Goal: Task Accomplishment & Management: Use online tool/utility

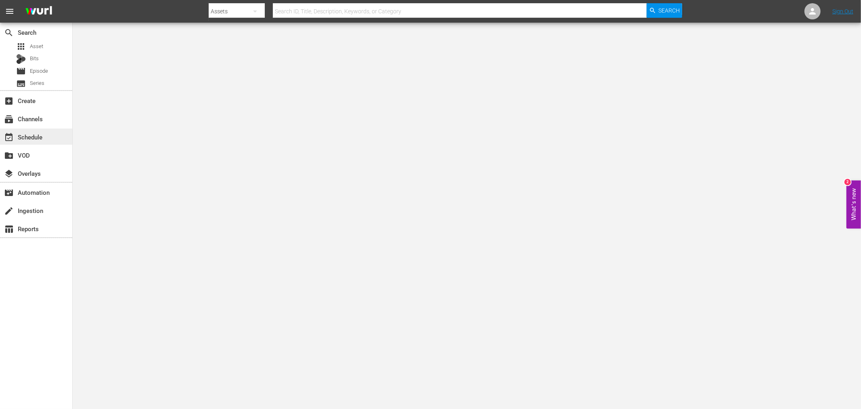
click at [40, 142] on div "event_available Schedule" at bounding box center [36, 136] width 72 height 16
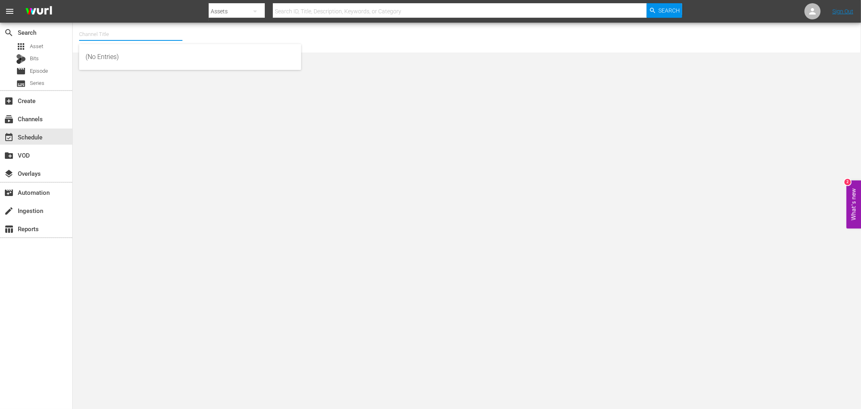
click at [104, 30] on input "text" at bounding box center [130, 34] width 103 height 19
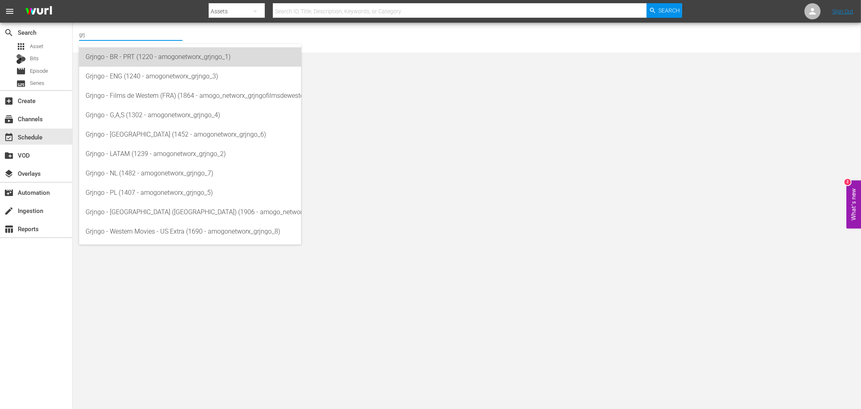
click at [142, 63] on div "Grjngo - BR - PRT (1220 - amogonetworx_grjngo_1)" at bounding box center [190, 56] width 209 height 19
type input "Grjngo - BR - PRT (1220 - amogonetworx_grjngo_1)"
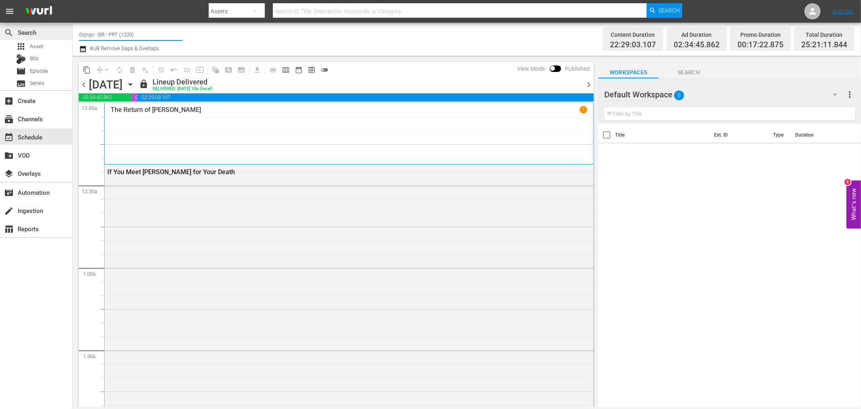
drag, startPoint x: 160, startPoint y: 29, endPoint x: 69, endPoint y: 27, distance: 91.7
click at [73, 0] on div "search Search apps Asset Bits movie Episode subtitles Series add_box Create sub…" at bounding box center [467, 0] width 789 height 0
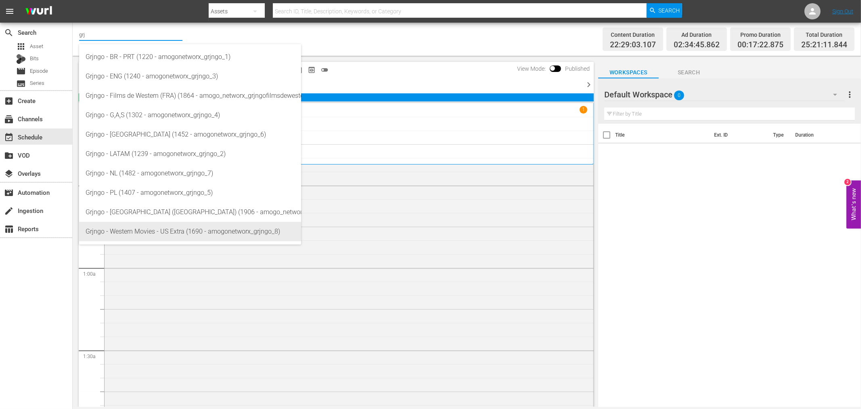
click at [172, 231] on div "Grjngo - Western Movies - US Extra (1690 - amogonetworx_grjngo_8)" at bounding box center [190, 231] width 209 height 19
type input "Grjngo - Western Movies - US Extra (1690 - amogonetworx_grjngo_8)"
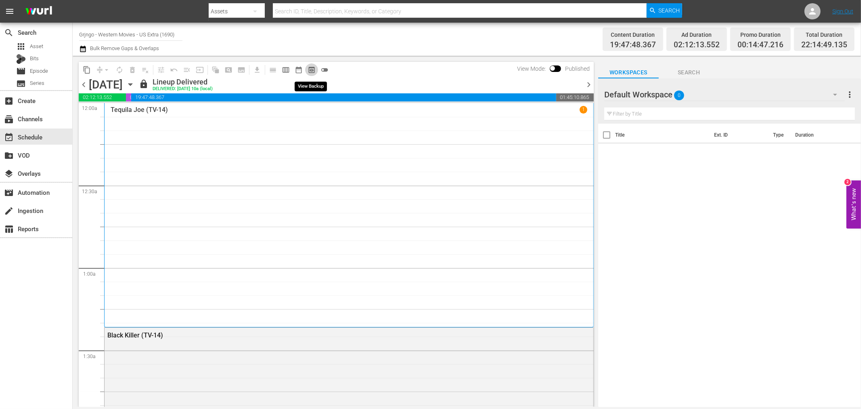
click at [310, 71] on span "preview_outlined" at bounding box center [312, 70] width 8 height 8
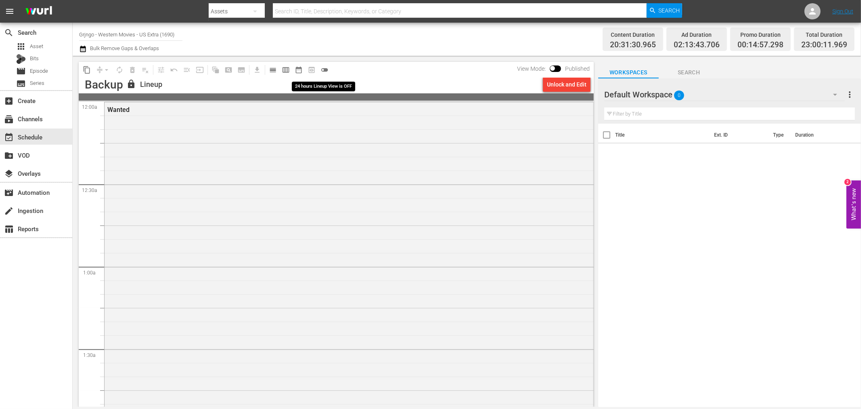
click at [323, 70] on span "toggle_off" at bounding box center [325, 70] width 8 height 8
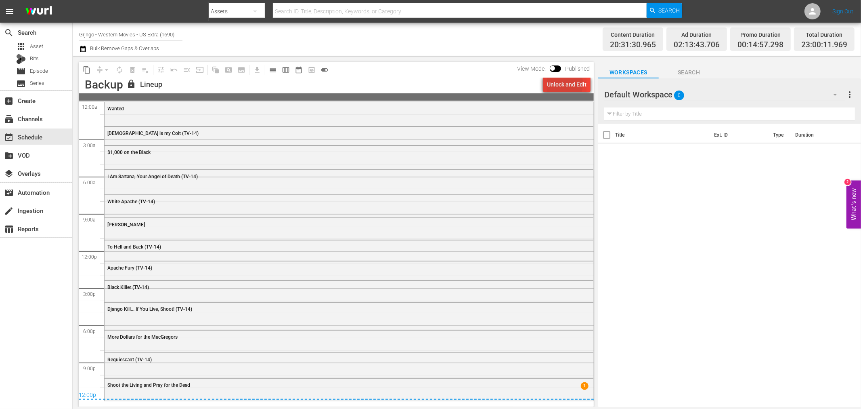
click at [552, 83] on div "Unlock and Edit" at bounding box center [567, 84] width 40 height 15
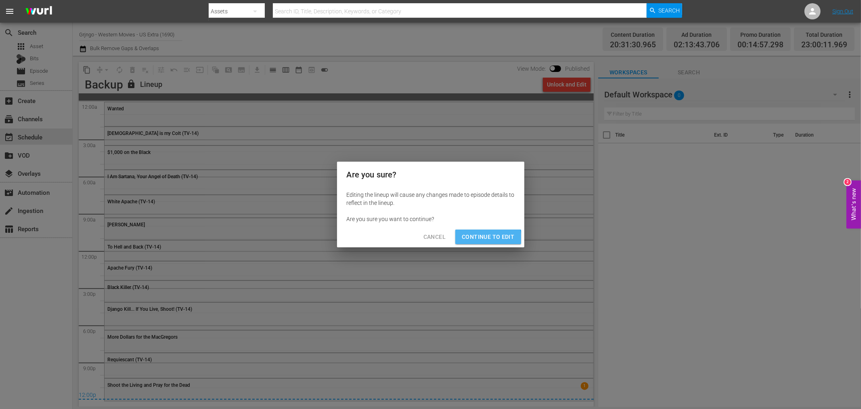
click at [489, 238] on span "Continue to Edit" at bounding box center [488, 237] width 52 height 10
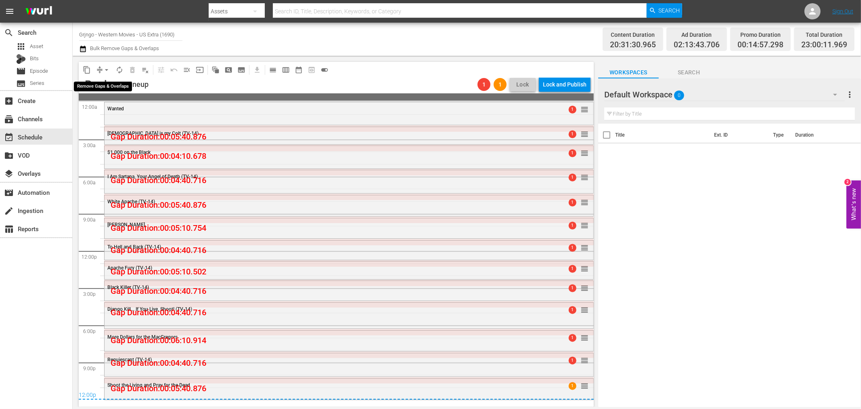
click at [104, 69] on span "arrow_drop_down" at bounding box center [107, 70] width 8 height 8
click at [118, 86] on li "Align to Midnight" at bounding box center [106, 85] width 67 height 13
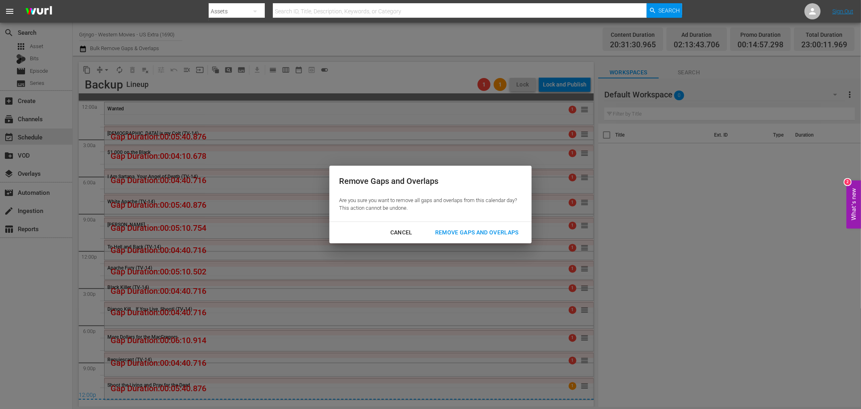
click at [447, 231] on div "Remove Gaps and Overlaps" at bounding box center [477, 232] width 97 height 10
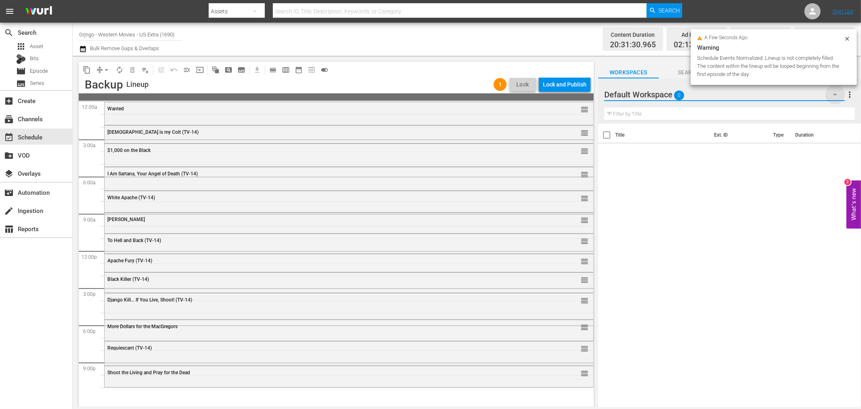
click at [834, 93] on icon "button" at bounding box center [836, 95] width 10 height 10
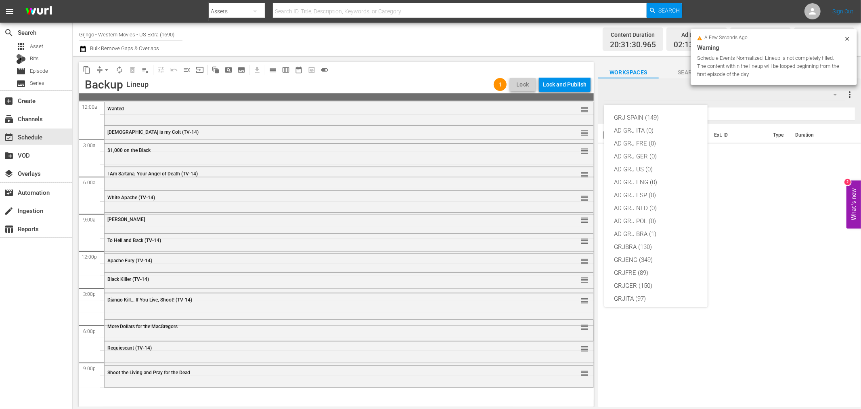
scroll to position [69, 0]
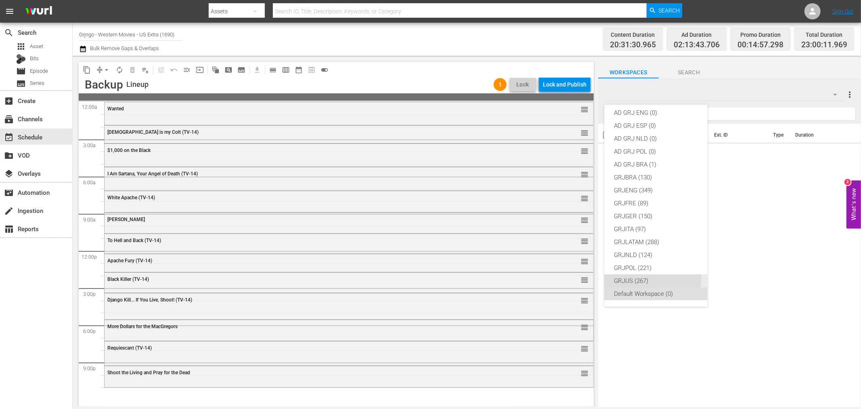
click at [650, 278] on div "GRJUS (267)" at bounding box center [656, 280] width 84 height 13
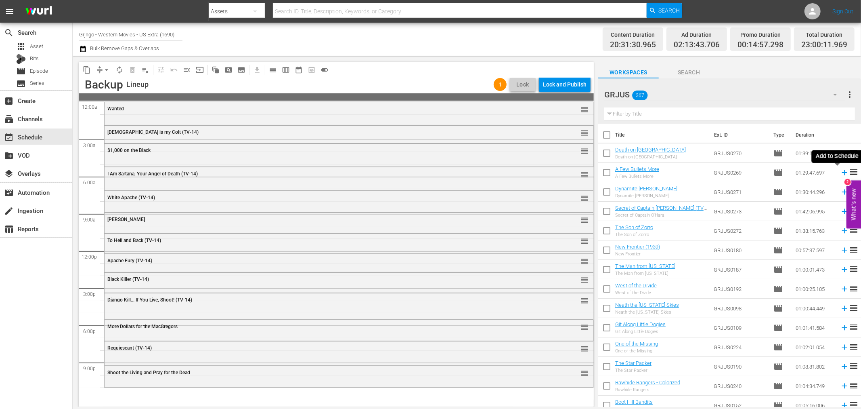
click at [842, 172] on icon at bounding box center [844, 172] width 5 height 5
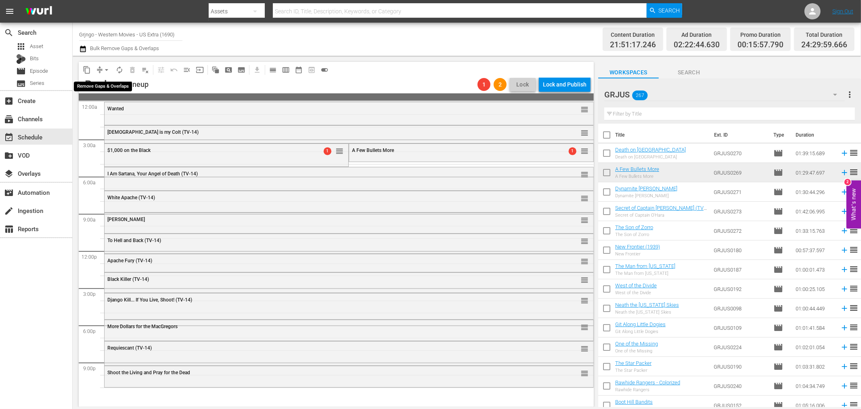
click at [107, 69] on span "arrow_drop_down" at bounding box center [107, 70] width 8 height 8
click at [113, 87] on li "Align to Midnight" at bounding box center [106, 85] width 67 height 13
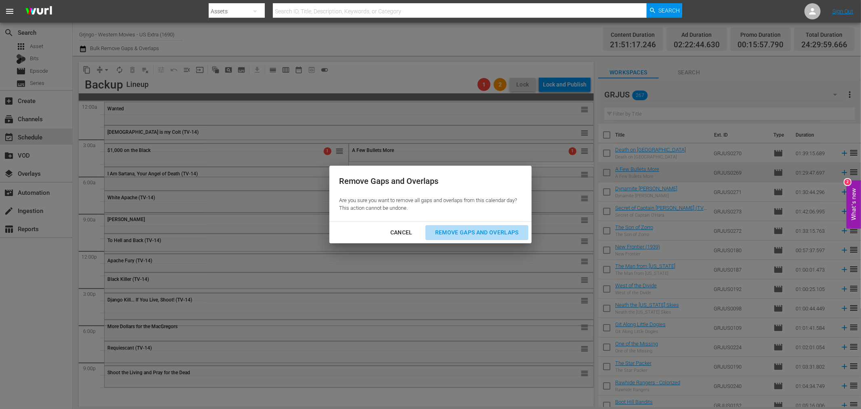
click at [453, 234] on div "Remove Gaps and Overlaps" at bounding box center [477, 232] width 97 height 10
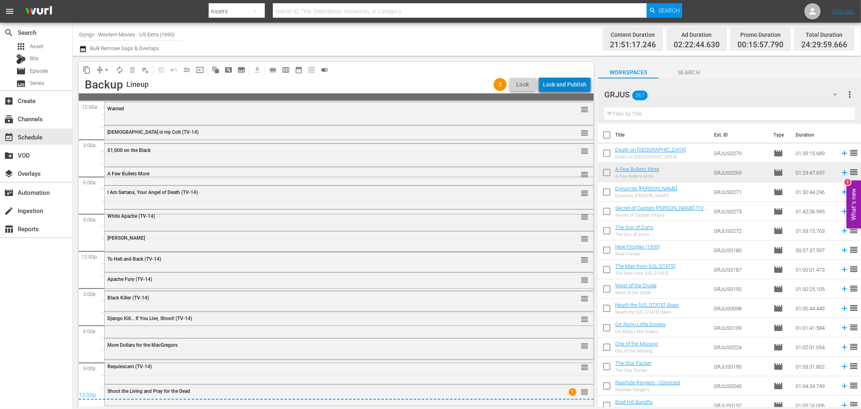
click at [570, 79] on div "Lock and Publish" at bounding box center [565, 84] width 44 height 15
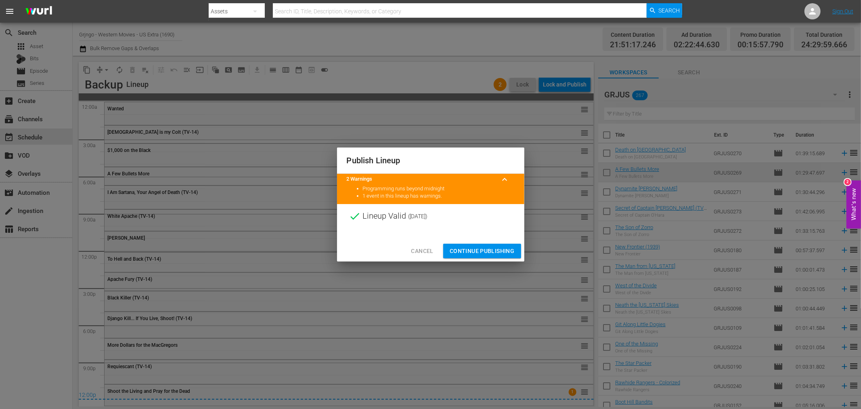
click at [474, 253] on span "Continue Publishing" at bounding box center [482, 251] width 65 height 10
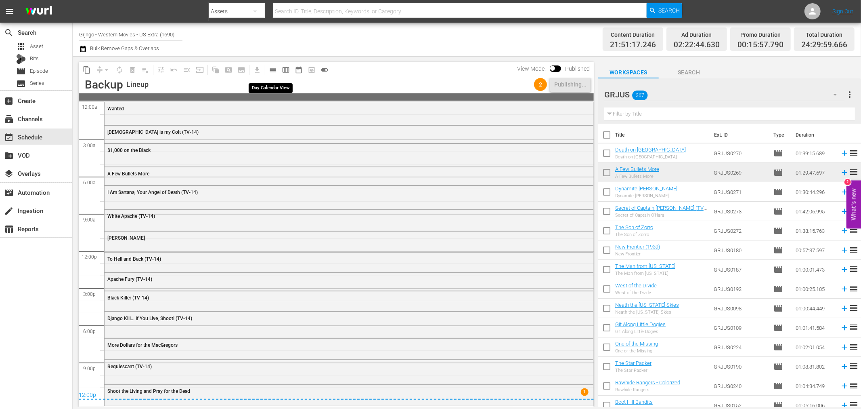
click at [273, 69] on span "calendar_view_day_outlined" at bounding box center [273, 70] width 8 height 8
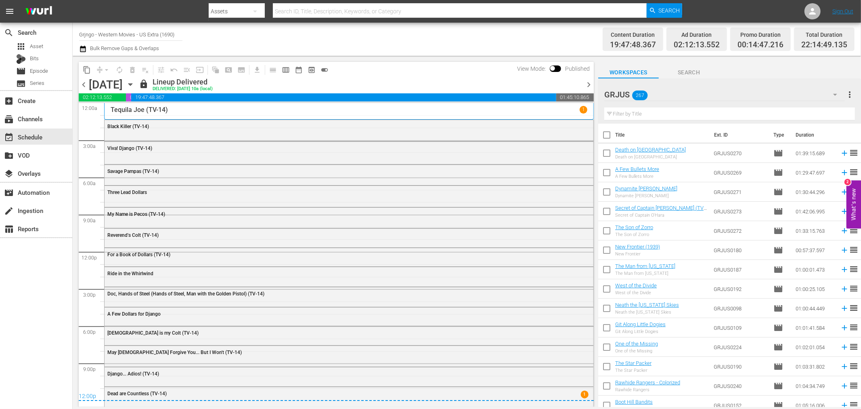
click at [194, 36] on div "Channel Title Grjngo - Western Movies - US Extra (1690) Bulk Remove Gaps & Over…" at bounding box center [290, 39] width 423 height 29
drag, startPoint x: 187, startPoint y: 33, endPoint x: 98, endPoint y: 35, distance: 89.3
click at [98, 35] on div "Channel Title Grjngo - Western Movies - US Extra (1690) Bulk Remove Gaps & Over…" at bounding box center [290, 39] width 423 height 29
drag, startPoint x: 82, startPoint y: 33, endPoint x: 197, endPoint y: 27, distance: 114.8
click at [197, 27] on div "Channel Title Grjngo - Western Movies - US Extra (1690) Bulk Remove Gaps & Over…" at bounding box center [290, 39] width 423 height 29
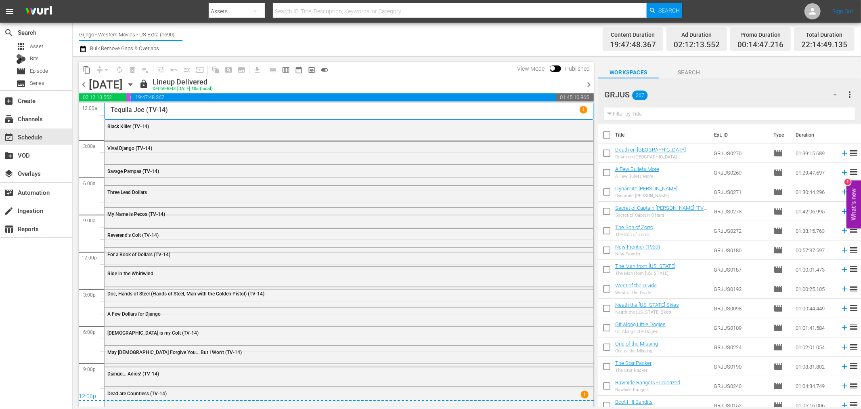
type input "G"
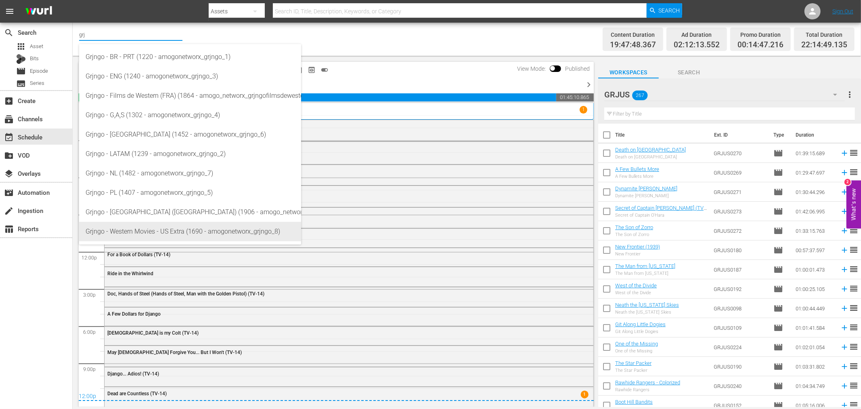
click at [209, 223] on div "Grjngo - Western Movies - US Extra (1690 - amogonetworx_grjngo_8)" at bounding box center [190, 231] width 209 height 19
type input "Grjngo - Western Movies - US Extra (1690 - amogonetworx_grjngo_8)"
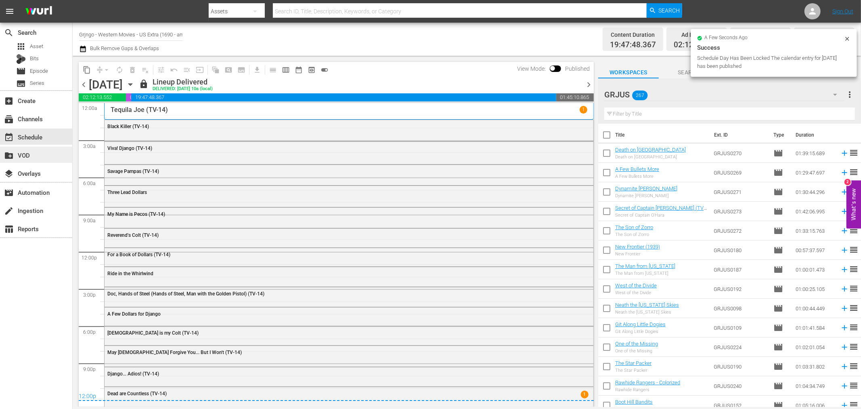
click at [35, 153] on div "create_new_folder VOD" at bounding box center [22, 153] width 45 height 7
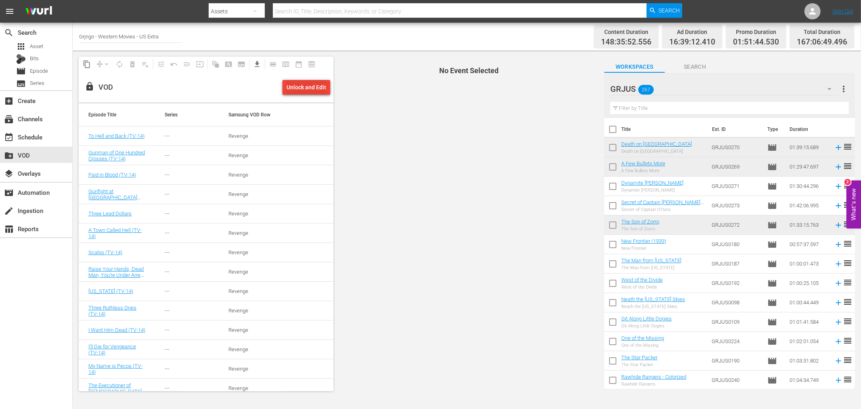
click at [308, 87] on div "Unlock and Edit" at bounding box center [307, 87] width 40 height 15
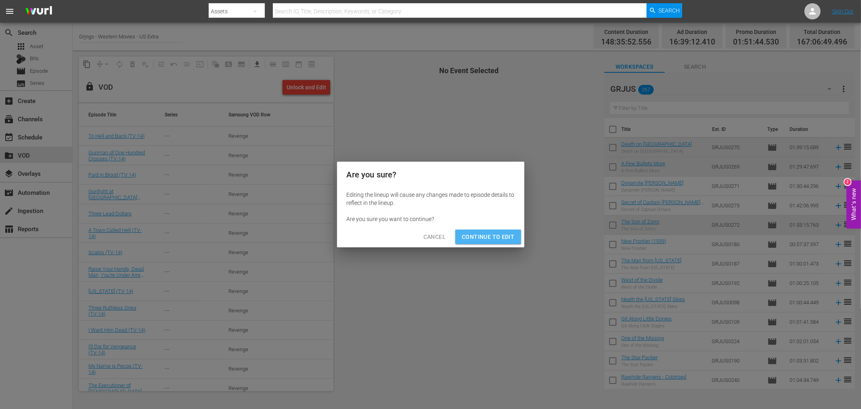
click at [490, 237] on span "Continue to Edit" at bounding box center [488, 237] width 52 height 10
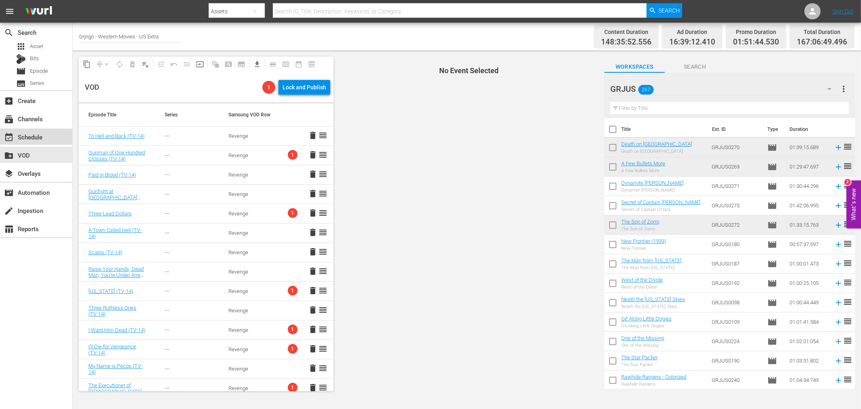
click at [34, 135] on div "event_available Schedule" at bounding box center [22, 135] width 45 height 7
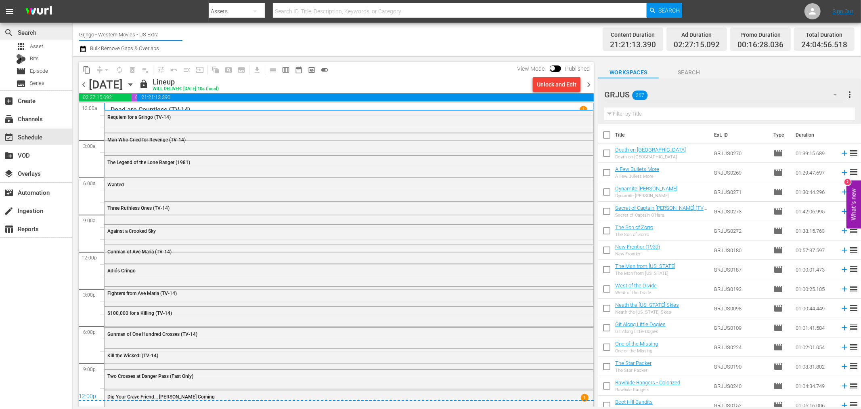
drag, startPoint x: 168, startPoint y: 34, endPoint x: 71, endPoint y: 37, distance: 97.0
click at [73, 0] on div "search Search apps Asset Bits movie Episode subtitles Series add_box Create sub…" at bounding box center [467, 0] width 789 height 0
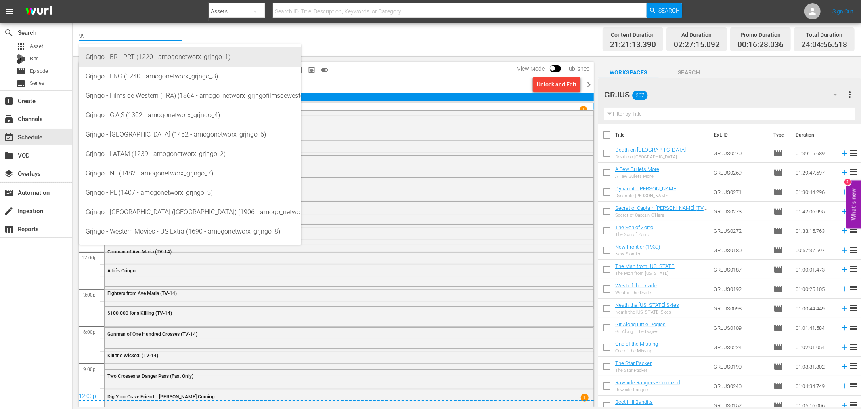
click at [133, 53] on div "Grjngo - BR - PRT (1220 - amogonetworx_grjngo_1)" at bounding box center [190, 56] width 209 height 19
type input "Grjngo - BR - PRT (1220 - amogonetworx_grjngo_1)"
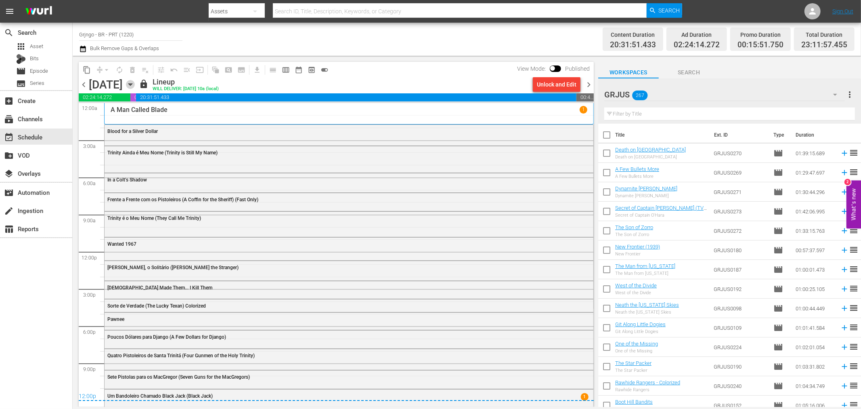
click at [135, 84] on icon "button" at bounding box center [130, 84] width 9 height 9
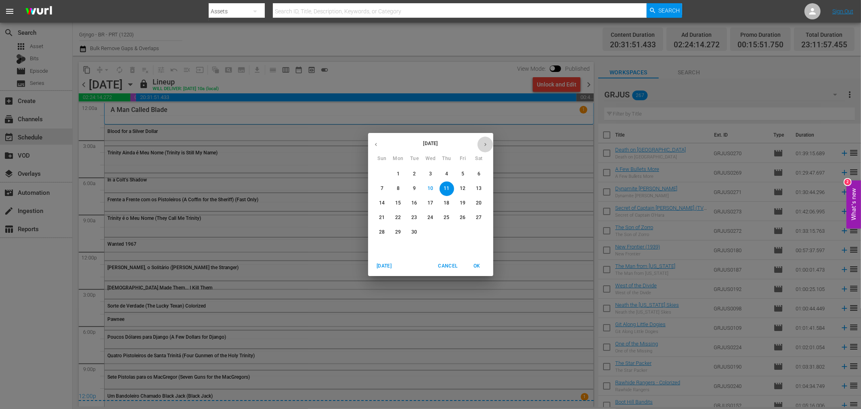
click at [483, 141] on icon "button" at bounding box center [486, 144] width 6 height 6
click at [385, 201] on p "12" at bounding box center [382, 202] width 6 height 7
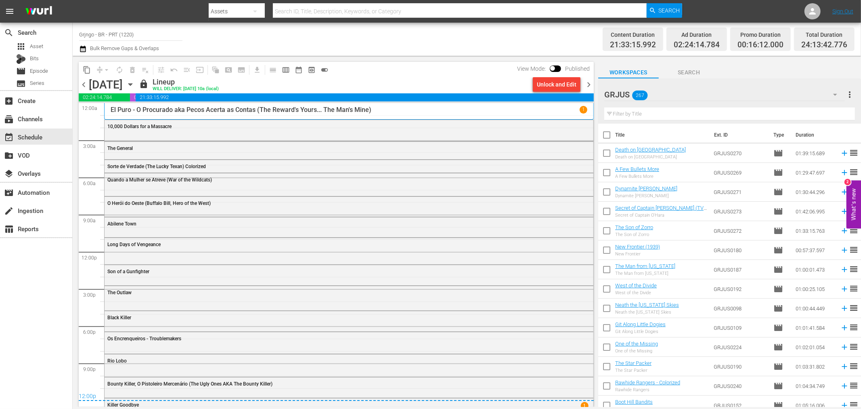
click at [586, 82] on span "chevron_right" at bounding box center [589, 85] width 10 height 10
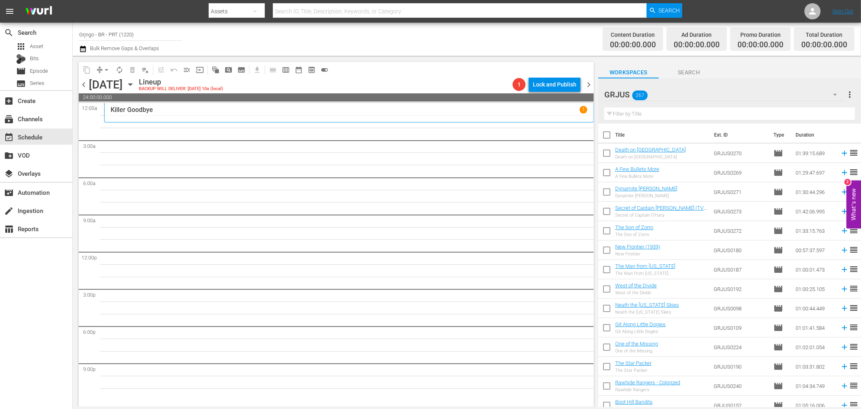
click at [84, 81] on span "chevron_left" at bounding box center [84, 85] width 10 height 10
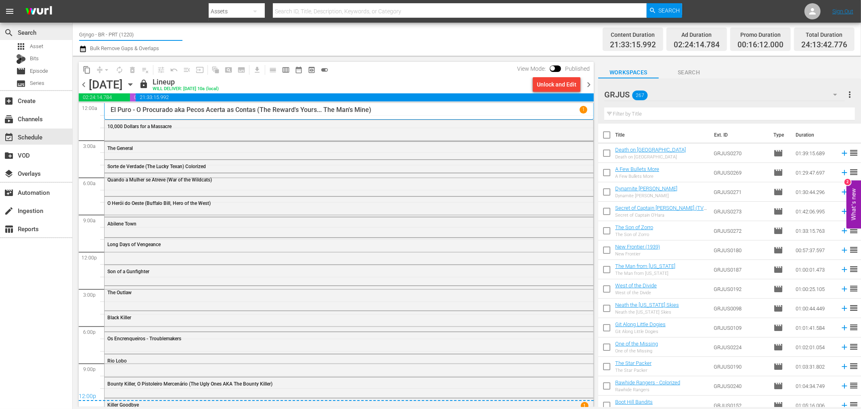
drag, startPoint x: 148, startPoint y: 30, endPoint x: 65, endPoint y: 30, distance: 82.4
click at [73, 0] on div "search Search apps Asset Bits movie Episode subtitles Series add_box Create sub…" at bounding box center [467, 0] width 789 height 0
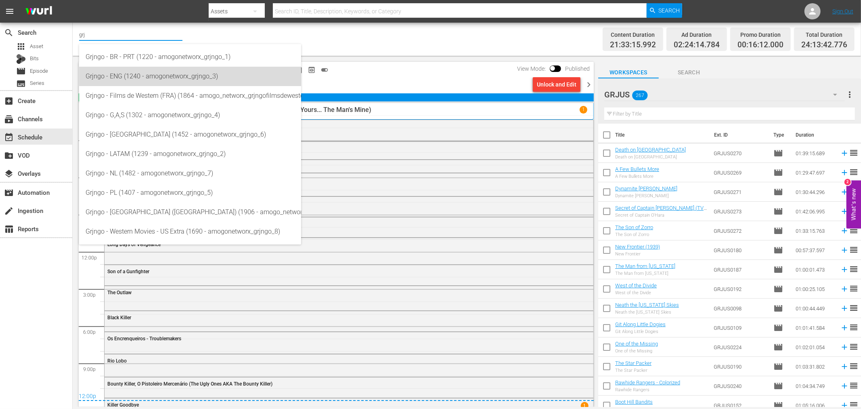
click at [154, 78] on div "Grjngo - ENG (1240 - amogonetworx_grjngo_3)" at bounding box center [190, 76] width 209 height 19
type input "Grjngo - ENG (1240 - amogonetworx_grjngo_3)"
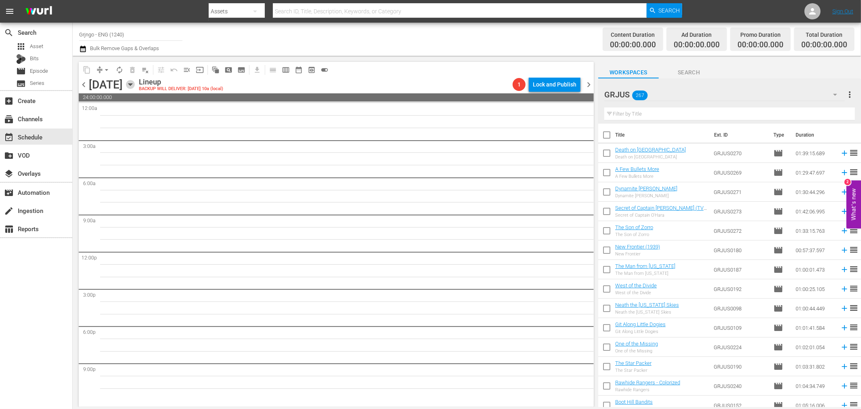
click at [135, 86] on icon "button" at bounding box center [130, 84] width 9 height 9
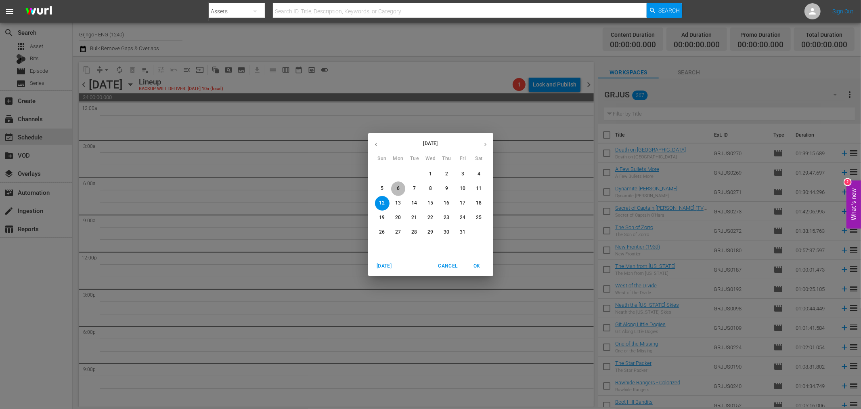
click at [397, 188] on p "6" at bounding box center [398, 188] width 3 height 7
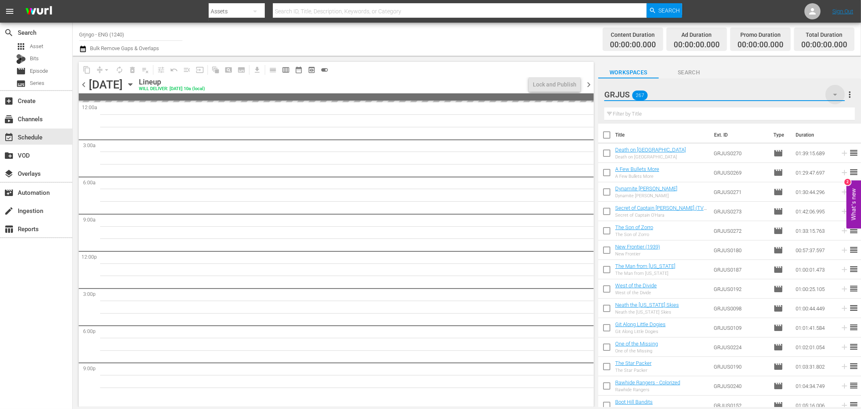
click at [833, 90] on icon "button" at bounding box center [836, 95] width 10 height 10
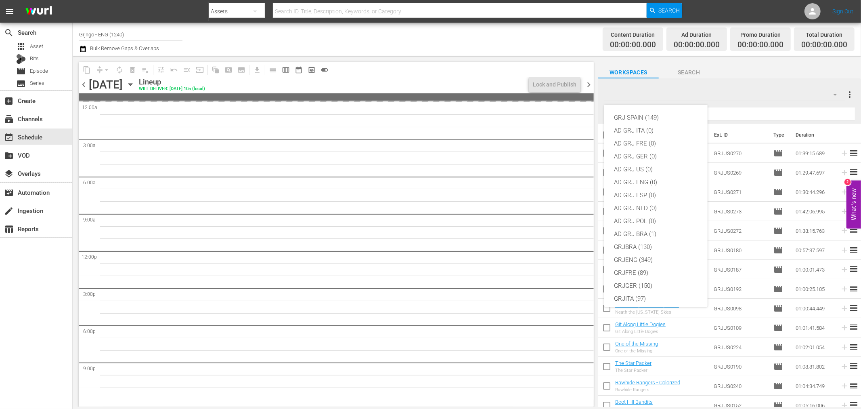
scroll to position [69, 0]
click at [659, 187] on div "GRJENG (349)" at bounding box center [656, 190] width 84 height 13
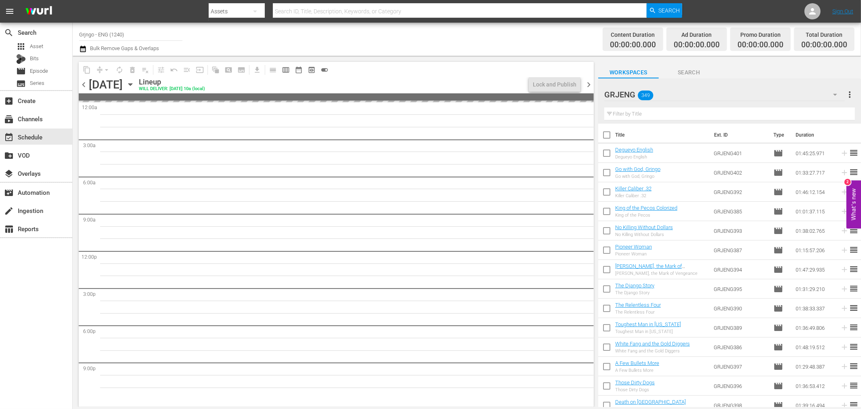
click at [84, 87] on span "chevron_left" at bounding box center [84, 85] width 10 height 10
click at [836, 10] on link "Sign Out" at bounding box center [843, 11] width 21 height 6
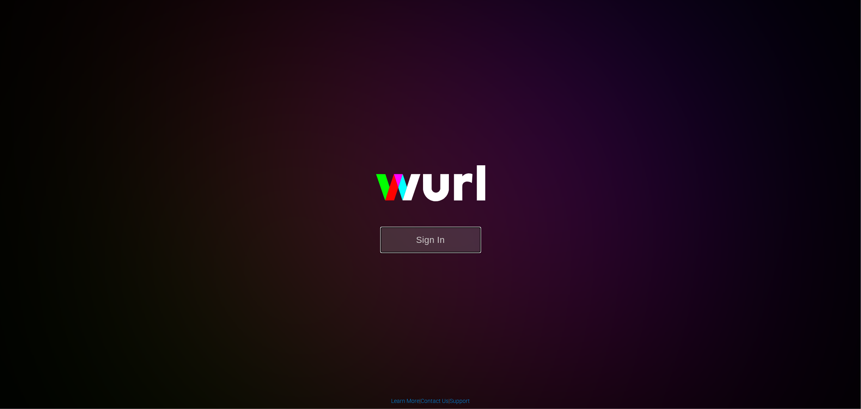
click at [420, 236] on button "Sign In" at bounding box center [430, 240] width 101 height 26
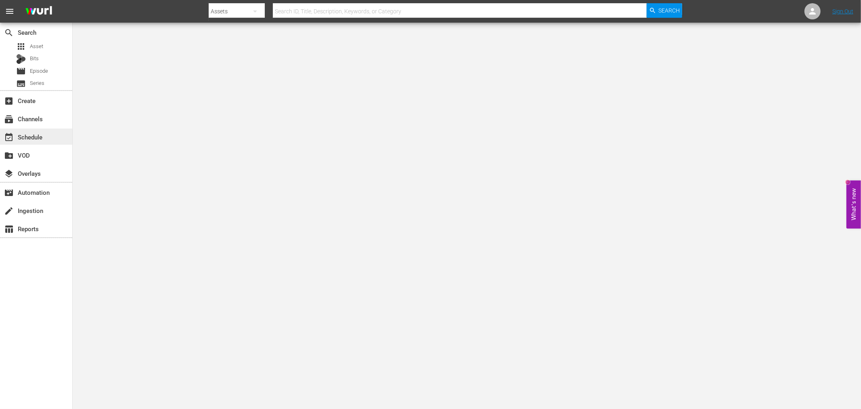
click at [55, 139] on div "event_available Schedule" at bounding box center [36, 136] width 72 height 16
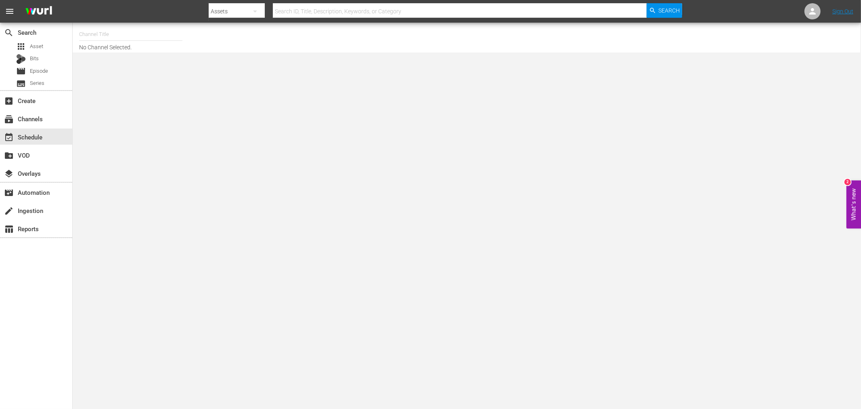
click at [99, 31] on input "text" at bounding box center [130, 34] width 103 height 19
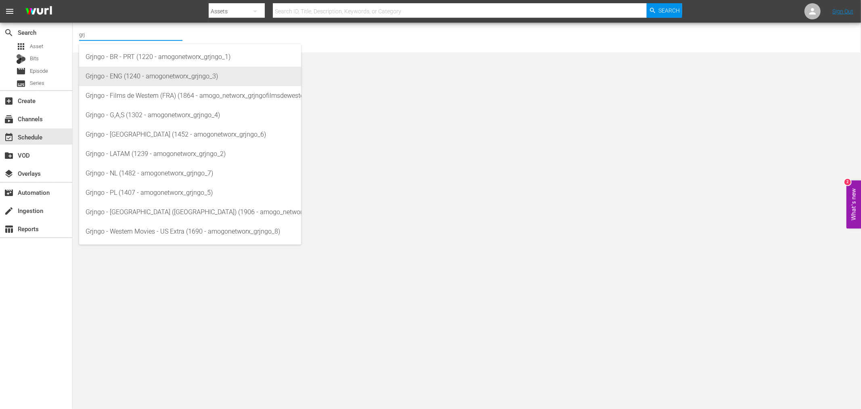
click at [124, 75] on div "Grjngo - ENG (1240 - amogonetworx_grjngo_3)" at bounding box center [190, 76] width 209 height 19
type input "Grjngo - ENG (1240 - amogonetworx_grjngo_3)"
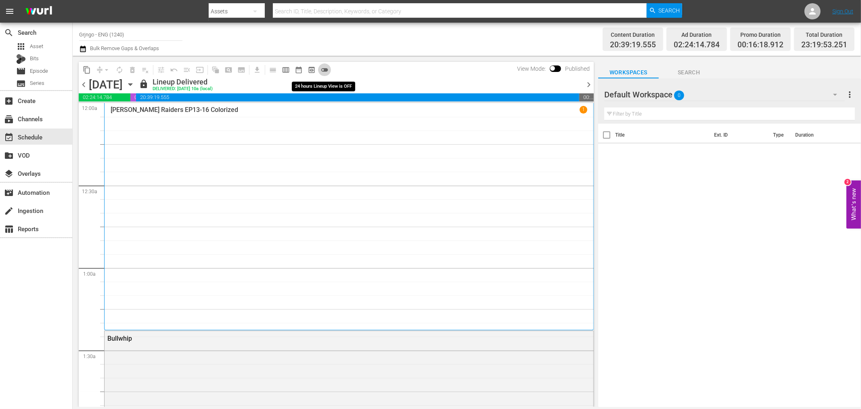
click at [323, 71] on span "toggle_off" at bounding box center [325, 70] width 8 height 8
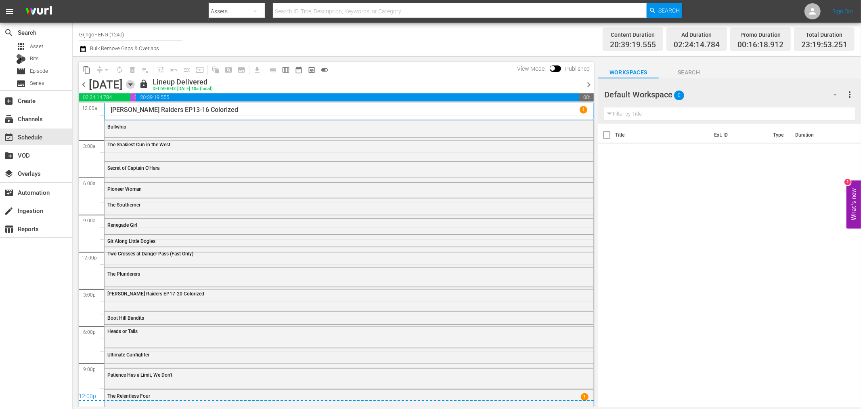
click at [135, 85] on icon "button" at bounding box center [130, 84] width 9 height 9
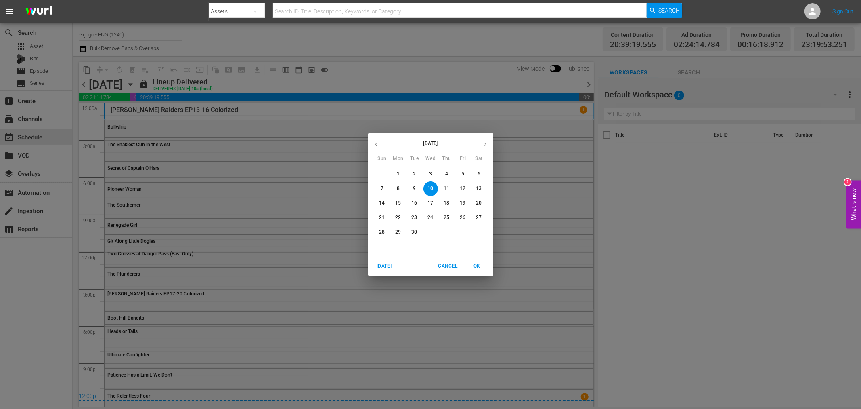
click at [486, 142] on icon "button" at bounding box center [486, 144] width 6 height 6
click at [398, 183] on button "6" at bounding box center [398, 188] width 15 height 15
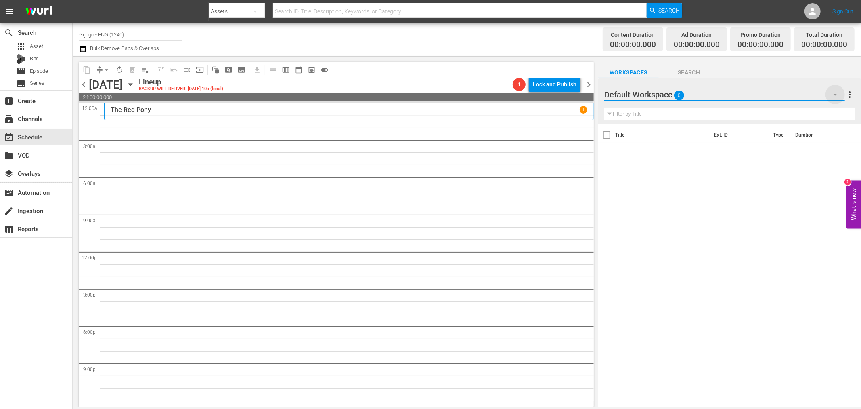
click at [836, 91] on icon "button" at bounding box center [836, 95] width 10 height 10
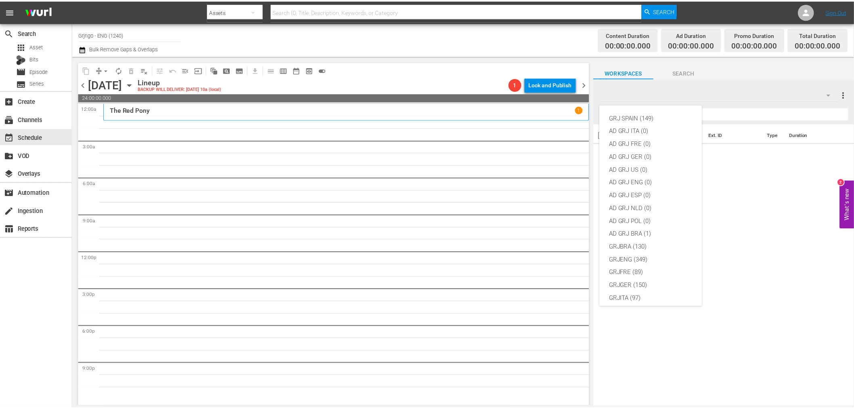
scroll to position [69, 0]
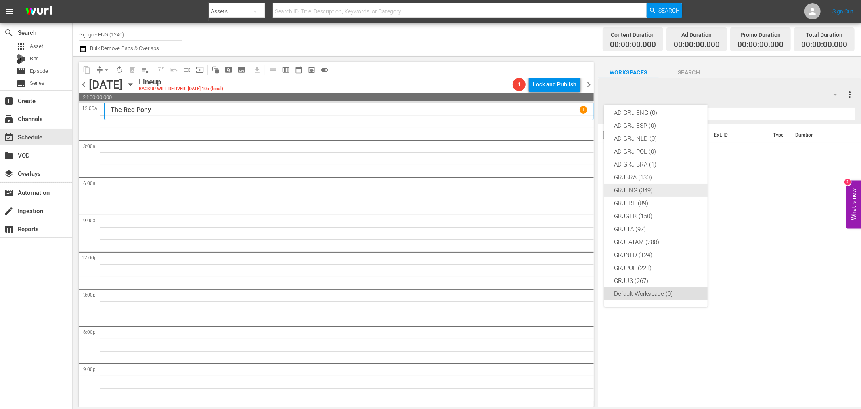
click at [660, 189] on div "GRJENG (349)" at bounding box center [656, 190] width 84 height 13
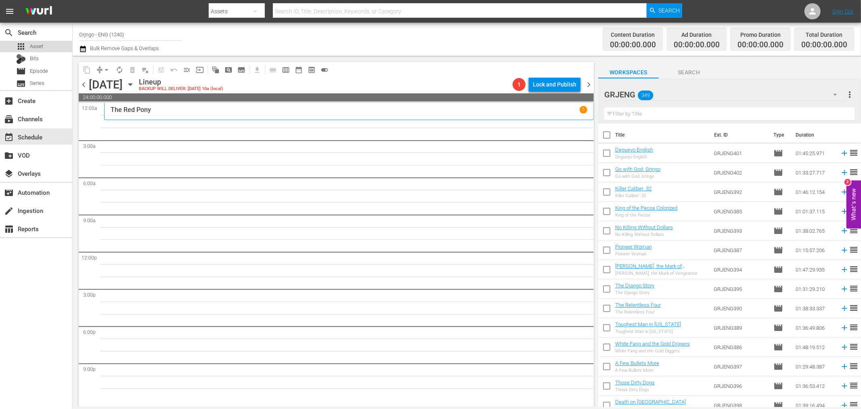
click at [34, 45] on span "Asset" at bounding box center [36, 46] width 13 height 8
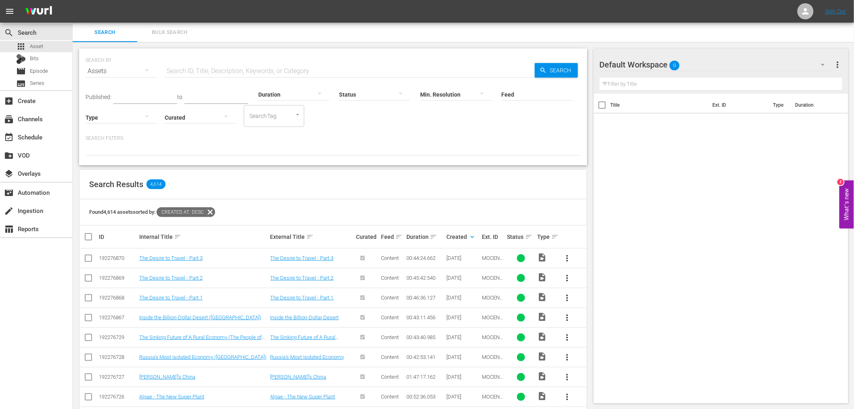
click at [232, 70] on input "text" at bounding box center [350, 70] width 370 height 19
type input "grj"
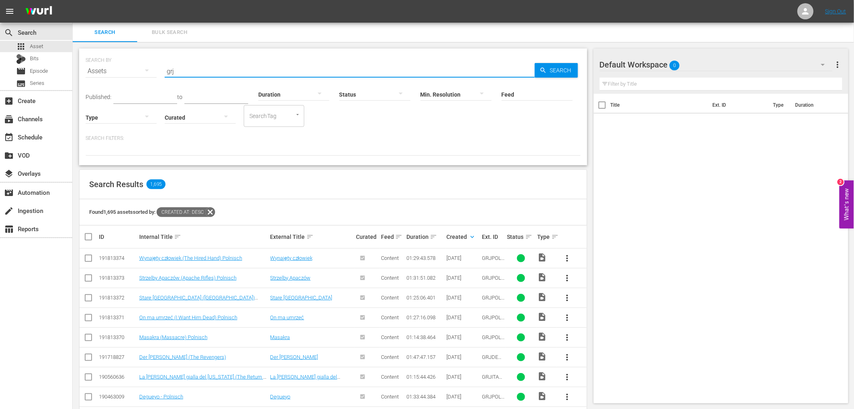
drag, startPoint x: 176, startPoint y: 73, endPoint x: 165, endPoint y: 73, distance: 11.7
click at [165, 73] on input "grj" at bounding box center [350, 70] width 370 height 19
click at [46, 137] on div "event_available Schedule" at bounding box center [36, 136] width 72 height 16
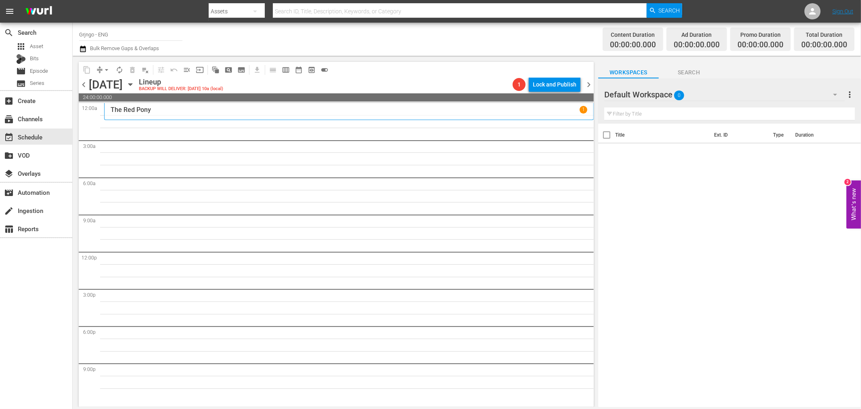
click at [680, 117] on input "text" at bounding box center [730, 113] width 251 height 13
drag, startPoint x: 680, startPoint y: 117, endPoint x: 649, endPoint y: 184, distance: 74.2
click at [622, 220] on div "Title Ext. ID Type Duration" at bounding box center [729, 266] width 263 height 284
click at [833, 95] on icon "button" at bounding box center [836, 95] width 10 height 10
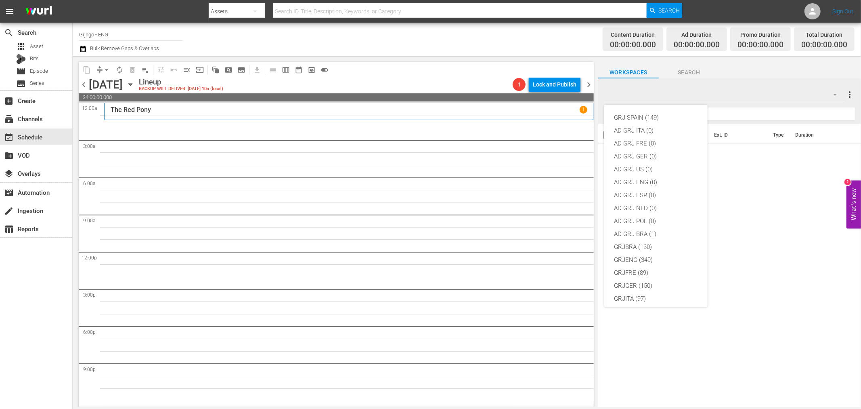
scroll to position [69, 0]
click at [659, 188] on div "GRJENG (349)" at bounding box center [656, 190] width 84 height 13
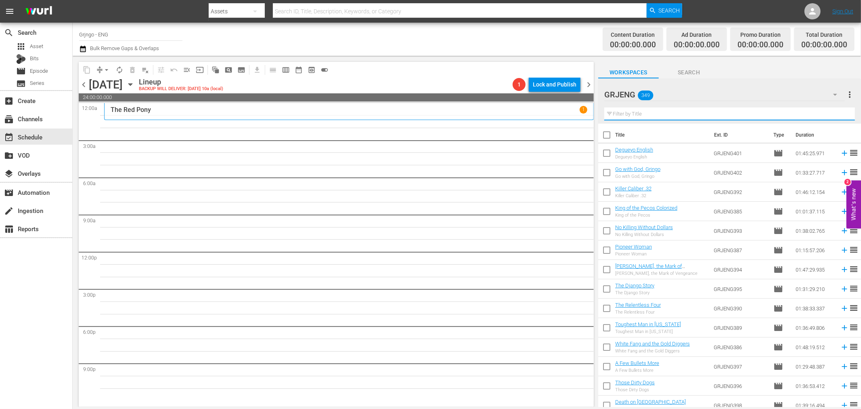
click at [636, 114] on input "text" at bounding box center [730, 113] width 251 height 13
paste input "Captain [PERSON_NAME]"
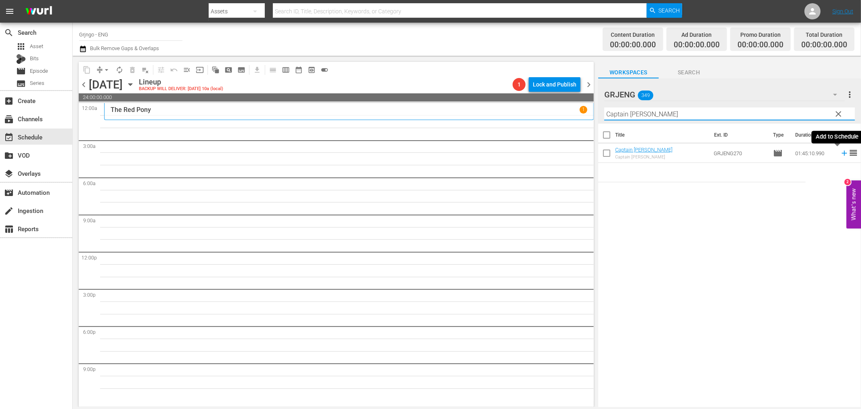
type input "Captain [PERSON_NAME]"
click at [840, 152] on icon at bounding box center [844, 153] width 9 height 9
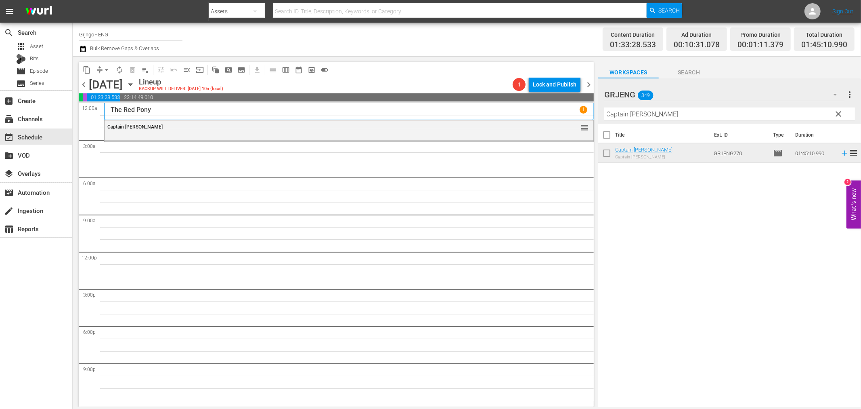
drag, startPoint x: 836, startPoint y: 111, endPoint x: 607, endPoint y: 120, distance: 228.7
click at [836, 111] on span "clear" at bounding box center [839, 114] width 10 height 10
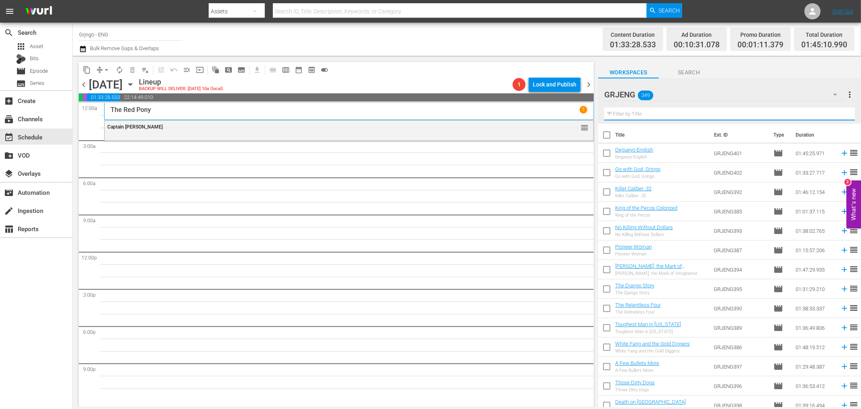
paste input "Six Bounty Killers for a Massacre"
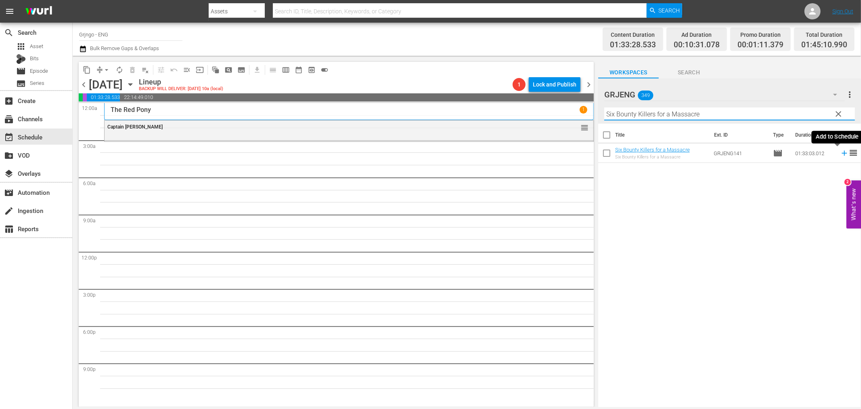
type input "Six Bounty Killers for a Massacre"
click at [840, 152] on icon at bounding box center [844, 153] width 9 height 9
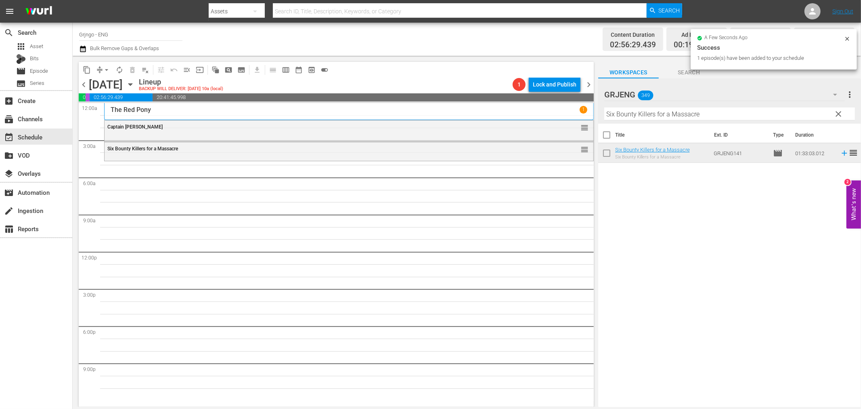
drag, startPoint x: 839, startPoint y: 113, endPoint x: 623, endPoint y: 120, distance: 216.1
click at [839, 113] on span "clear" at bounding box center [839, 114] width 10 height 10
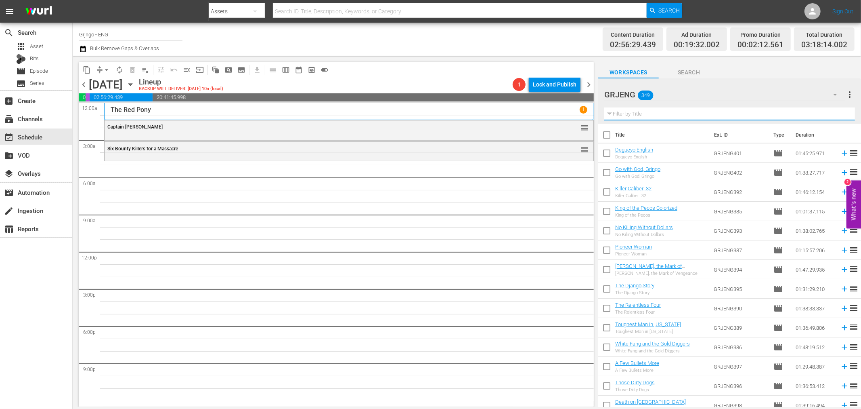
paste input "Mackenzie's Raiders EP25-28 Colorized"
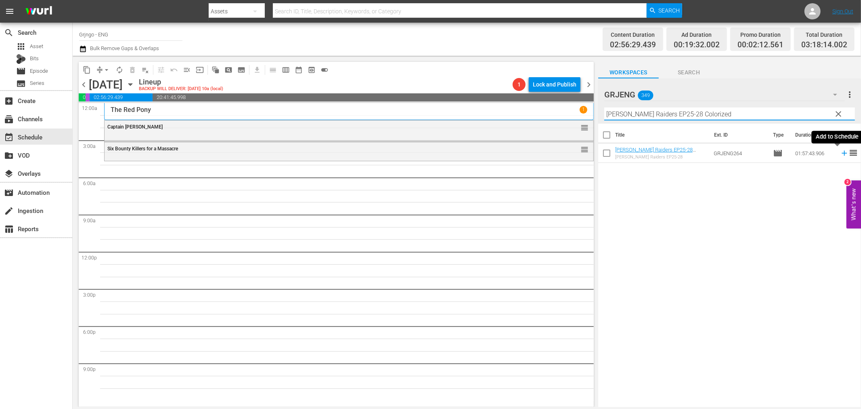
type input "Mackenzie's Raiders EP25-28 Colorized"
click at [842, 153] on icon at bounding box center [844, 153] width 5 height 5
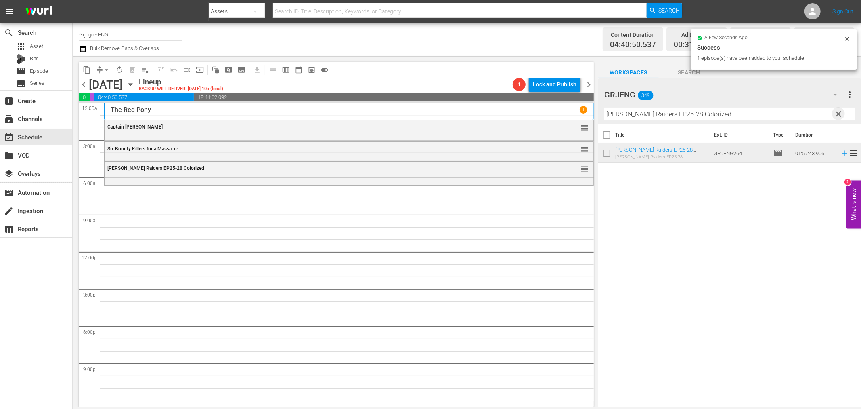
drag, startPoint x: 840, startPoint y: 110, endPoint x: 651, endPoint y: 117, distance: 189.9
click at [840, 111] on span "clear" at bounding box center [839, 114] width 10 height 10
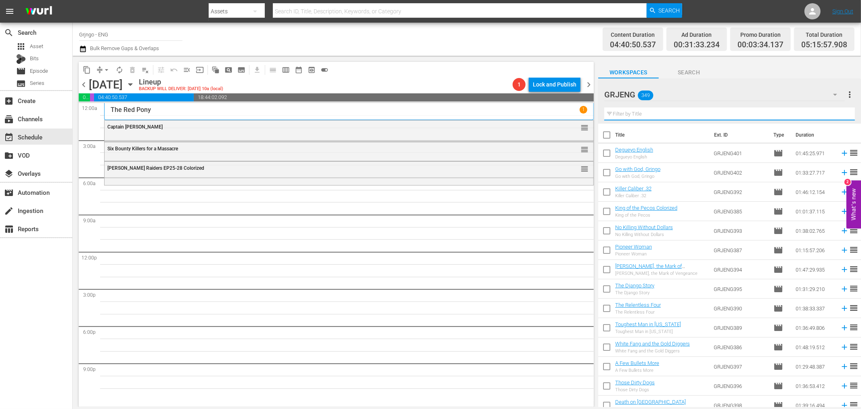
paste input "Ride Out for Revenge"
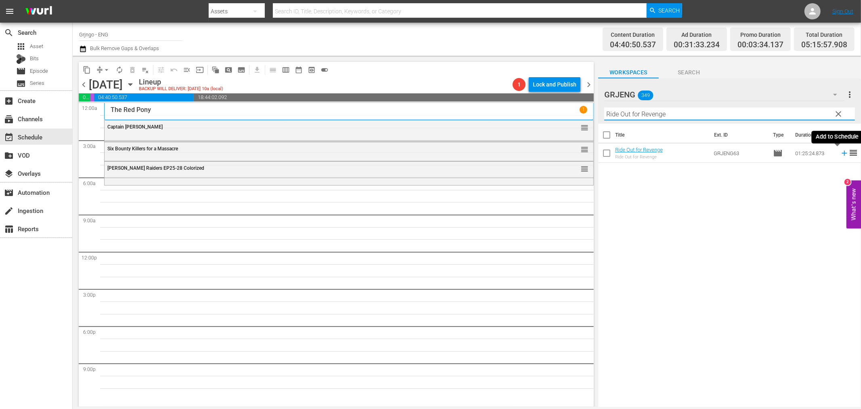
type input "Ride Out for Revenge"
click at [842, 153] on icon at bounding box center [844, 153] width 5 height 5
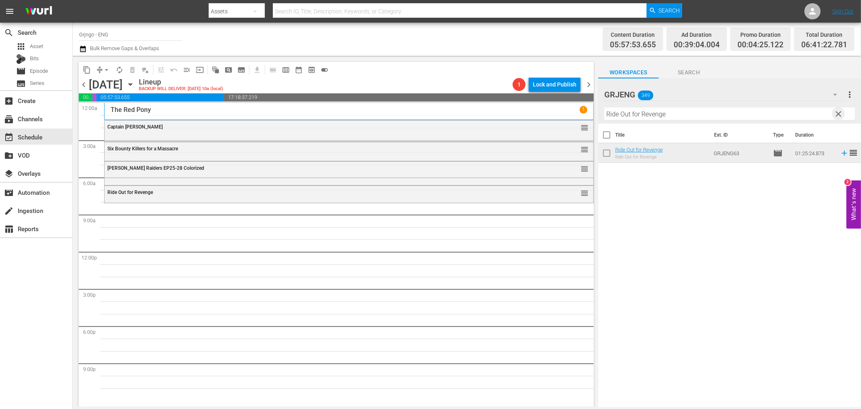
drag, startPoint x: 838, startPoint y: 113, endPoint x: 644, endPoint y: 112, distance: 193.8
click at [838, 113] on span "clear" at bounding box center [839, 114] width 10 height 10
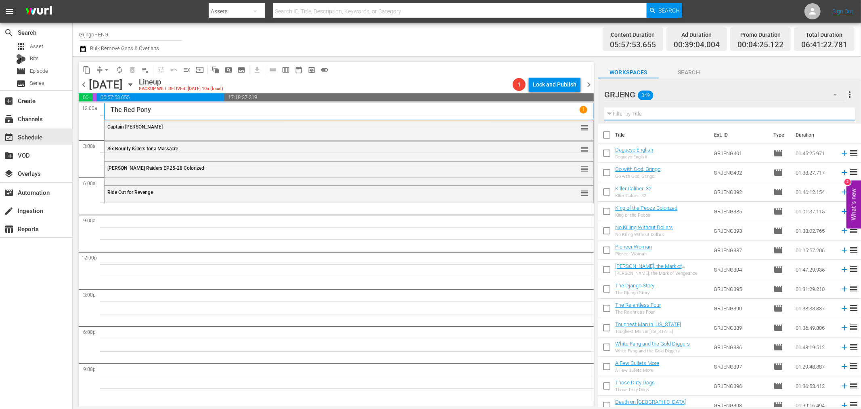
paste input "The Grand Duel"
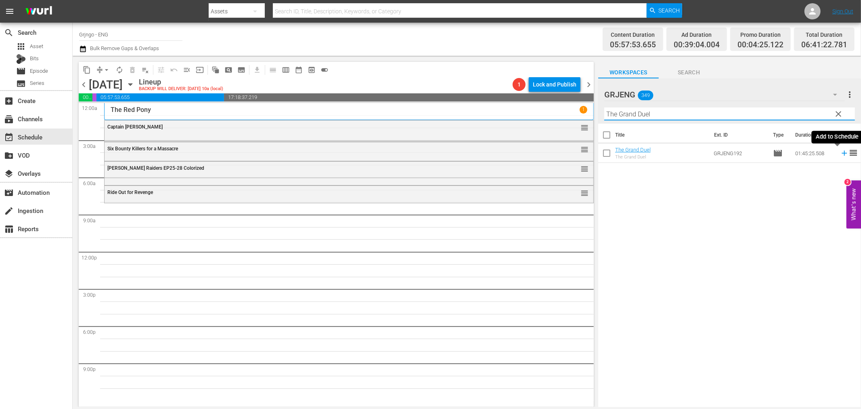
type input "The Grand Duel"
click at [840, 152] on icon at bounding box center [844, 153] width 9 height 9
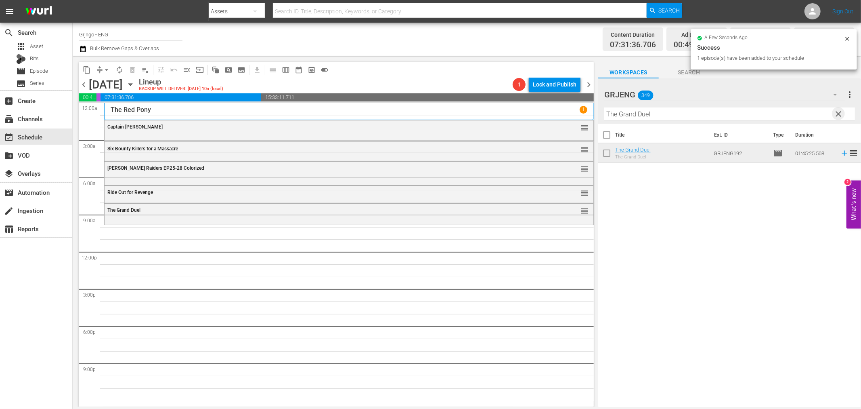
click at [836, 115] on span "clear" at bounding box center [839, 114] width 10 height 10
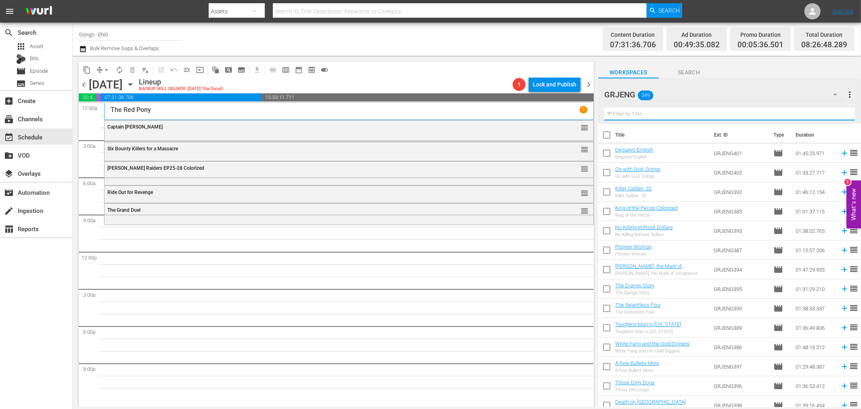
paste input "Red Coat"
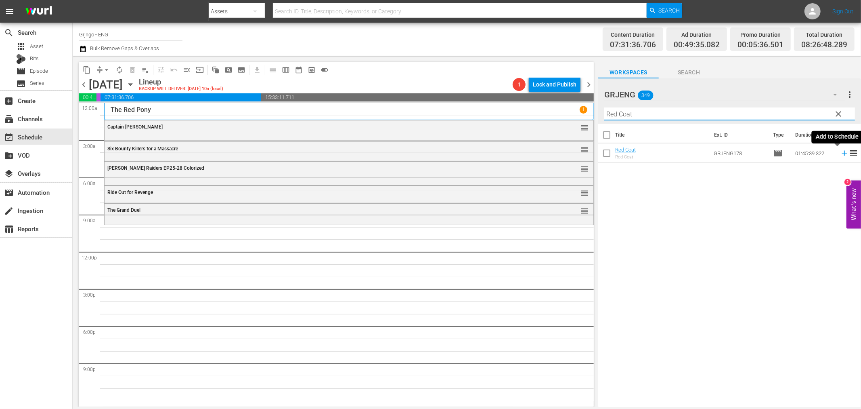
type input "Red Coat"
click at [842, 153] on icon at bounding box center [844, 153] width 5 height 5
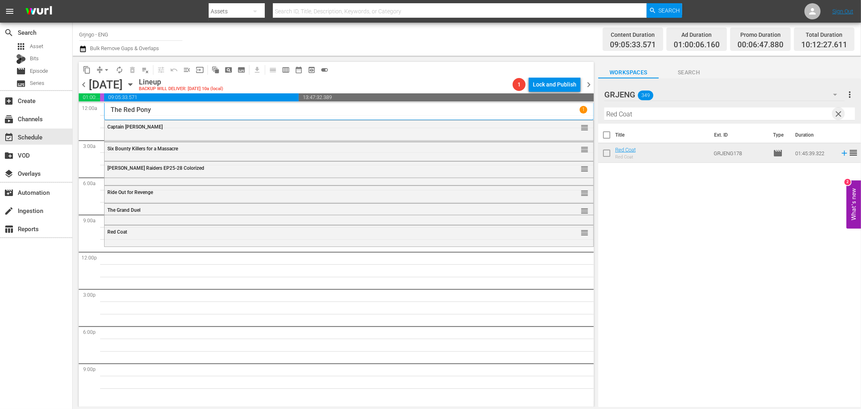
click at [837, 110] on span "clear" at bounding box center [839, 114] width 10 height 10
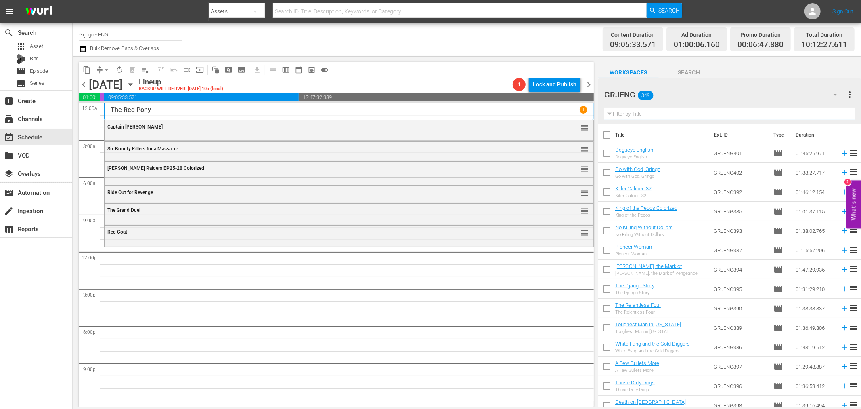
click at [626, 108] on input "text" at bounding box center [730, 113] width 251 height 13
paste input "Brother Outlaw"
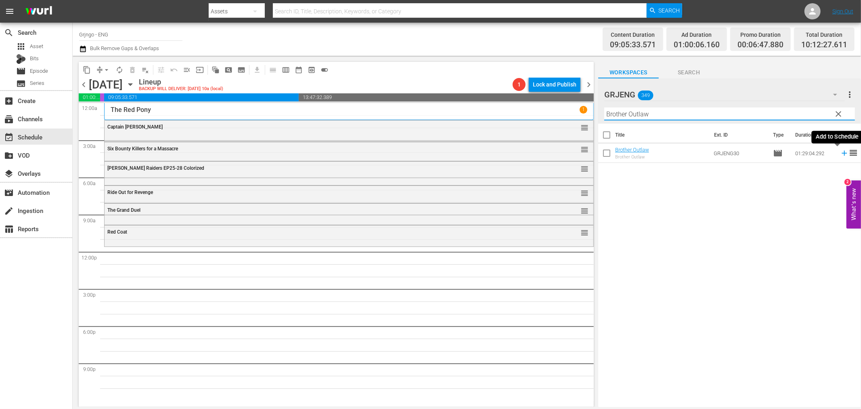
type input "Brother Outlaw"
click at [842, 151] on icon at bounding box center [844, 153] width 5 height 5
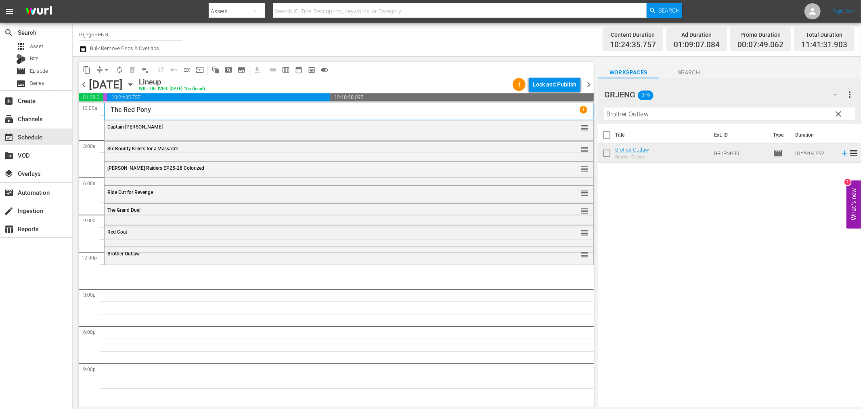
drag, startPoint x: 840, startPoint y: 111, endPoint x: 625, endPoint y: 120, distance: 215.5
click at [840, 111] on span "clear" at bounding box center [839, 114] width 10 height 10
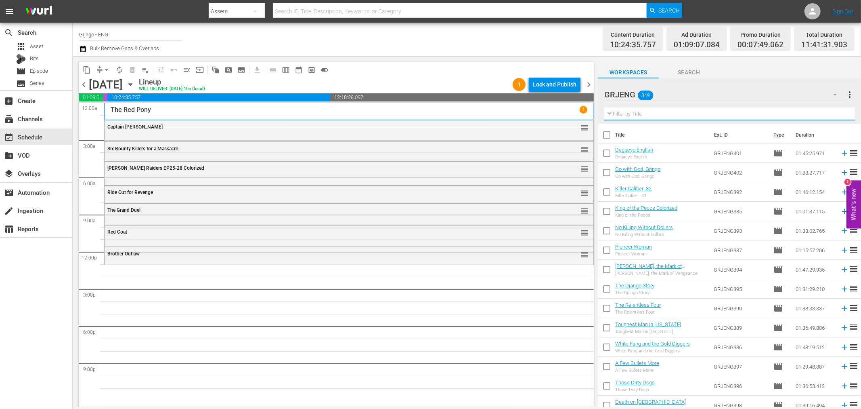
paste input "Those Dirty Dogs"
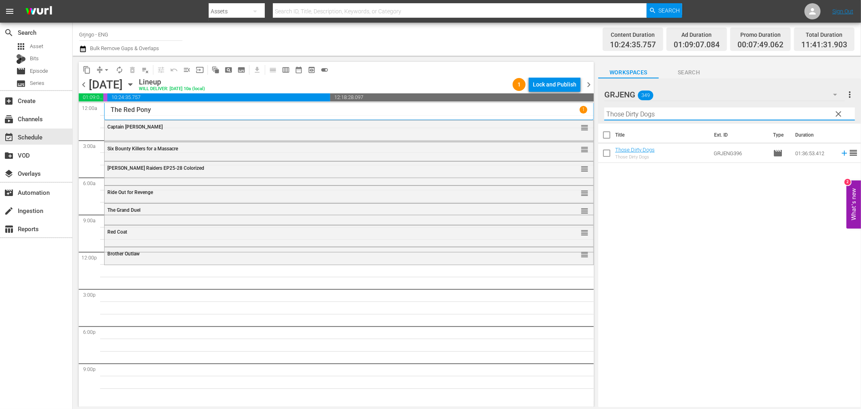
type input "Those Dirty Dogs"
click at [840, 151] on icon at bounding box center [844, 153] width 9 height 9
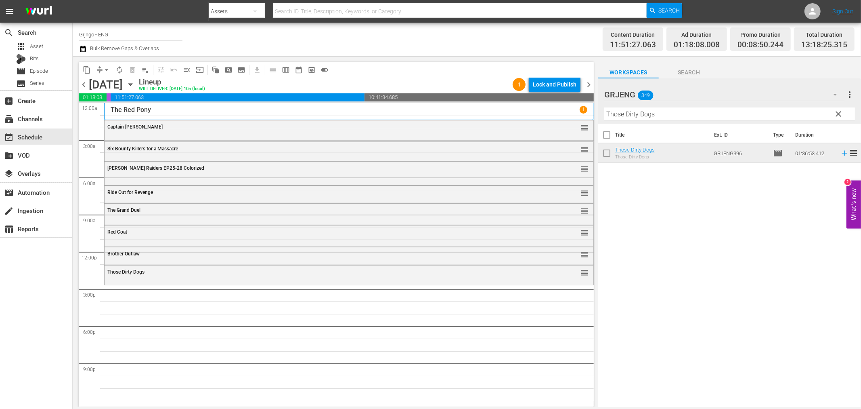
drag, startPoint x: 835, startPoint y: 112, endPoint x: 663, endPoint y: 113, distance: 171.6
click at [835, 112] on span "clear" at bounding box center [839, 114] width 10 height 10
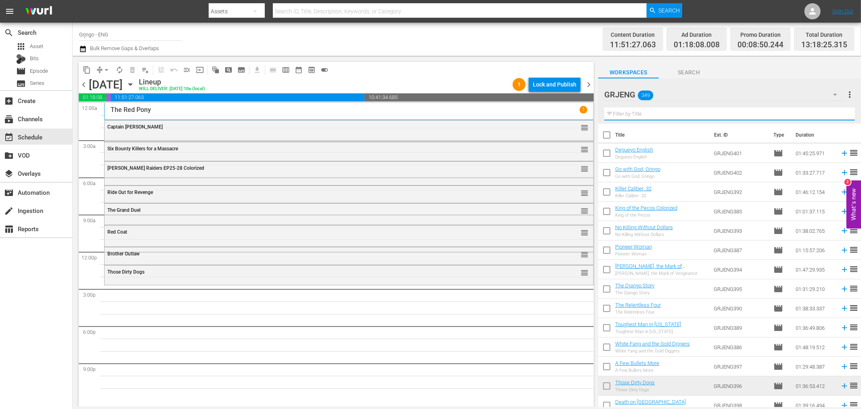
paste input "[PERSON_NAME], the Mark of Vengeance"
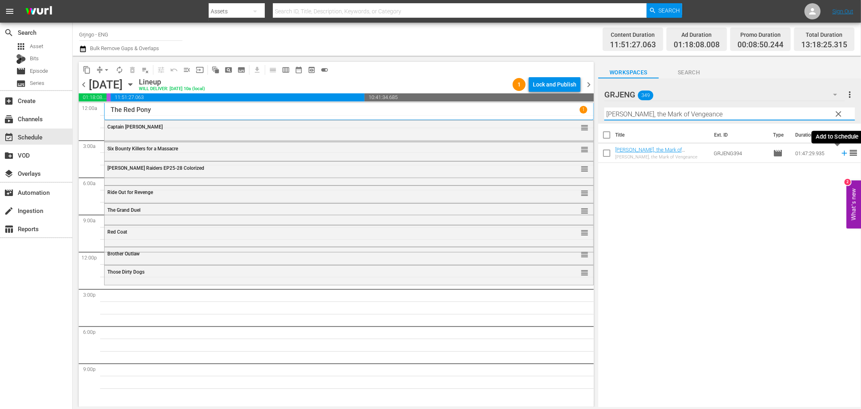
type input "[PERSON_NAME], the Mark of Vengeance"
click at [842, 153] on icon at bounding box center [844, 153] width 5 height 5
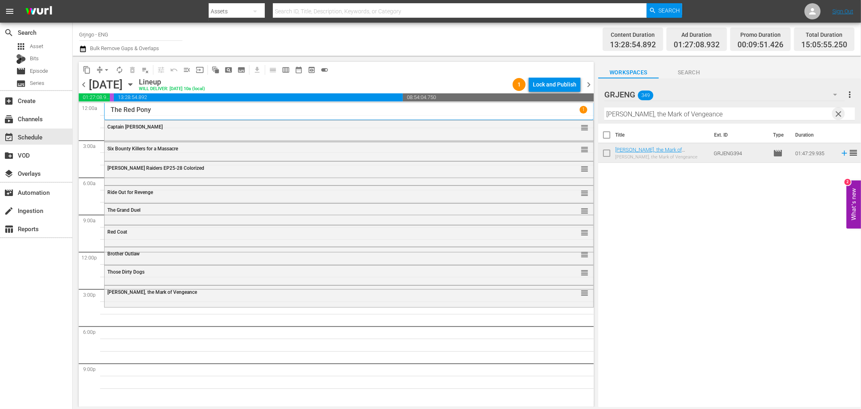
click at [838, 111] on span "clear" at bounding box center [839, 114] width 10 height 10
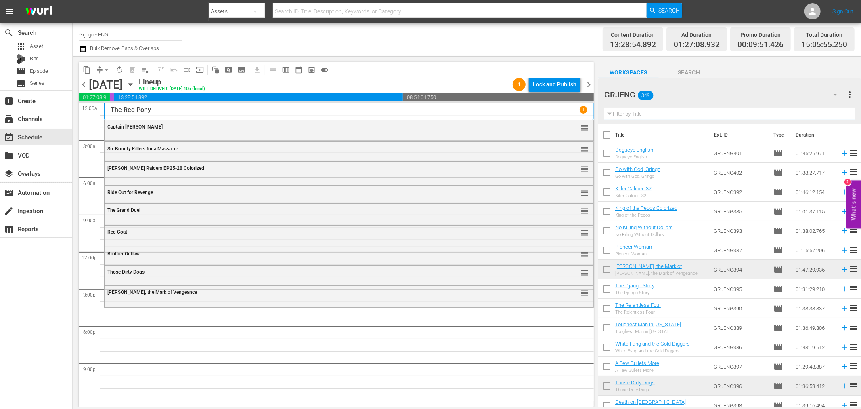
paste input "The Django Story"
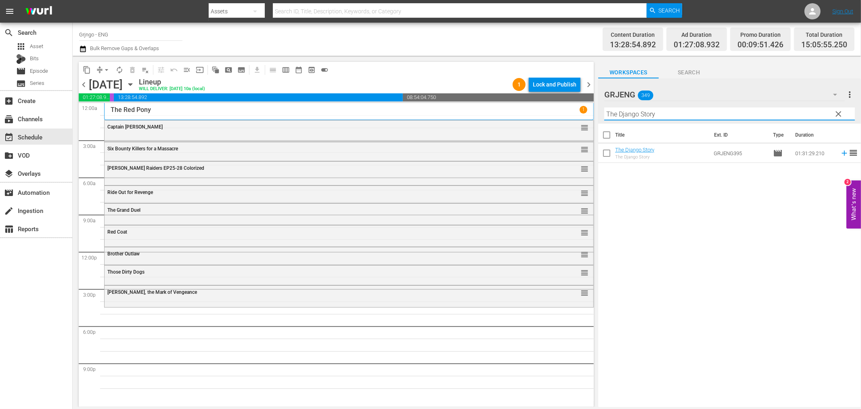
type input "The Django Story"
click at [840, 154] on icon at bounding box center [844, 153] width 9 height 9
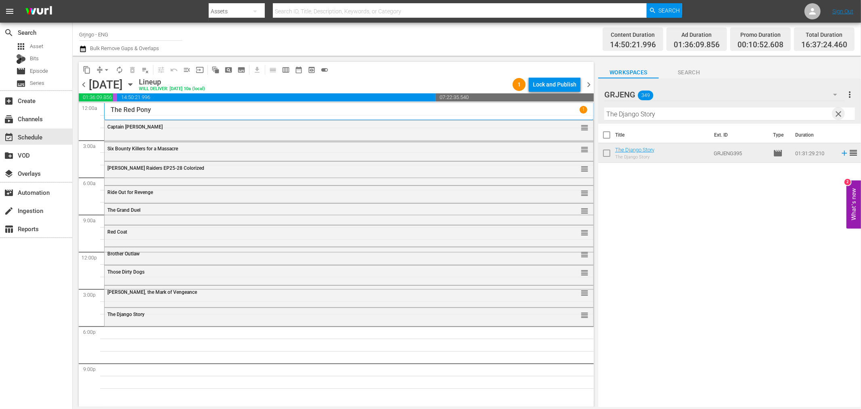
click at [837, 114] on span "clear" at bounding box center [839, 114] width 10 height 10
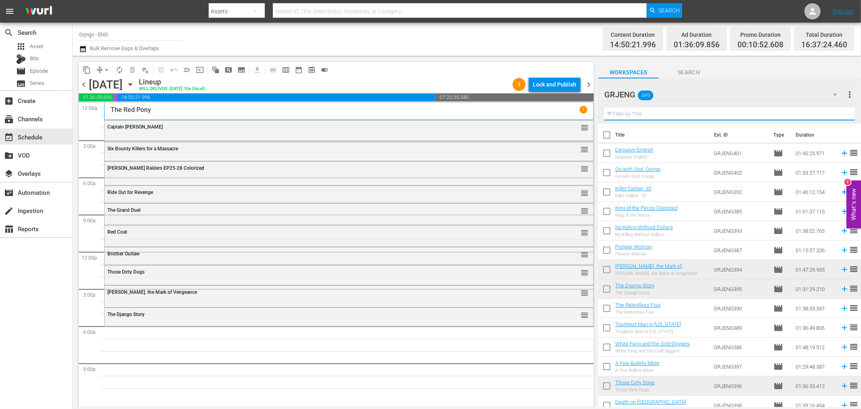
paste input "Rage at Dawn"
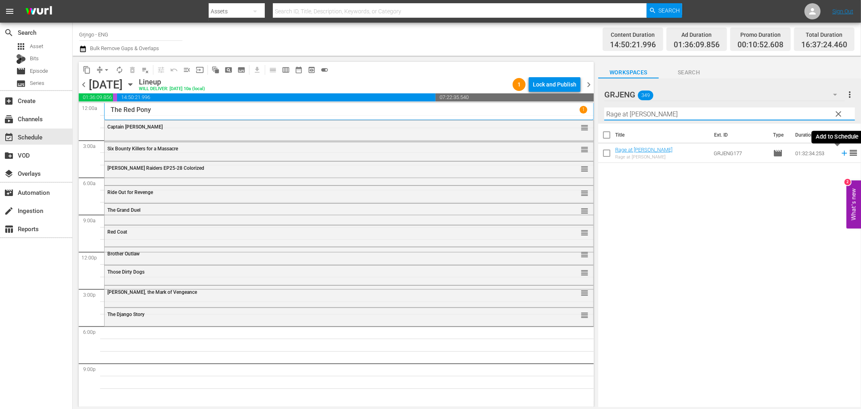
type input "Rage at Dawn"
click at [842, 153] on icon at bounding box center [844, 153] width 5 height 5
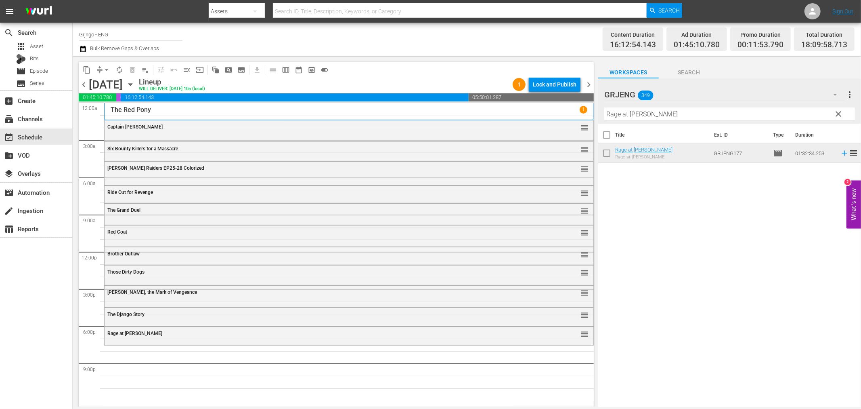
drag, startPoint x: 840, startPoint y: 113, endPoint x: 623, endPoint y: 118, distance: 217.3
click at [840, 114] on span "clear" at bounding box center [839, 114] width 10 height 10
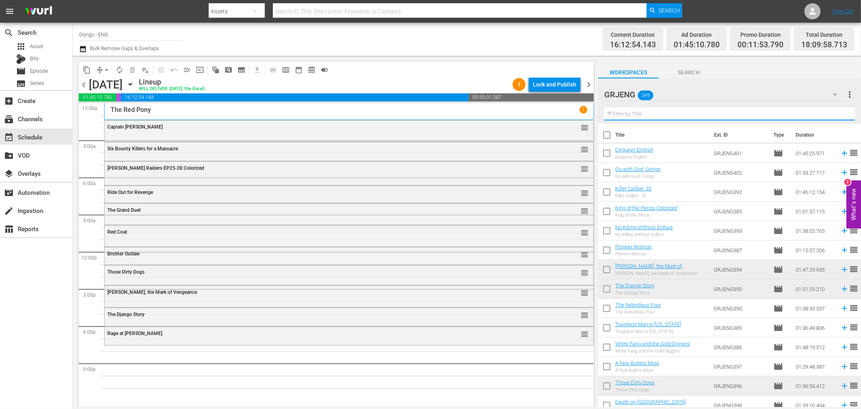
paste input "The Avenging Angel"
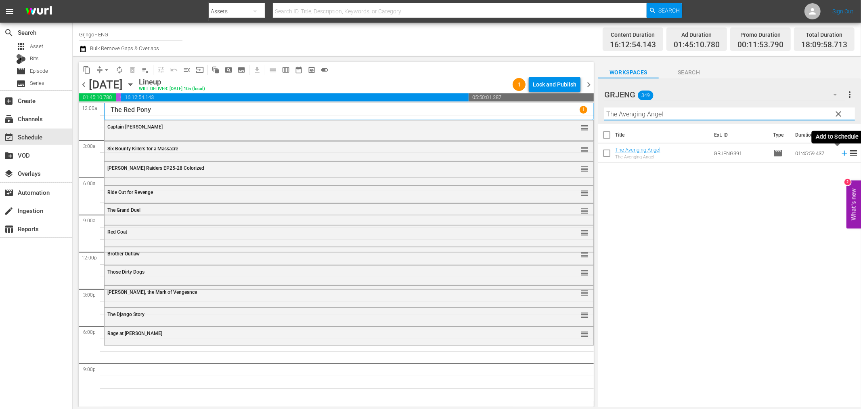
type input "The Avenging Angel"
click at [840, 151] on icon at bounding box center [844, 153] width 9 height 9
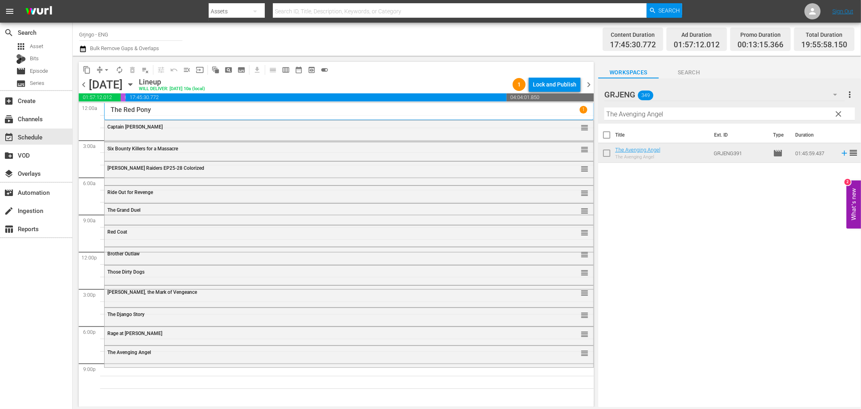
drag, startPoint x: 837, startPoint y: 111, endPoint x: 654, endPoint y: 119, distance: 182.7
click at [836, 113] on span "clear" at bounding box center [839, 114] width 10 height 10
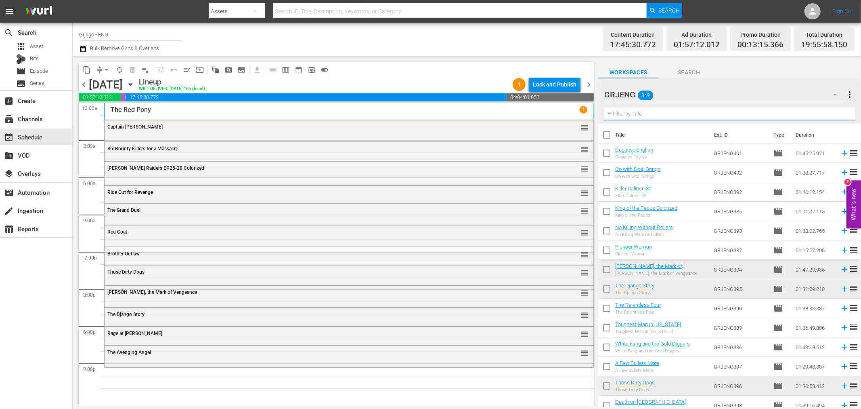
paste input "The Jackals"
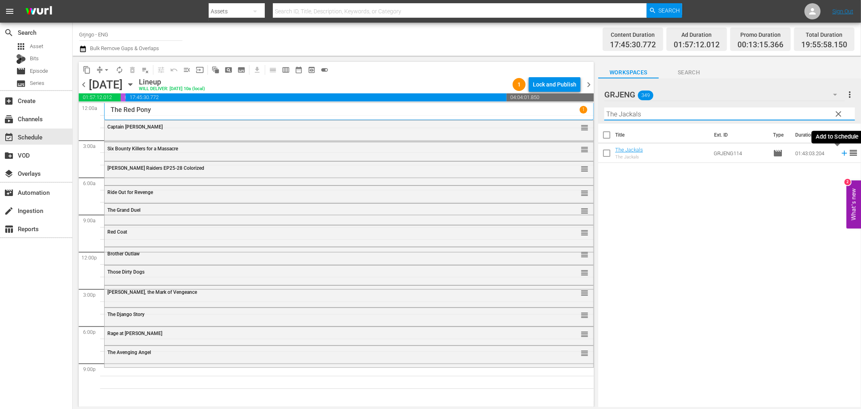
type input "The Jackals"
click at [842, 153] on icon at bounding box center [844, 153] width 5 height 5
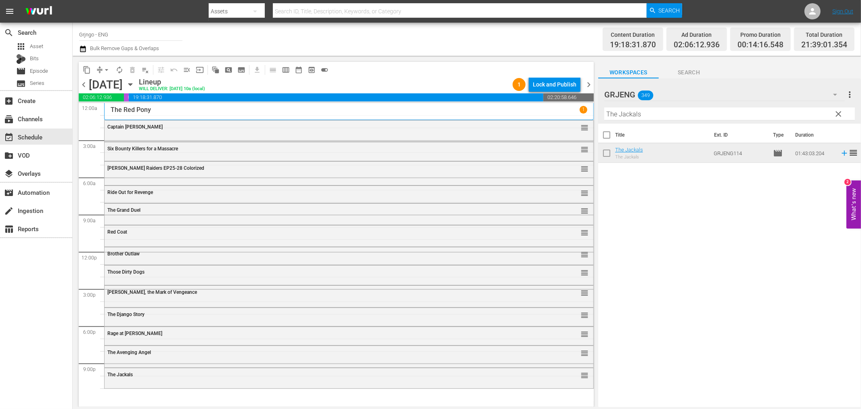
click at [838, 112] on span "clear" at bounding box center [839, 114] width 10 height 10
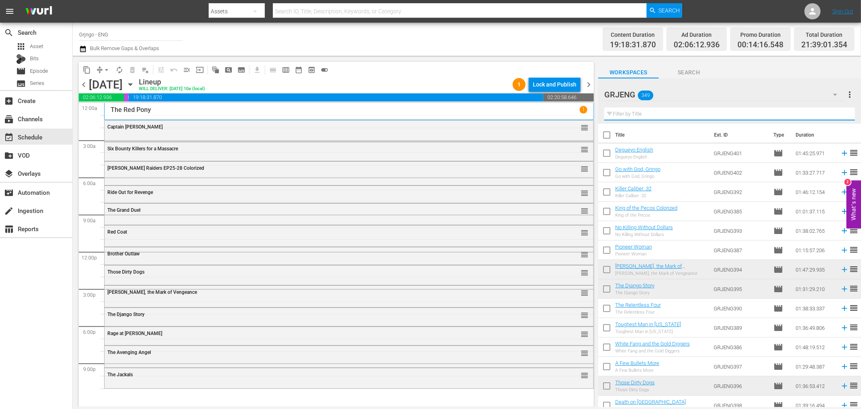
paste input "A Few Bullets More"
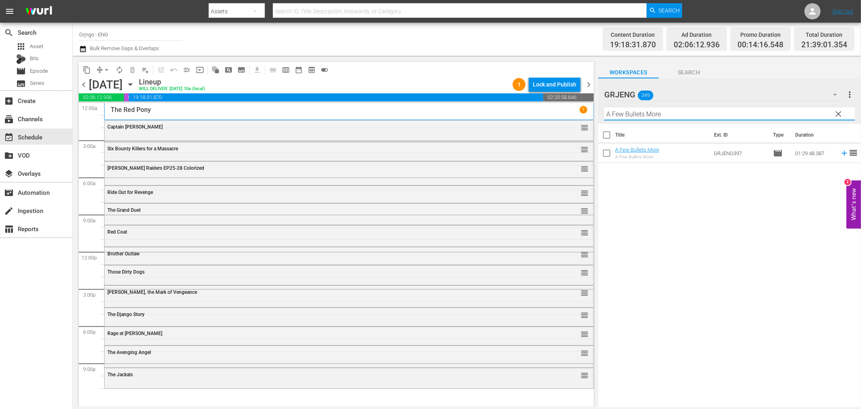
type input "A Few Bullets More"
click at [840, 151] on icon at bounding box center [844, 153] width 9 height 9
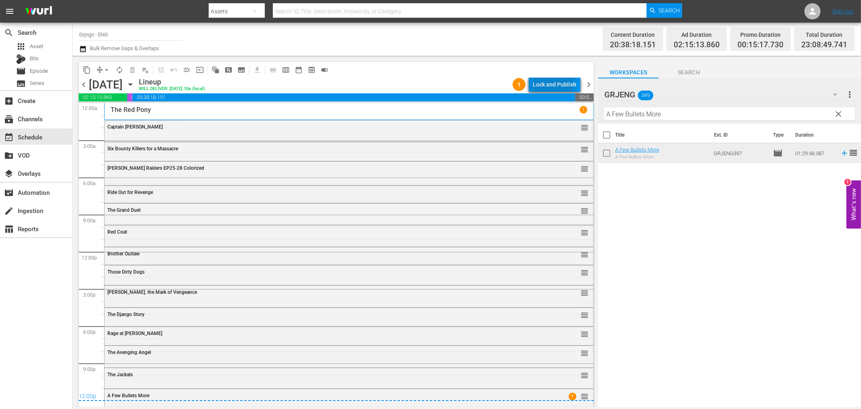
click at [546, 81] on div "Lock and Publish" at bounding box center [555, 84] width 44 height 15
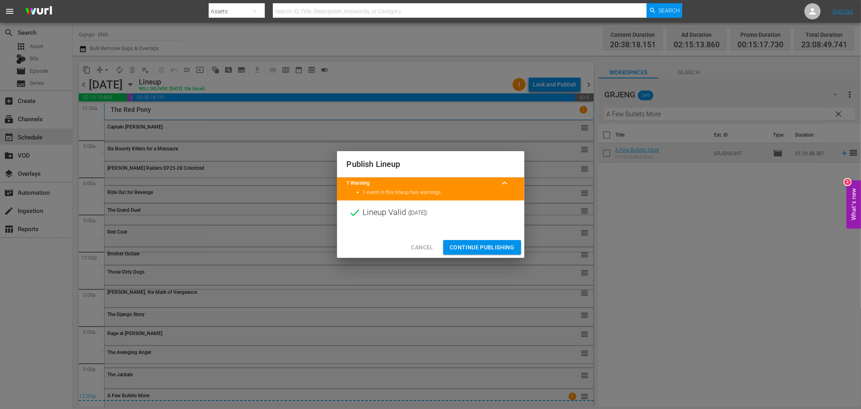
click at [478, 244] on span "Continue Publishing" at bounding box center [482, 247] width 65 height 10
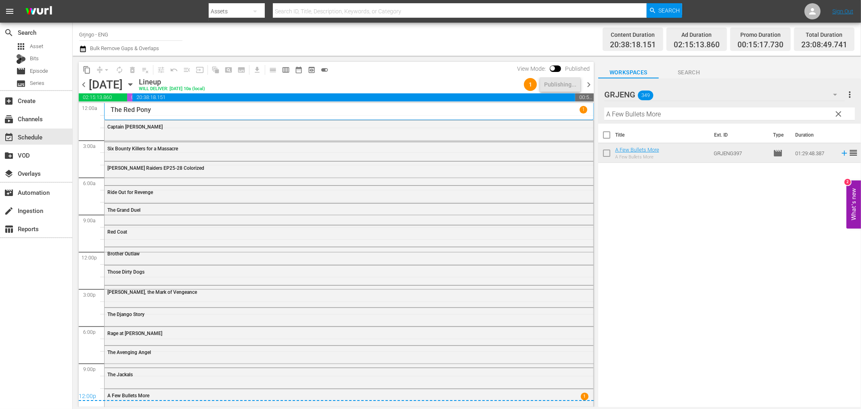
scroll to position [0, 0]
click at [592, 80] on span "chevron_right" at bounding box center [589, 85] width 10 height 10
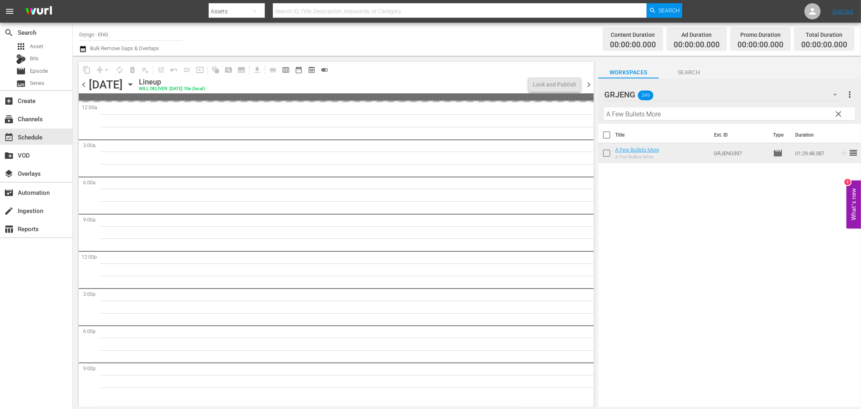
click at [87, 82] on span "chevron_left" at bounding box center [84, 85] width 10 height 10
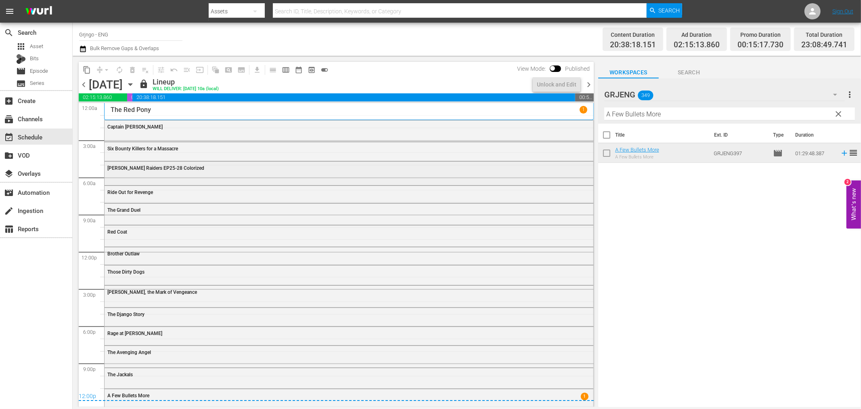
click at [172, 176] on div "Mackenzie's Raiders EP25-28 Colorized" at bounding box center [349, 173] width 489 height 22
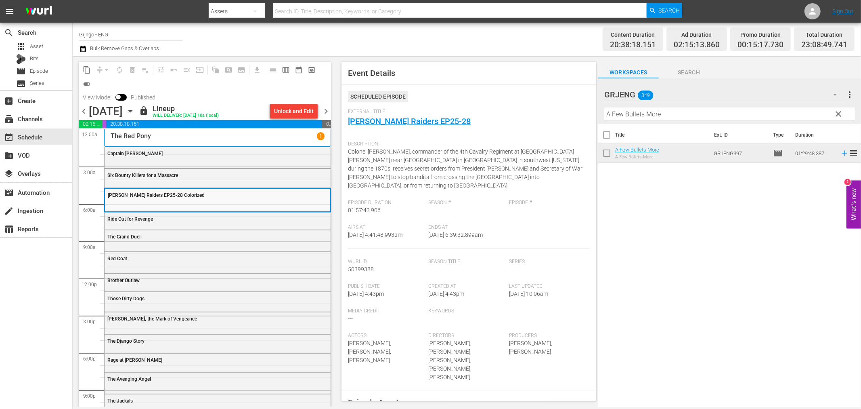
click at [325, 111] on span "chevron_right" at bounding box center [326, 111] width 10 height 10
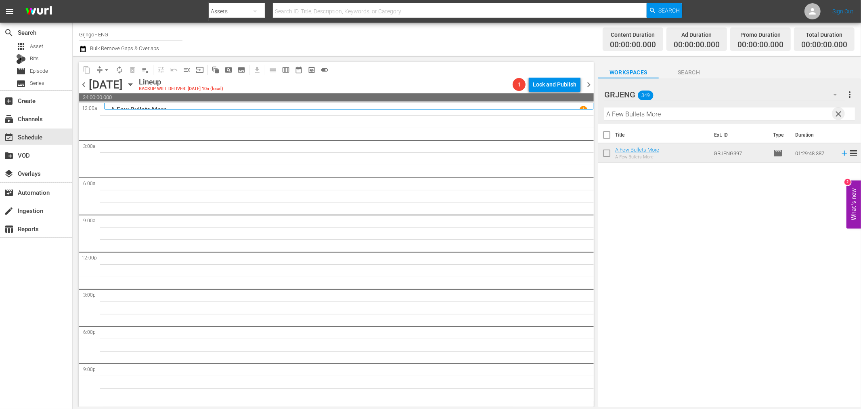
click at [842, 111] on span "clear" at bounding box center [839, 114] width 10 height 10
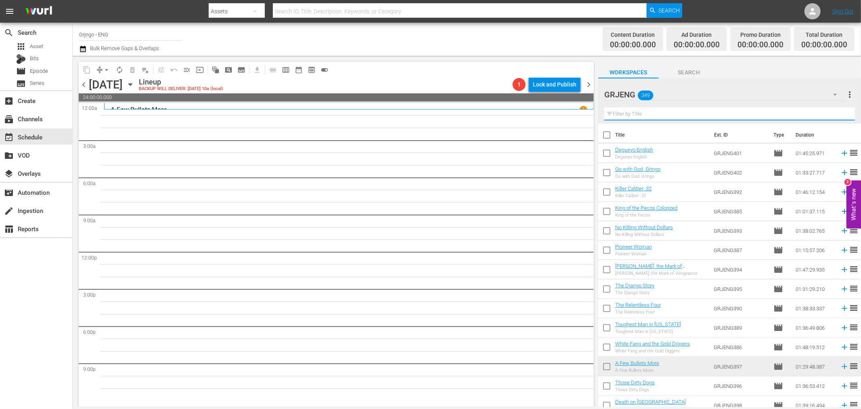
paste input "The Ballad of a Gunfighter"
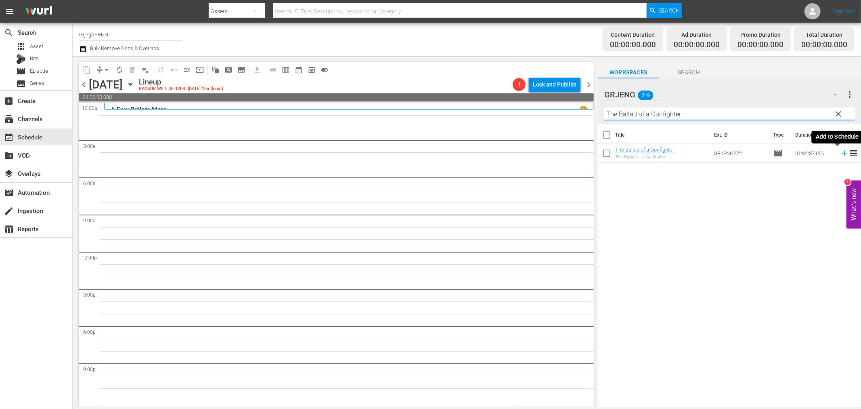
type input "The Ballad of a Gunfighter"
click at [840, 150] on icon at bounding box center [844, 153] width 9 height 9
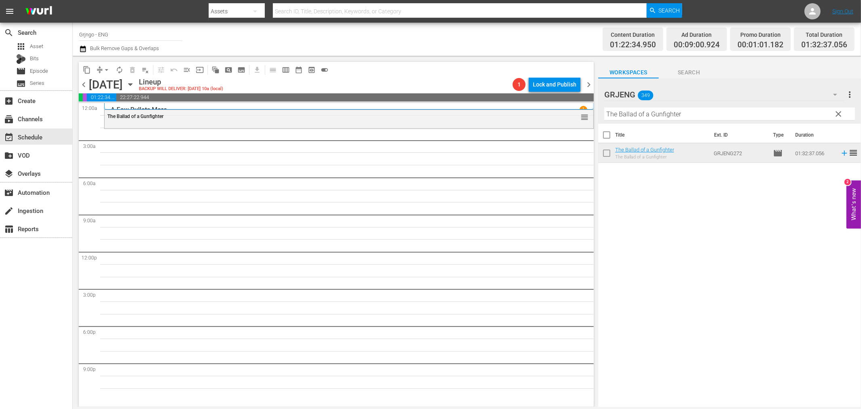
drag, startPoint x: 837, startPoint y: 114, endPoint x: 649, endPoint y: 111, distance: 187.8
click at [837, 114] on span "clear" at bounding box center [839, 114] width 10 height 10
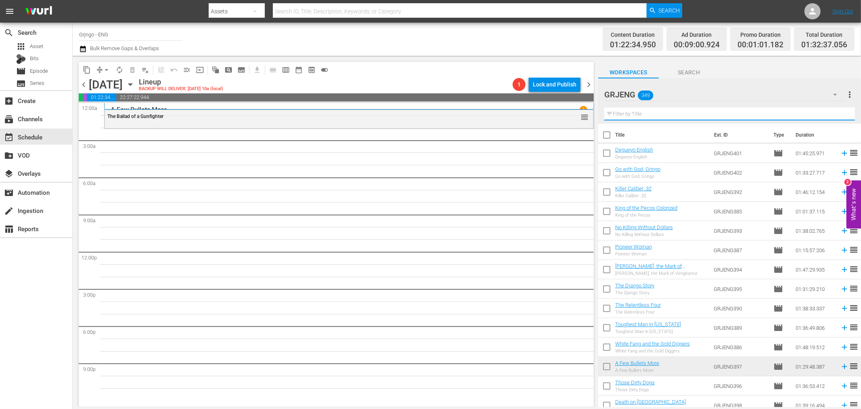
paste input "Cattle Queen of Montana"
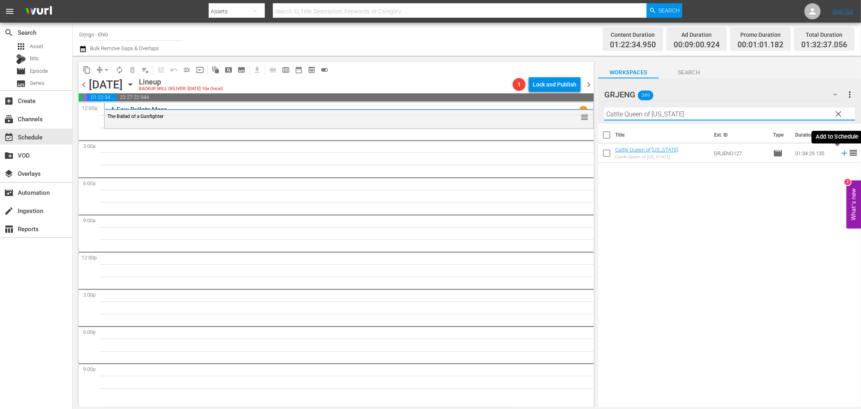
type input "Cattle Queen of Montana"
click at [842, 151] on icon at bounding box center [844, 153] width 5 height 5
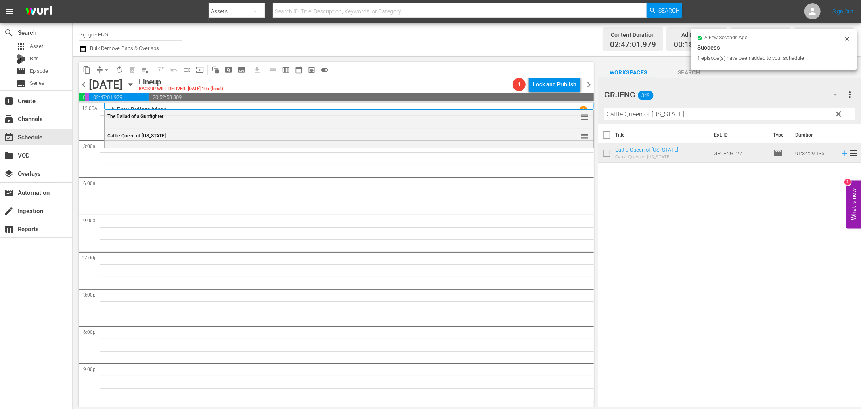
drag, startPoint x: 839, startPoint y: 113, endPoint x: 637, endPoint y: 122, distance: 202.5
click at [839, 114] on span "clear" at bounding box center [839, 114] width 10 height 10
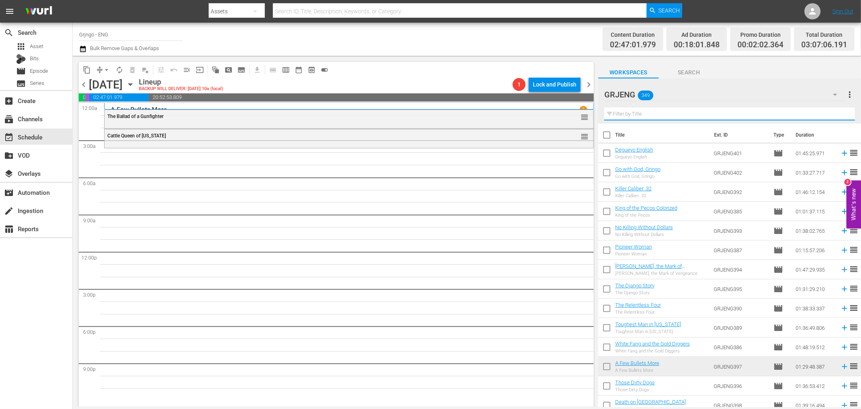
paste input "Silver Lode"
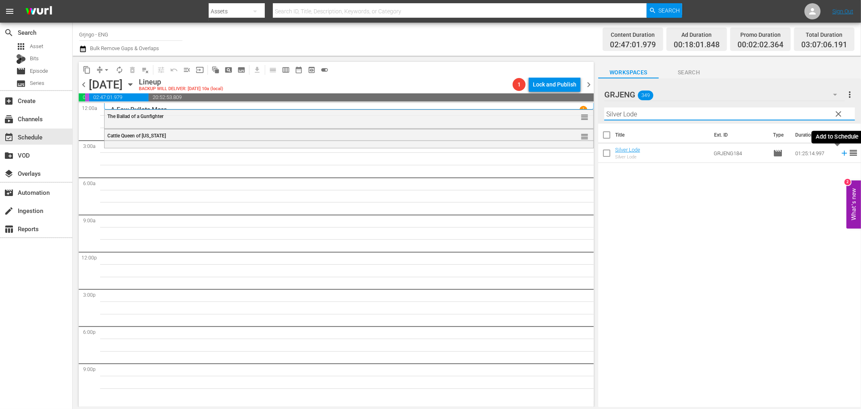
type input "Silver Lode"
click at [840, 152] on icon at bounding box center [844, 153] width 9 height 9
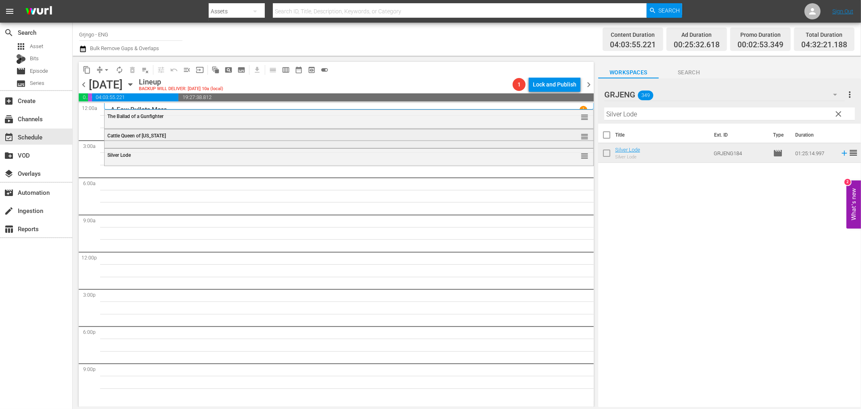
drag, startPoint x: 839, startPoint y: 113, endPoint x: 533, endPoint y: 133, distance: 306.7
click at [840, 113] on span "clear" at bounding box center [839, 114] width 10 height 10
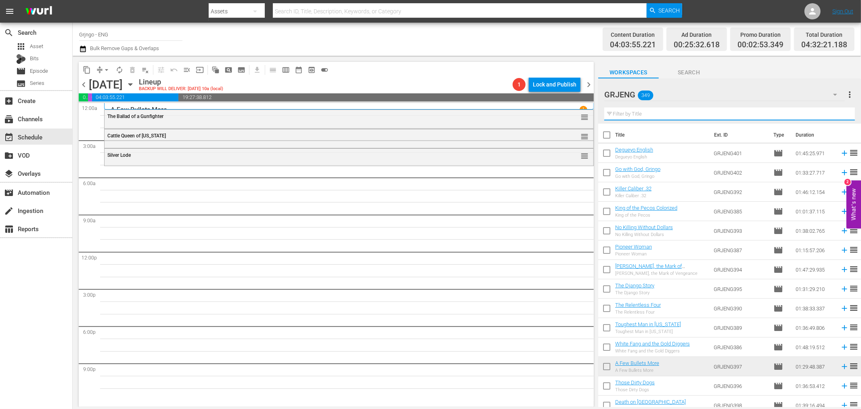
click at [628, 116] on input "text" at bounding box center [730, 113] width 251 height 13
paste input "Mackenzie's Raiders EP33-35 Colorized"
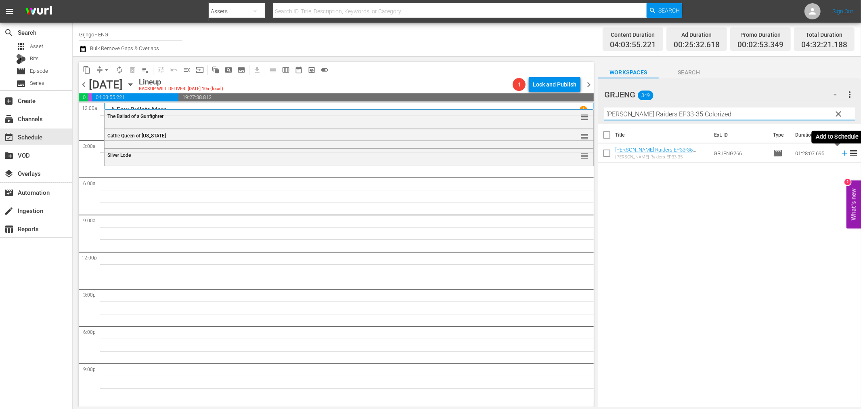
type input "Mackenzie's Raiders EP33-35 Colorized"
click at [840, 152] on icon at bounding box center [844, 153] width 9 height 9
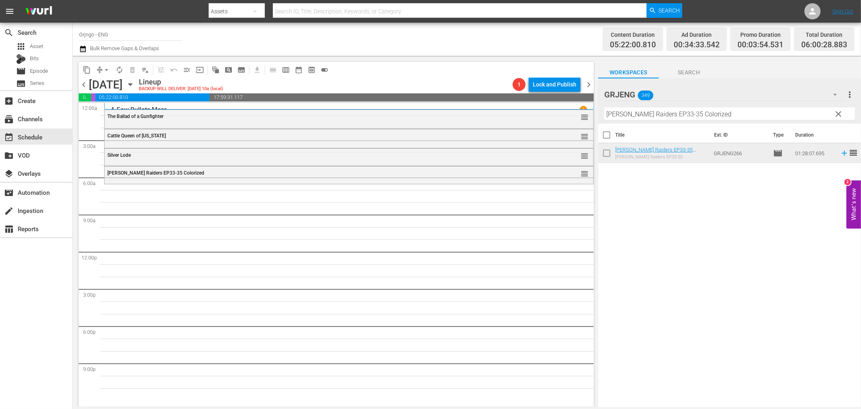
drag, startPoint x: 841, startPoint y: 113, endPoint x: 647, endPoint y: 130, distance: 195.4
click at [842, 115] on span "clear" at bounding box center [839, 114] width 10 height 10
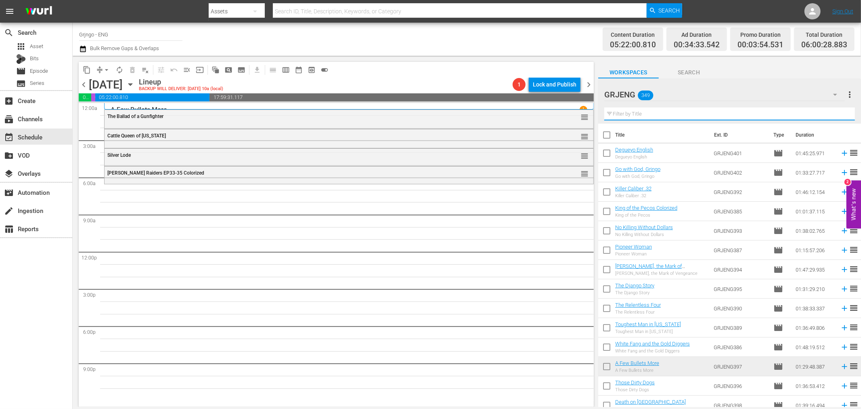
paste input "The White, the Yellow, and the Black"
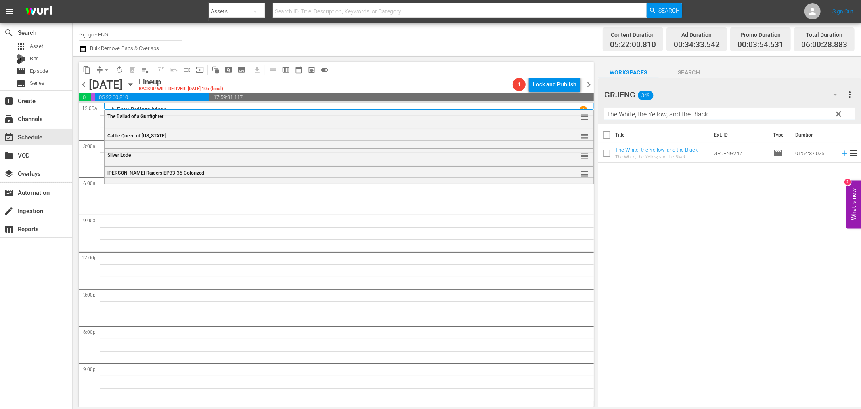
type input "The White, the Yellow, and the Black"
click at [840, 152] on icon at bounding box center [844, 153] width 9 height 9
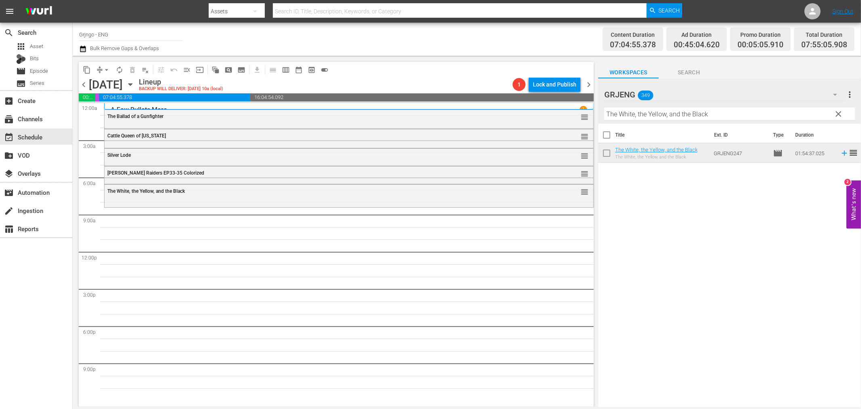
drag, startPoint x: 838, startPoint y: 111, endPoint x: 682, endPoint y: 118, distance: 155.6
click at [838, 113] on span "clear" at bounding box center [839, 114] width 10 height 10
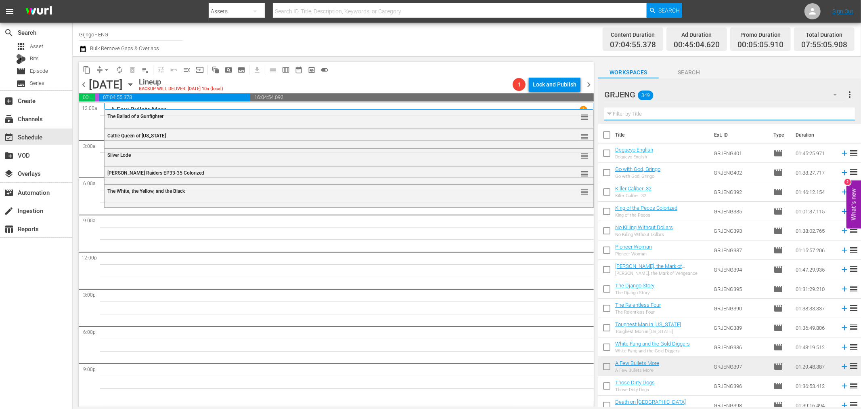
paste input "Damned Pistols of Dallas"
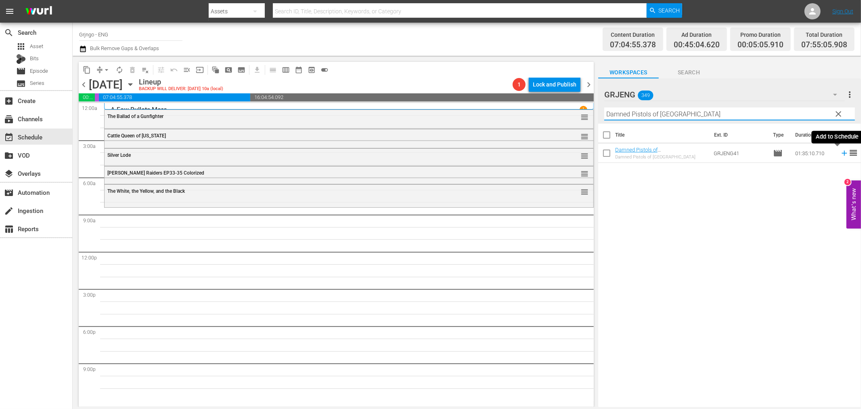
type input "Damned Pistols of Dallas"
click at [842, 153] on icon at bounding box center [844, 153] width 5 height 5
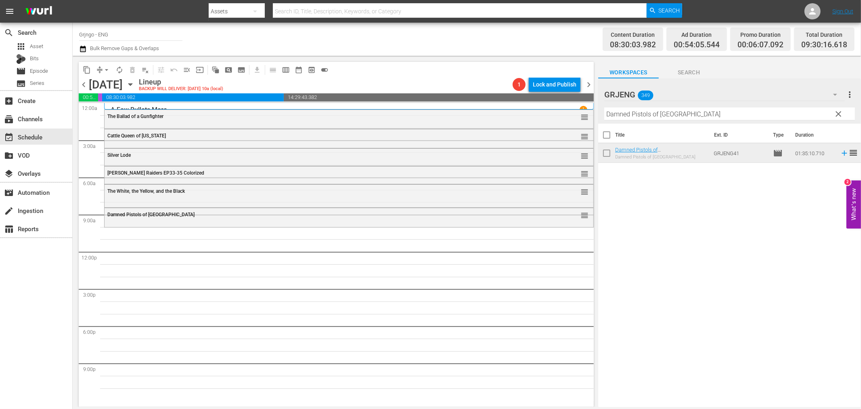
drag, startPoint x: 838, startPoint y: 108, endPoint x: 616, endPoint y: 124, distance: 223.0
click at [838, 108] on button "clear" at bounding box center [838, 113] width 13 height 13
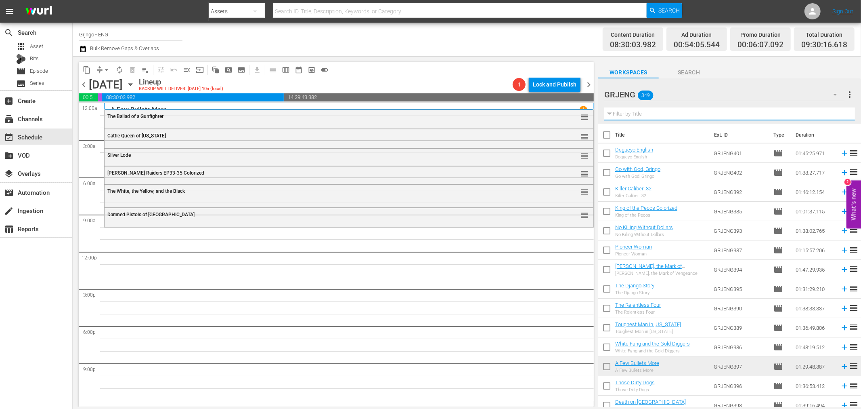
paste input "Payment in Blood"
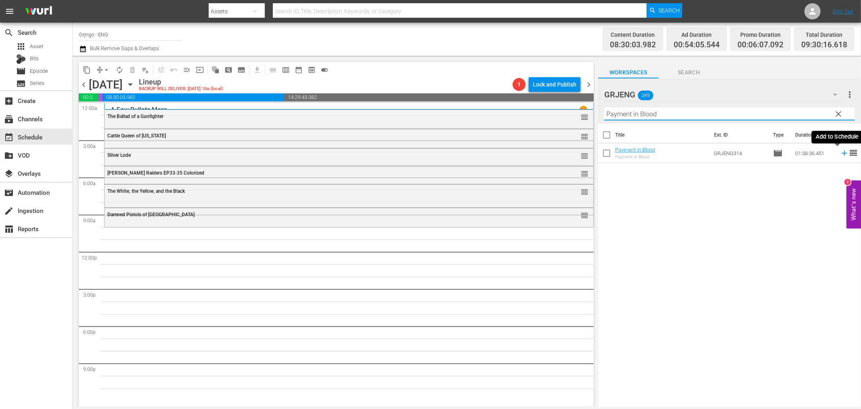
type input "Payment in Blood"
click at [840, 154] on icon at bounding box center [844, 153] width 9 height 9
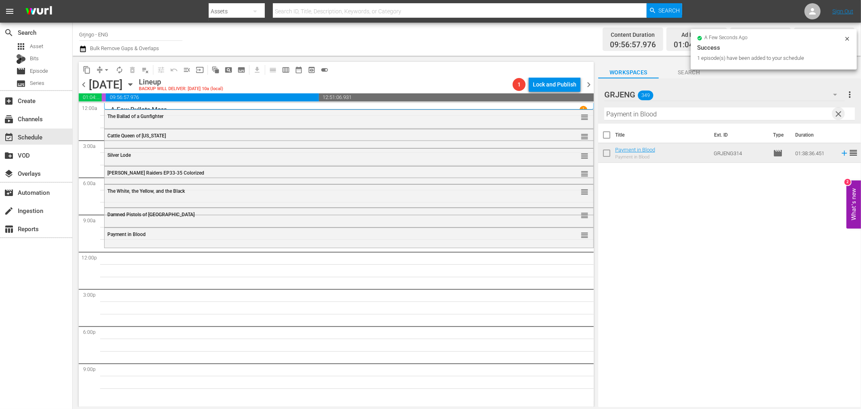
click at [837, 112] on span "clear" at bounding box center [839, 114] width 10 height 10
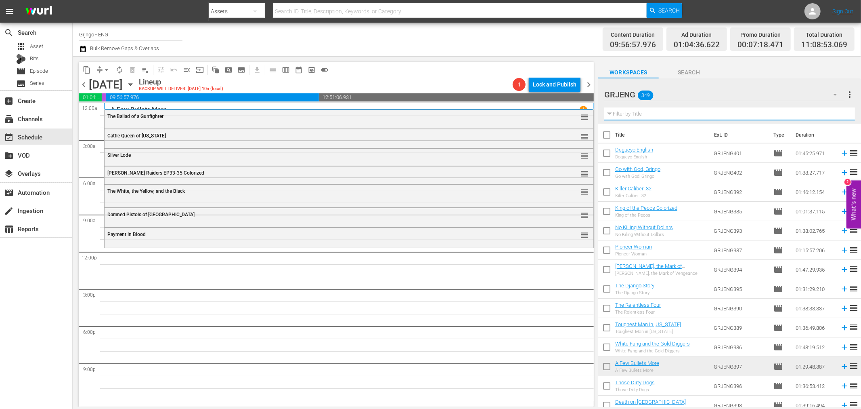
paste input "Silent Thunder"
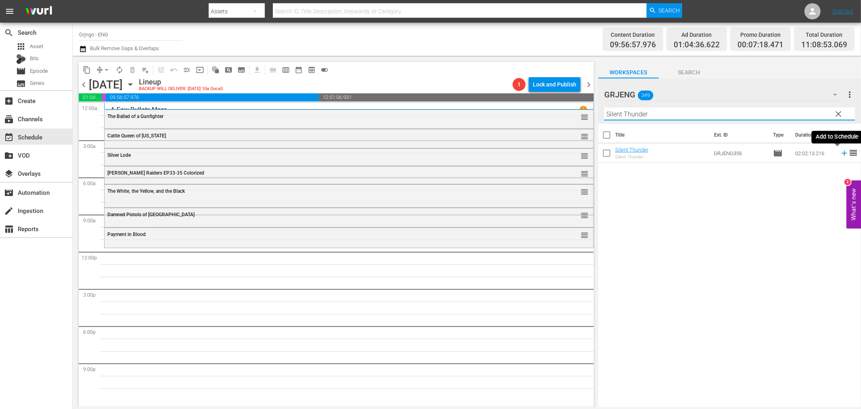
type input "Silent Thunder"
drag, startPoint x: 838, startPoint y: 152, endPoint x: 856, endPoint y: 162, distance: 21.0
click at [840, 153] on icon at bounding box center [844, 153] width 9 height 9
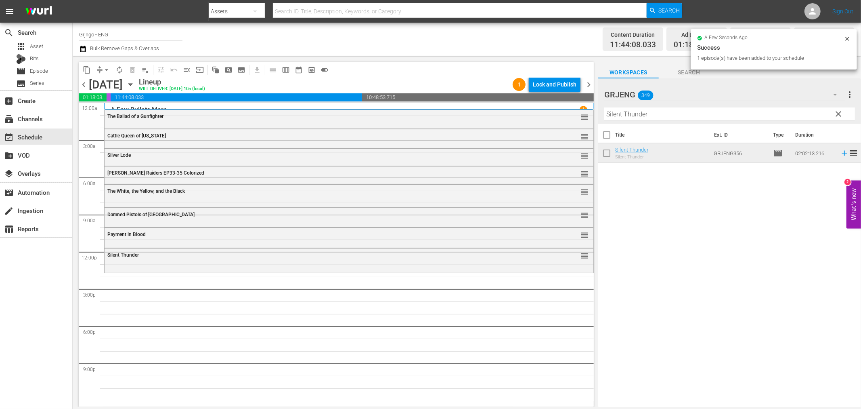
drag, startPoint x: 836, startPoint y: 113, endPoint x: 631, endPoint y: 113, distance: 205.1
click at [836, 113] on span "clear" at bounding box center [839, 114] width 10 height 10
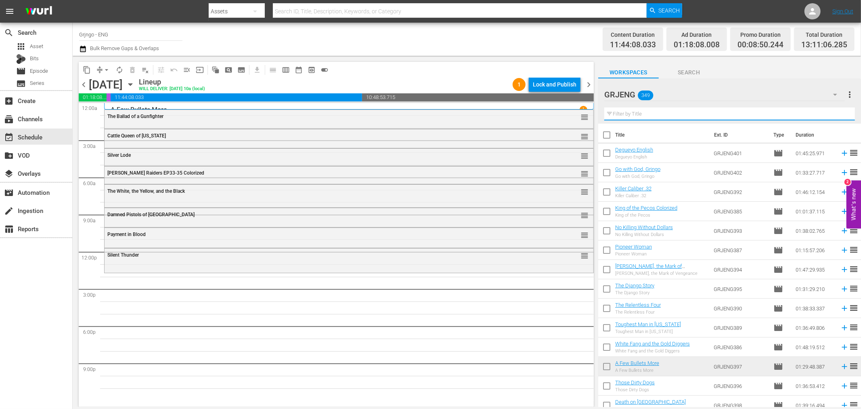
paste input "The Counterfeit Kid"
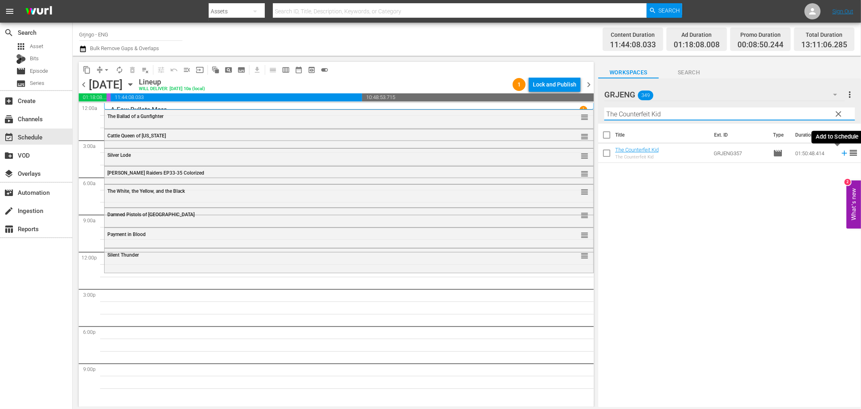
type input "The Counterfeit Kid"
click at [842, 153] on icon at bounding box center [844, 153] width 5 height 5
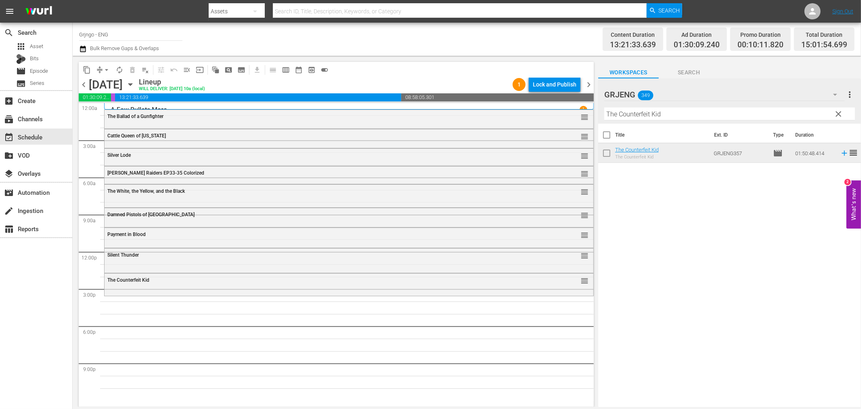
drag, startPoint x: 838, startPoint y: 112, endPoint x: 637, endPoint y: 106, distance: 200.8
click at [838, 112] on span "clear" at bounding box center [839, 114] width 10 height 10
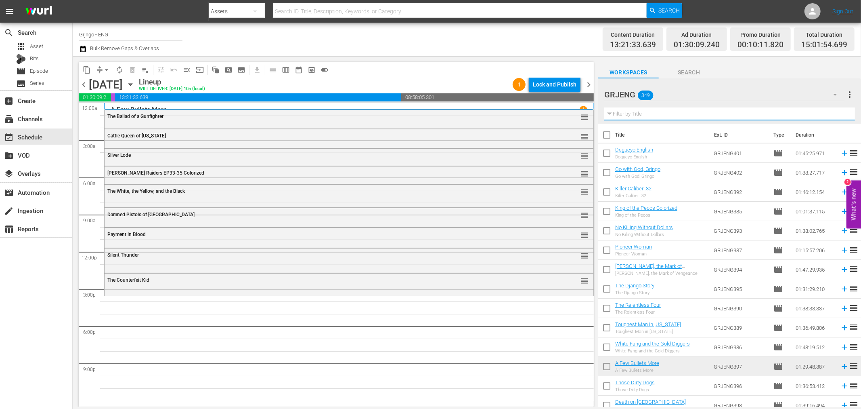
paste input "Dead Men Don't Count"
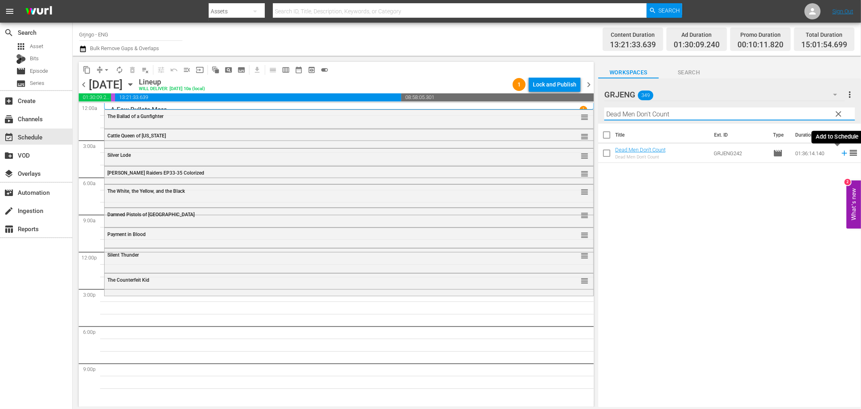
type input "Dead Men Don't Count"
click at [840, 154] on icon at bounding box center [844, 153] width 9 height 9
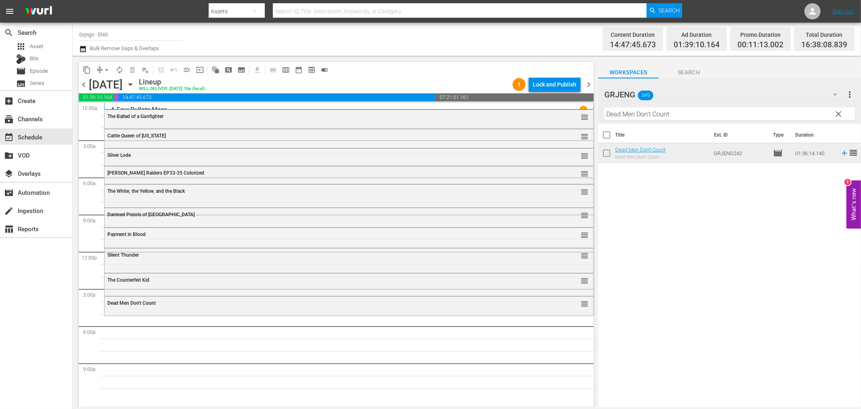
click at [839, 112] on span "clear" at bounding box center [839, 114] width 10 height 10
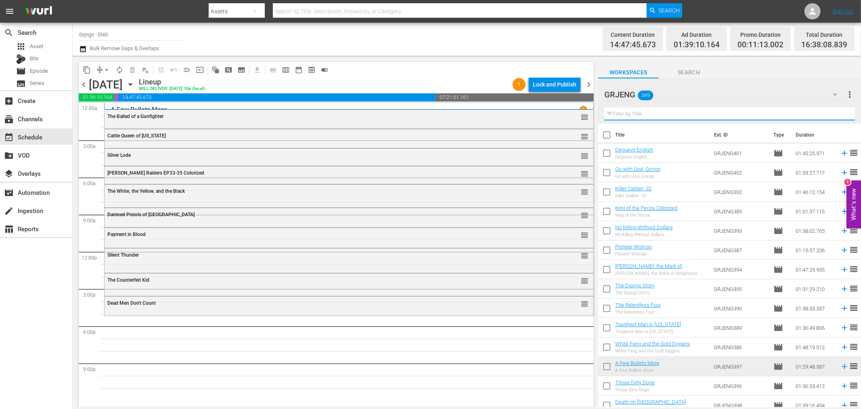
paste input "There's a Noose Waiting for You Trinity!"
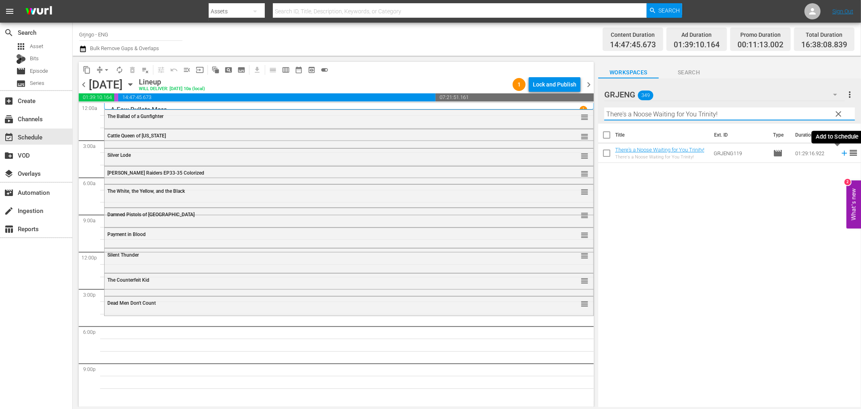
type input "There's a Noose Waiting for You Trinity!"
click at [842, 153] on icon at bounding box center [844, 153] width 5 height 5
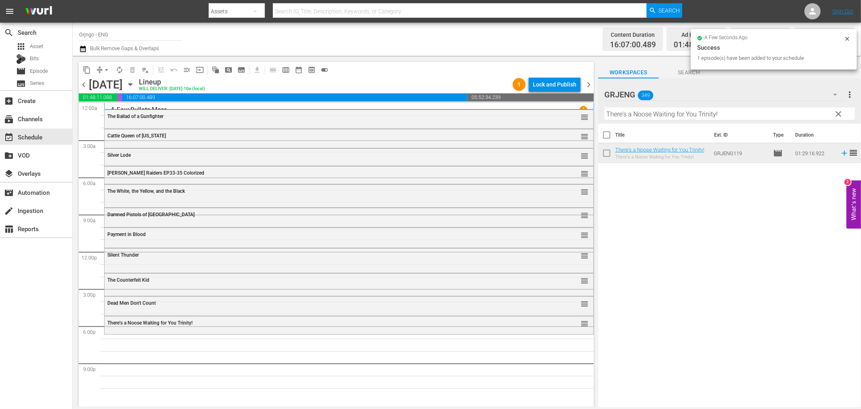
click at [243, 327] on div "There's a Noose Waiting for You Trinity! reorder" at bounding box center [349, 323] width 489 height 14
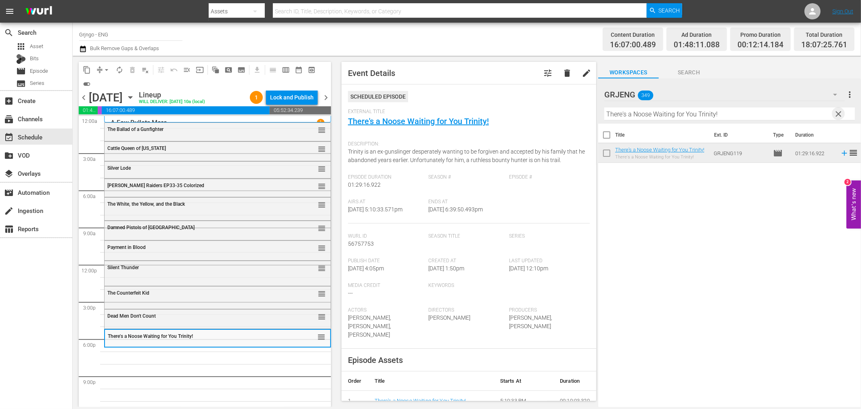
click at [836, 112] on span "clear" at bounding box center [839, 114] width 10 height 10
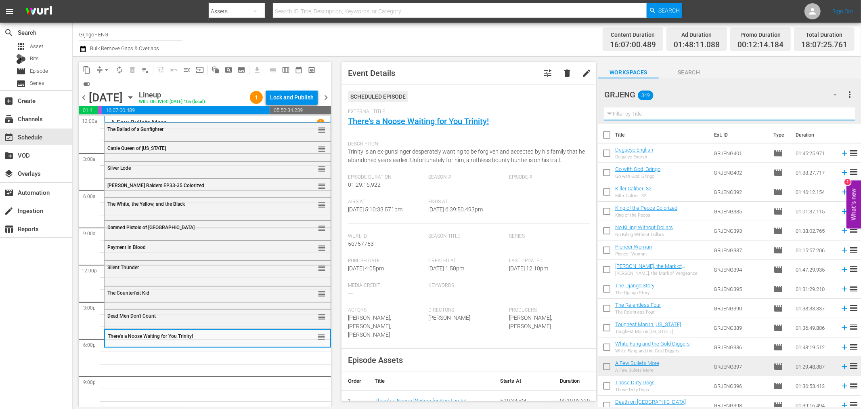
click at [616, 112] on input "text" at bounding box center [730, 113] width 251 height 13
paste input "Madron"
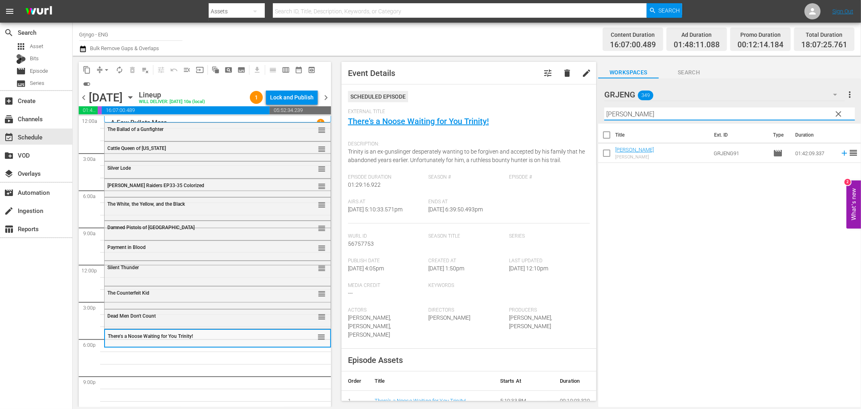
type input "Madron"
click at [840, 155] on icon at bounding box center [844, 153] width 9 height 9
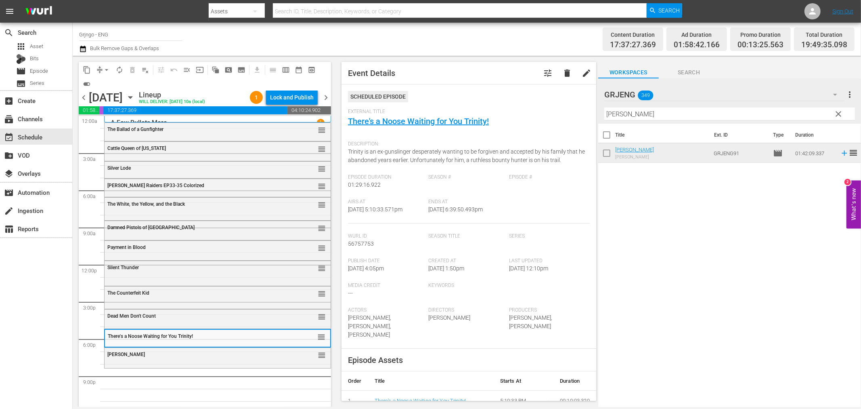
drag, startPoint x: 840, startPoint y: 114, endPoint x: 620, endPoint y: 121, distance: 220.2
click at [840, 114] on span "clear" at bounding box center [839, 114] width 10 height 10
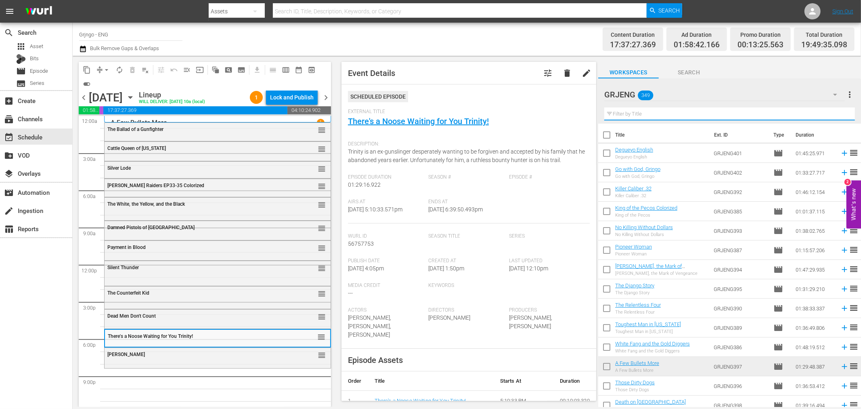
paste input "Daniel Boone, Trail Blazer"
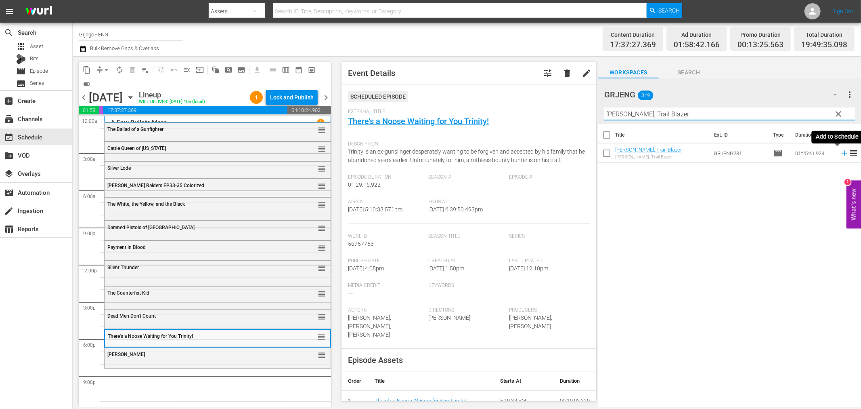
type input "Daniel Boone, Trail Blazer"
click at [840, 152] on icon at bounding box center [844, 153] width 9 height 9
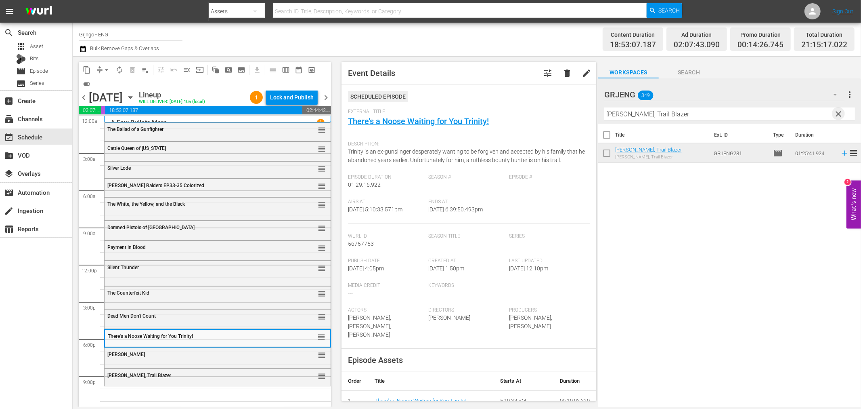
click at [839, 111] on span "clear" at bounding box center [839, 114] width 10 height 10
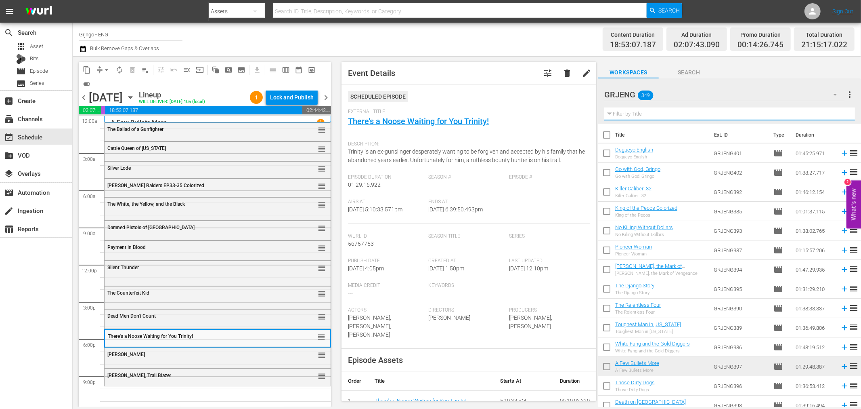
paste input "Taste of Killing"
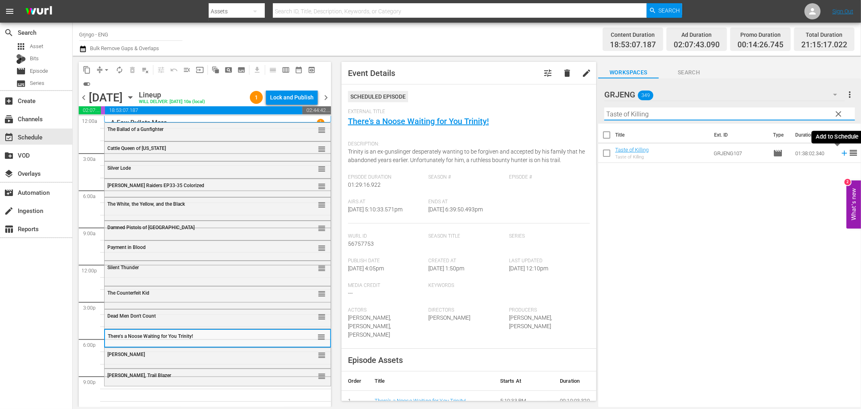
type input "Taste of Killing"
click at [840, 152] on icon at bounding box center [844, 153] width 9 height 9
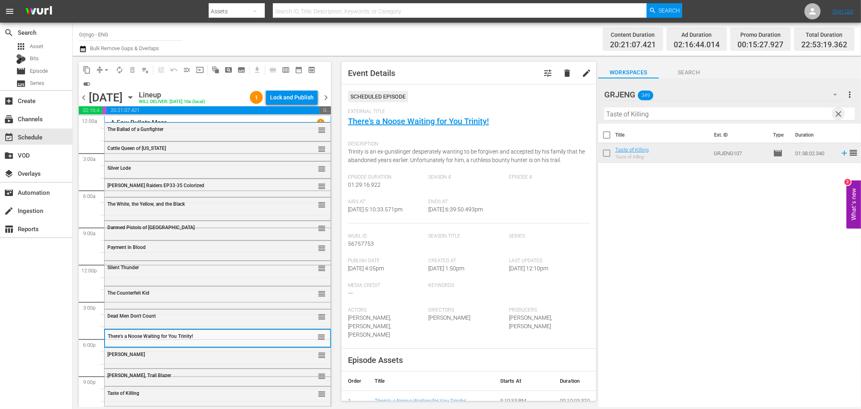
drag, startPoint x: 839, startPoint y: 109, endPoint x: 652, endPoint y: 109, distance: 187.4
click at [839, 109] on span "clear" at bounding box center [839, 114] width 10 height 10
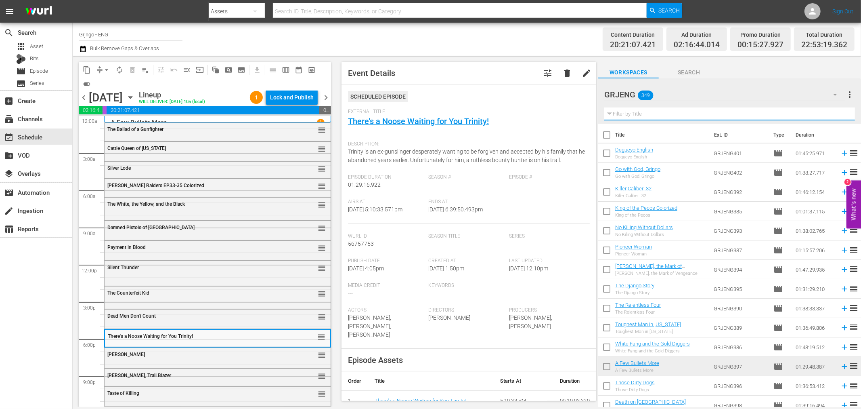
paste input "And Now... Make Your Peace with [DEMOGRAPHIC_DATA]"
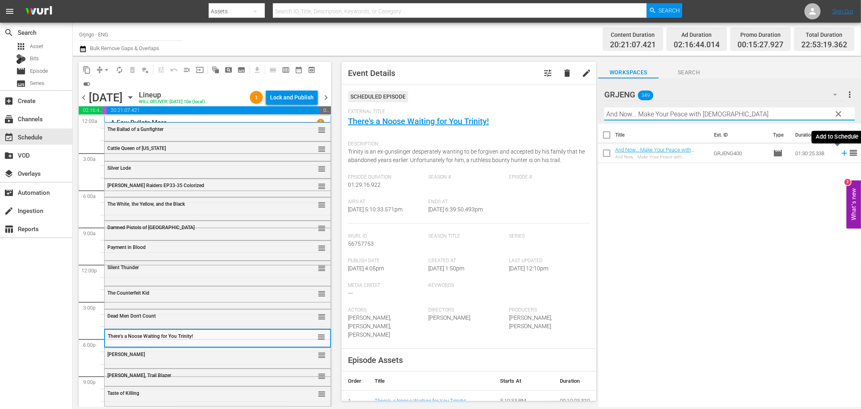
type input "And Now... Make Your Peace with [DEMOGRAPHIC_DATA]"
click at [842, 153] on icon at bounding box center [844, 153] width 5 height 5
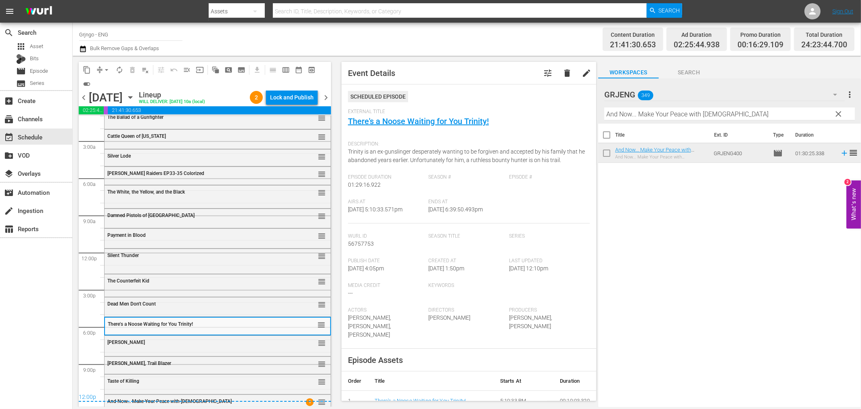
scroll to position [18, 0]
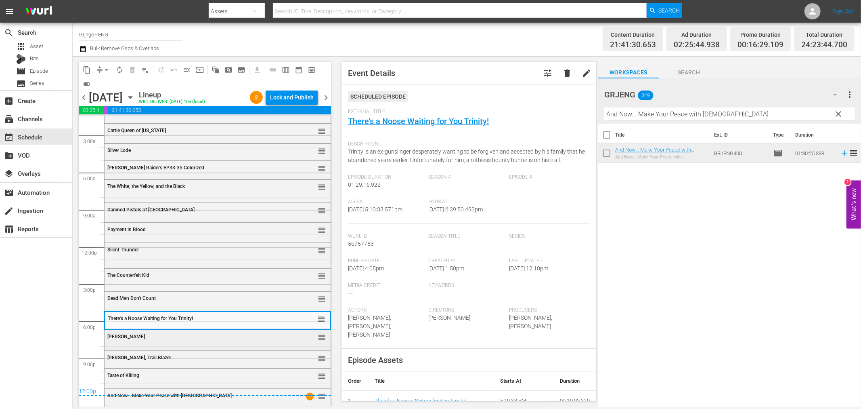
click at [119, 342] on div "Madron reorder" at bounding box center [218, 337] width 226 height 14
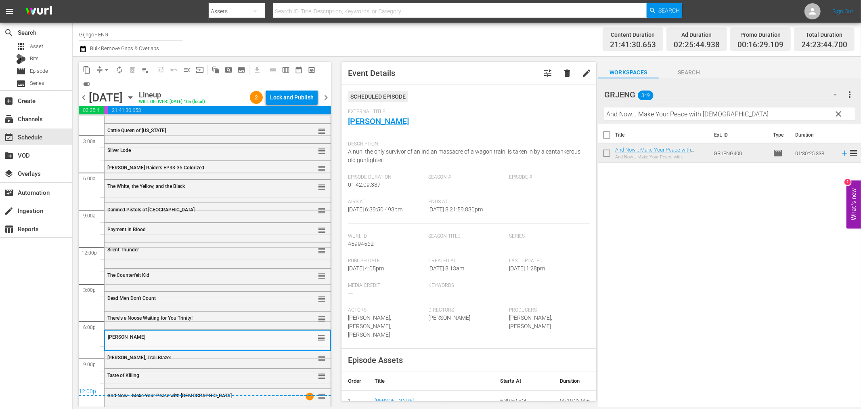
click at [127, 366] on div "Daniel Boone, Trail Blazer reorder" at bounding box center [217, 360] width 227 height 18
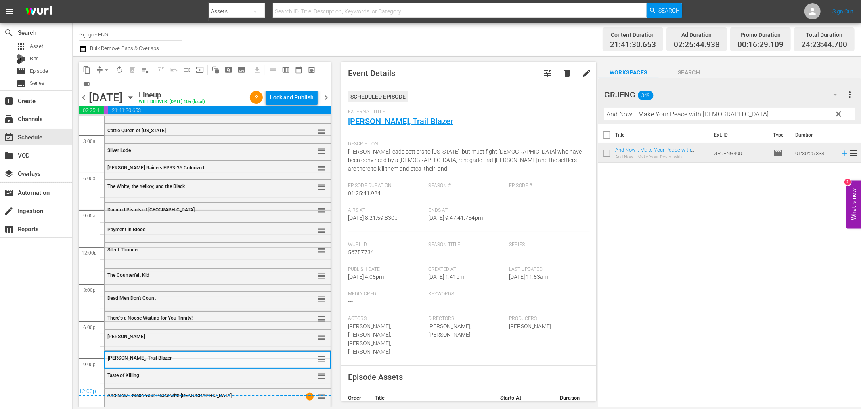
click at [124, 376] on span "Taste of Killing" at bounding box center [123, 375] width 32 height 6
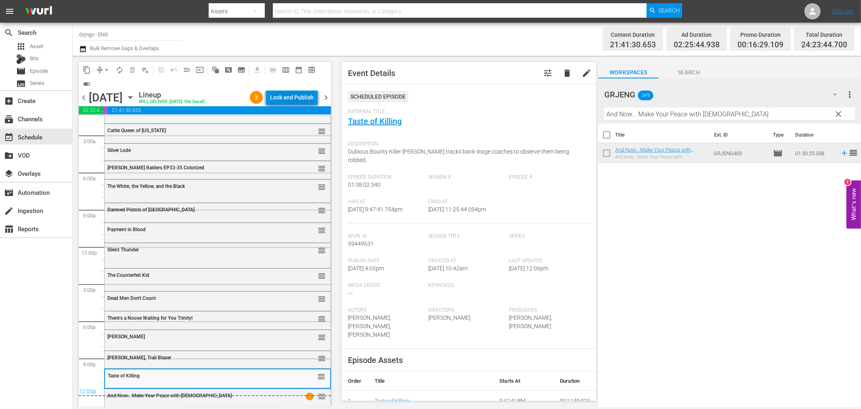
click at [294, 96] on div "Lock and Publish" at bounding box center [292, 97] width 44 height 15
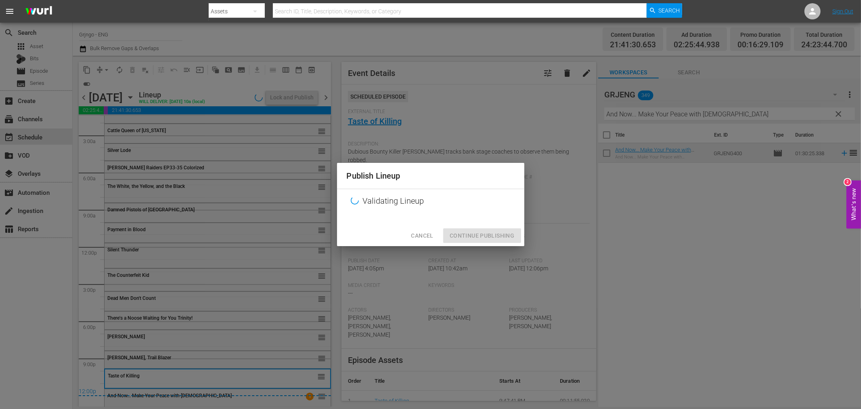
click at [462, 237] on div "Cancel Continue Publishing" at bounding box center [430, 235] width 187 height 21
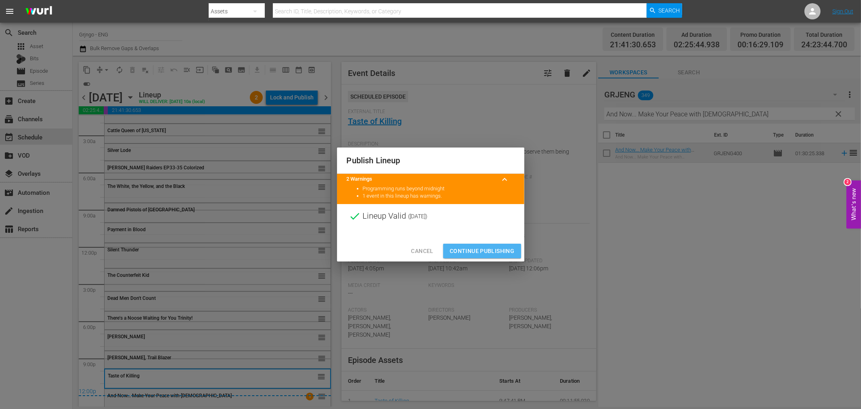
click at [486, 252] on span "Continue Publishing" at bounding box center [482, 251] width 65 height 10
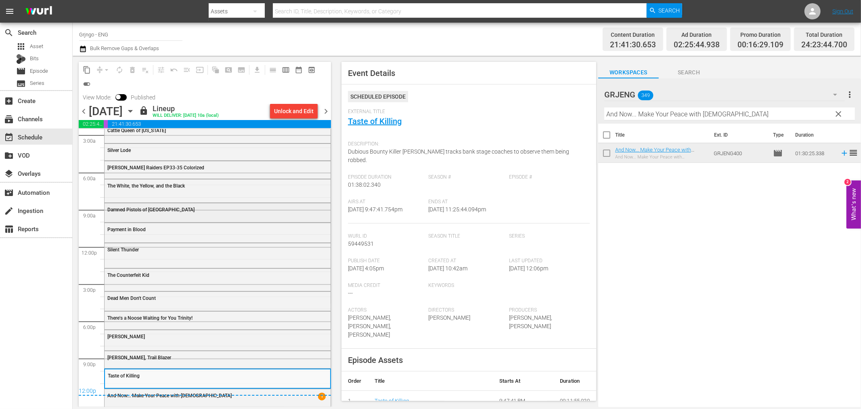
scroll to position [0, 0]
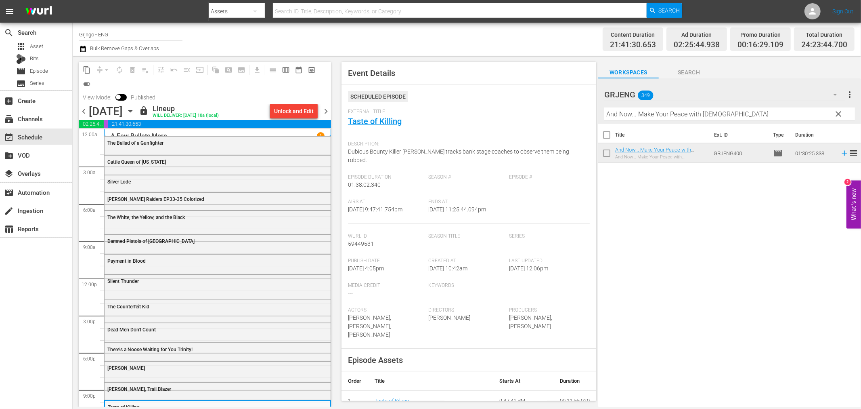
click at [324, 110] on span "chevron_right" at bounding box center [326, 111] width 10 height 10
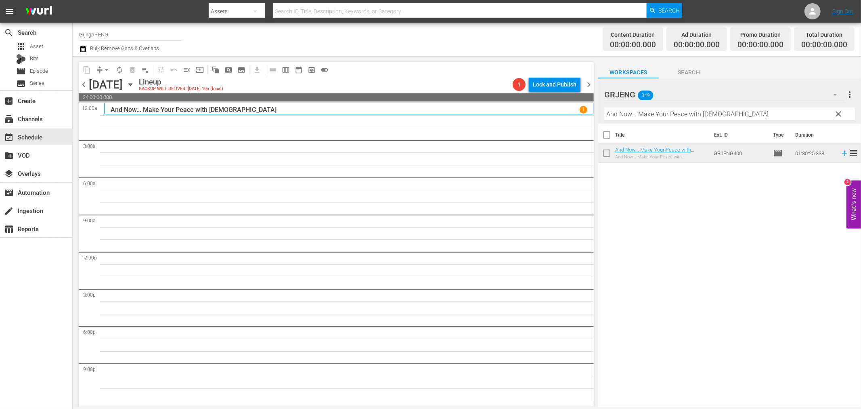
drag, startPoint x: 842, startPoint y: 110, endPoint x: 645, endPoint y: 115, distance: 196.7
click at [842, 110] on span "clear" at bounding box center [839, 114] width 10 height 10
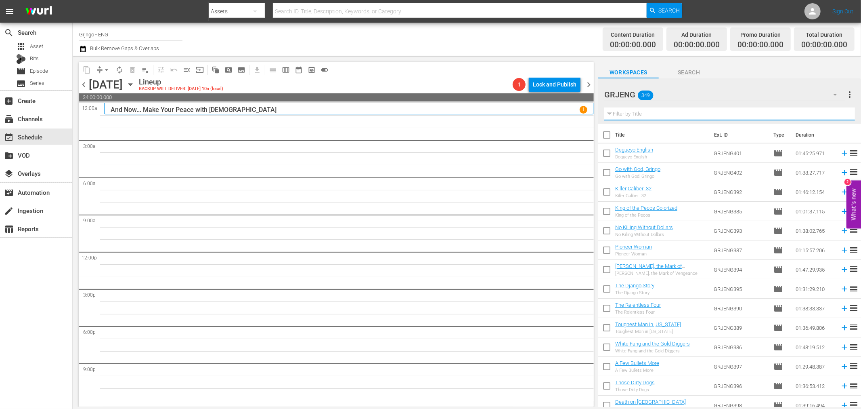
paste input "Mackenzie's Raiders EP29-32 Colorized"
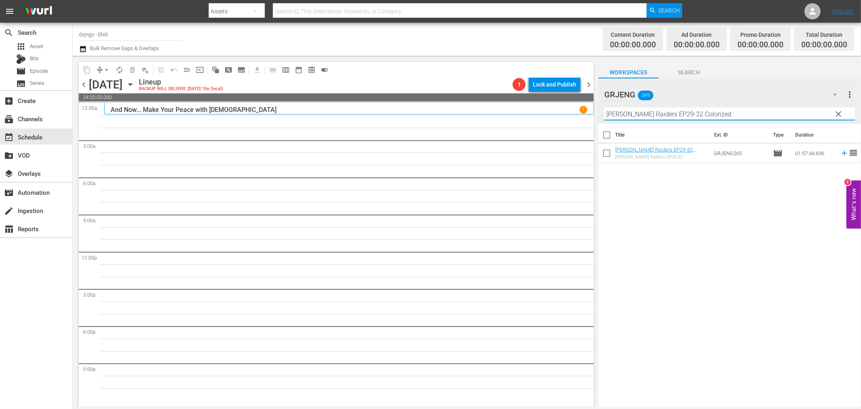
type input "Mackenzie's Raiders EP29-32 Colorized"
drag, startPoint x: 838, startPoint y: 154, endPoint x: 846, endPoint y: 151, distance: 8.2
click at [842, 154] on icon at bounding box center [844, 153] width 5 height 5
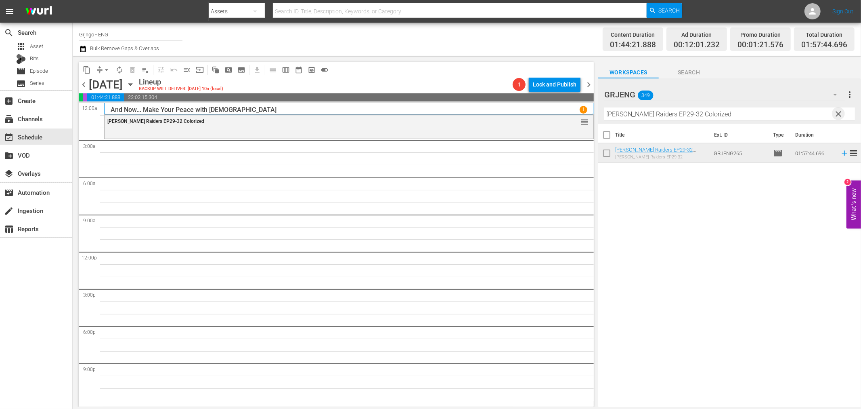
click at [840, 111] on span "clear" at bounding box center [839, 114] width 10 height 10
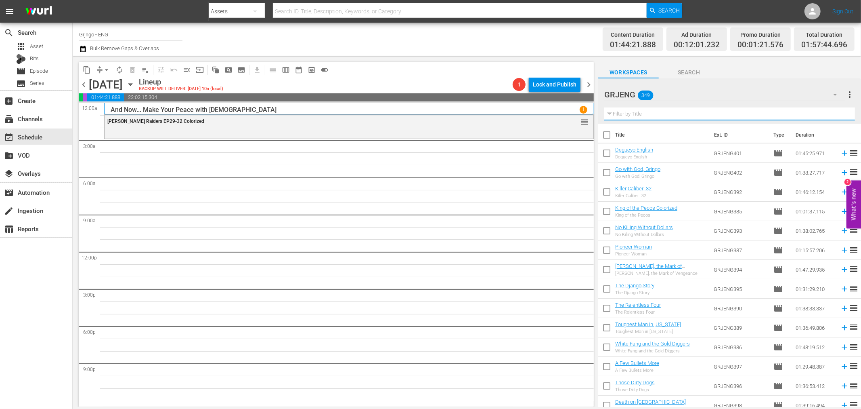
paste input "Yellowneck"
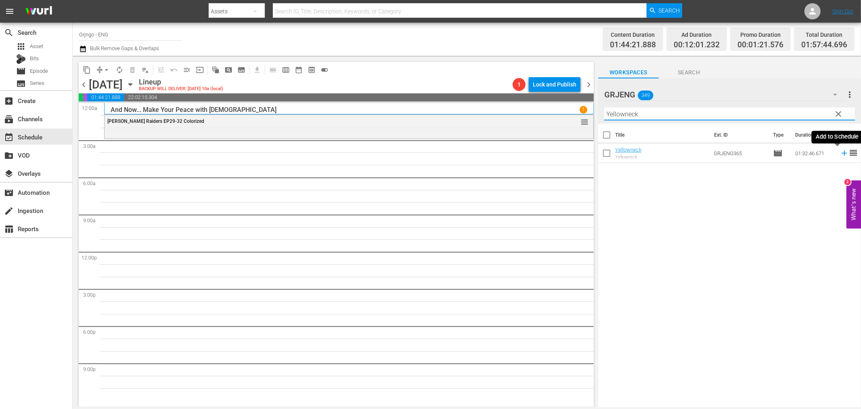
type input "Yellowneck"
click at [840, 155] on icon at bounding box center [844, 153] width 9 height 9
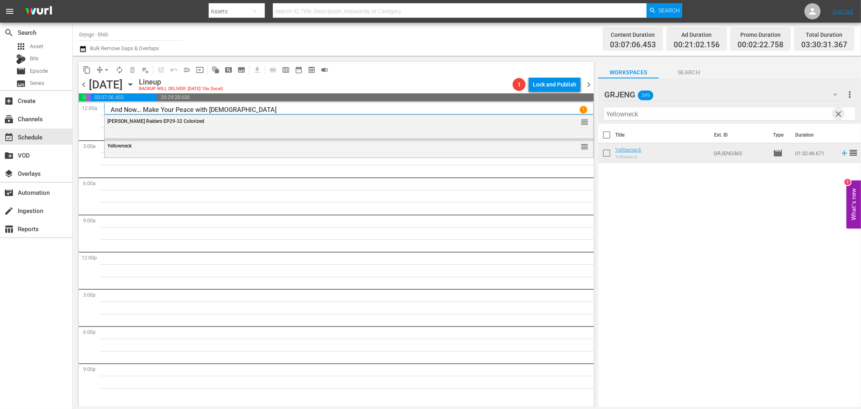
click at [840, 110] on span "clear" at bounding box center [839, 114] width 10 height 10
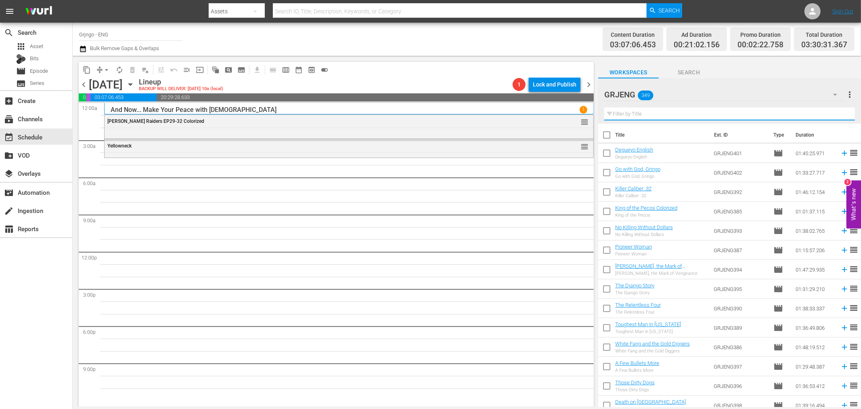
paste input "More Dead Than Alive"
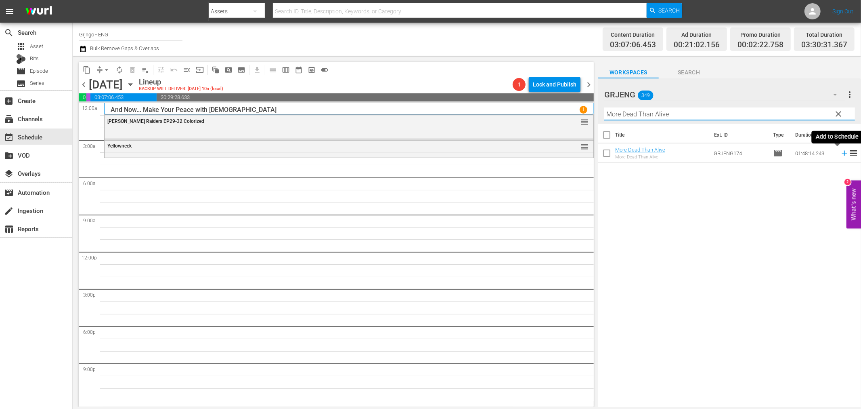
type input "More Dead Than Alive"
click at [840, 151] on icon at bounding box center [844, 153] width 9 height 9
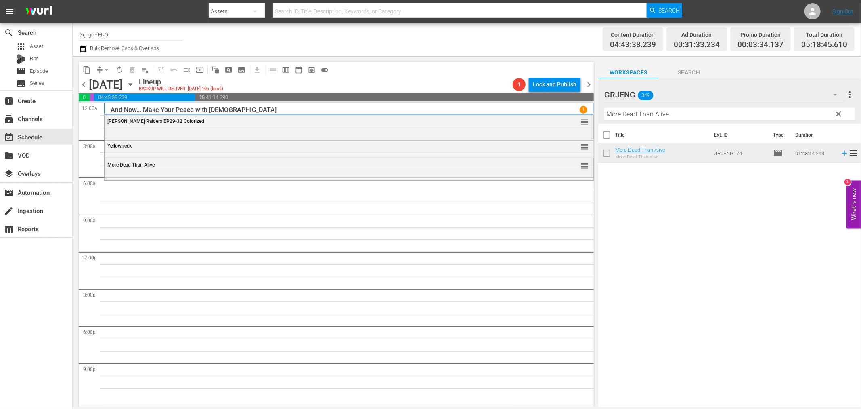
drag, startPoint x: 839, startPoint y: 111, endPoint x: 649, endPoint y: 116, distance: 189.5
click at [839, 111] on span "clear" at bounding box center [839, 114] width 10 height 10
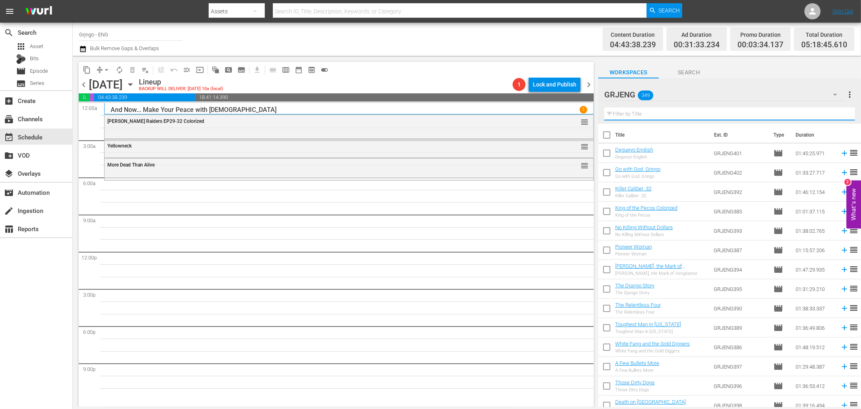
paste input "War Paint"
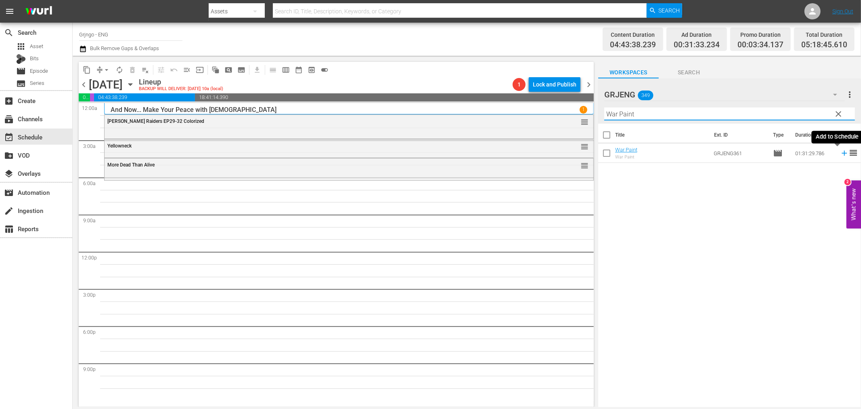
type input "War Paint"
click at [840, 151] on icon at bounding box center [844, 153] width 9 height 9
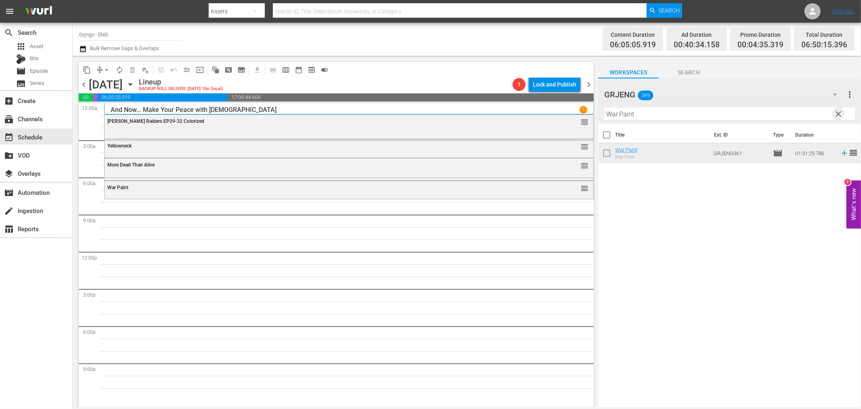
click at [838, 111] on span "clear" at bounding box center [839, 114] width 10 height 10
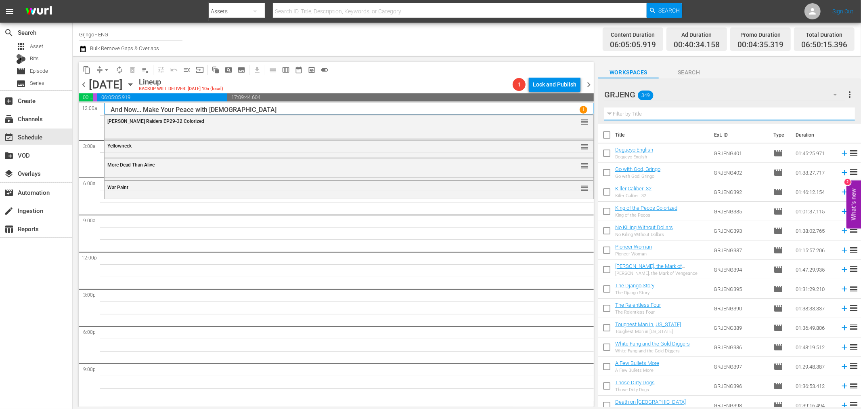
paste input "The Black Bounty Hunter"
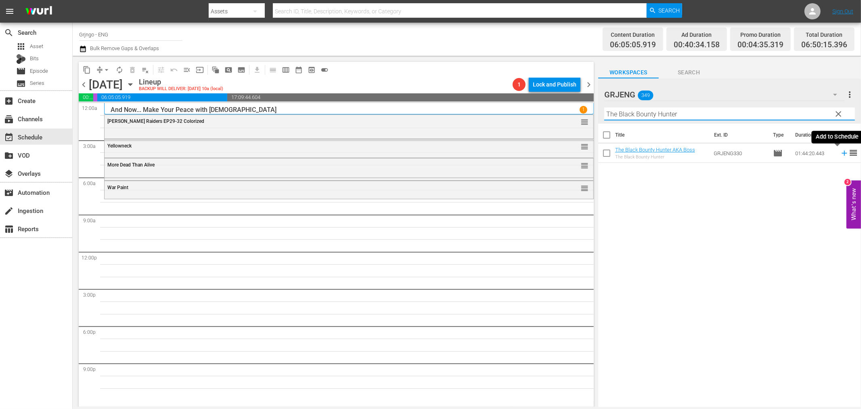
type input "The Black Bounty Hunter"
click at [840, 152] on icon at bounding box center [844, 153] width 9 height 9
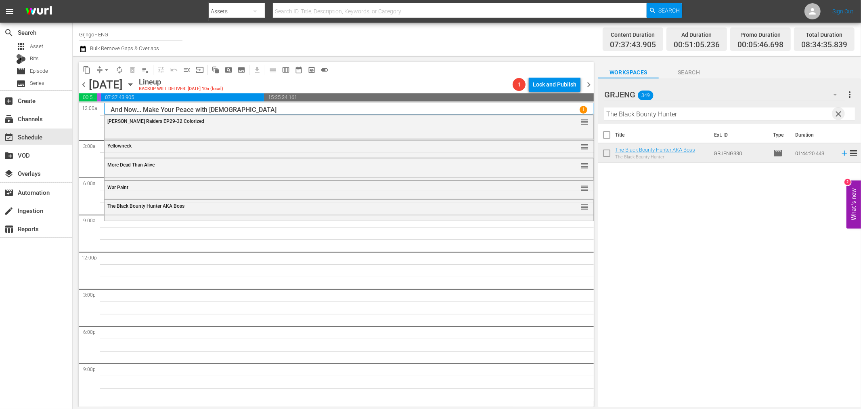
click at [838, 111] on span "clear" at bounding box center [839, 114] width 10 height 10
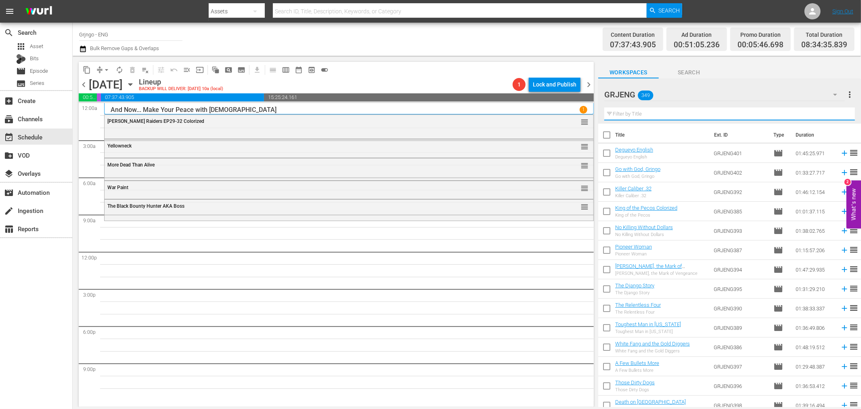
paste input "Hellgate"
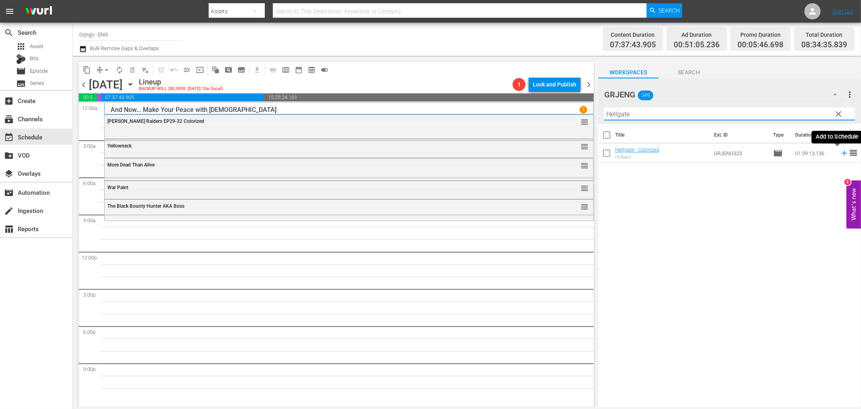
type input "Hellgate"
click at [840, 152] on icon at bounding box center [844, 153] width 9 height 9
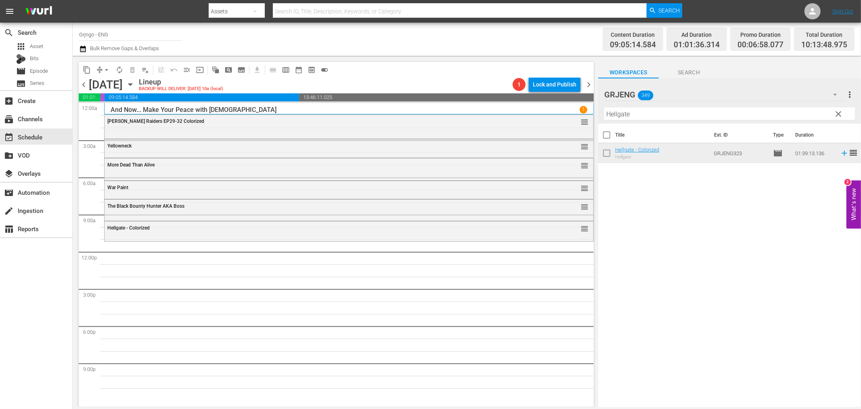
drag, startPoint x: 841, startPoint y: 111, endPoint x: 632, endPoint y: 123, distance: 209.1
click at [841, 111] on span "clear" at bounding box center [839, 114] width 10 height 10
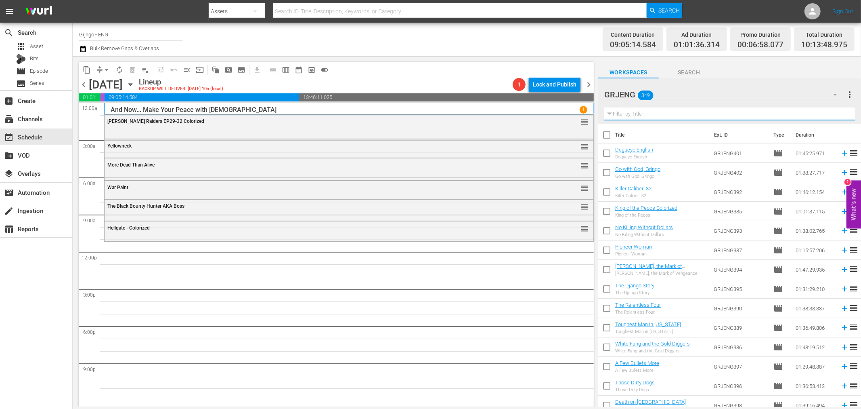
click at [631, 113] on input "text" at bounding box center [730, 113] width 251 height 13
paste input "Joshua The Black Rider"
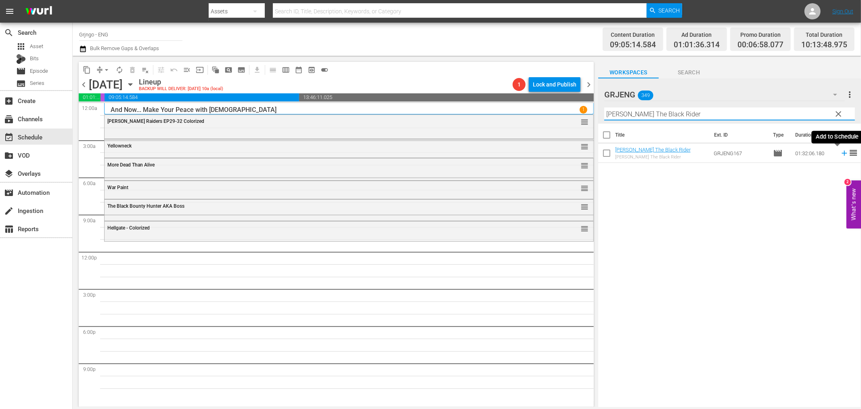
type input "Joshua The Black Rider"
click at [842, 153] on icon at bounding box center [844, 153] width 5 height 5
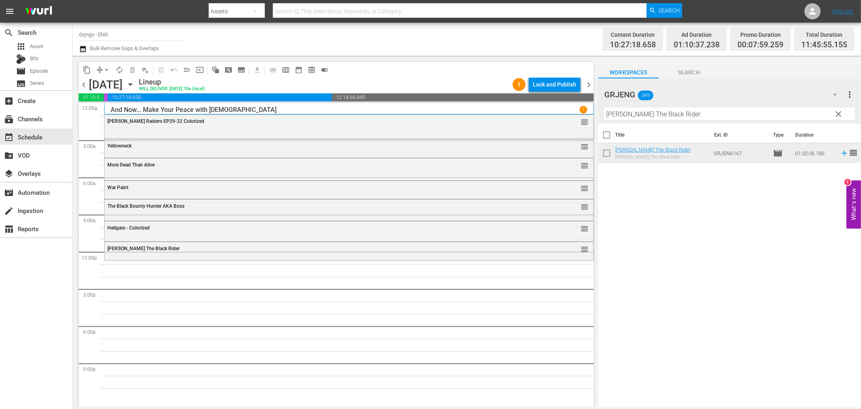
click at [837, 111] on span "clear" at bounding box center [839, 114] width 10 height 10
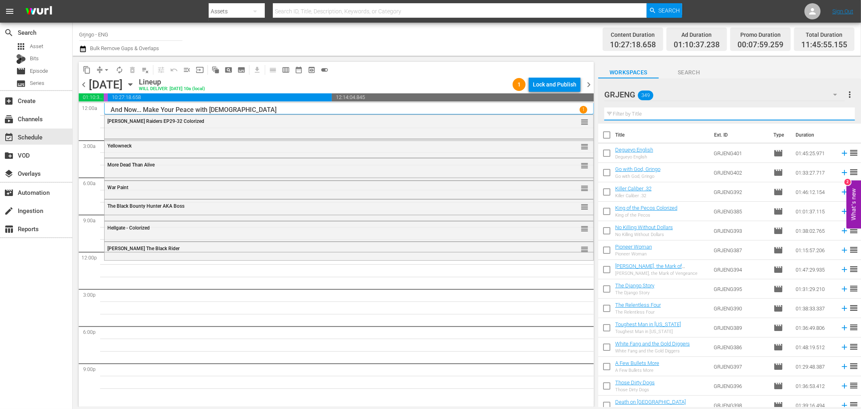
paste input "My Name is Pecos"
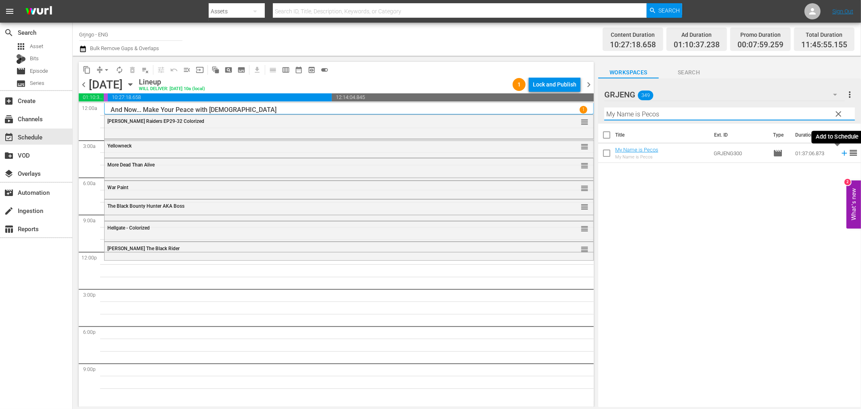
type input "My Name is Pecos"
click at [840, 155] on icon at bounding box center [844, 153] width 9 height 9
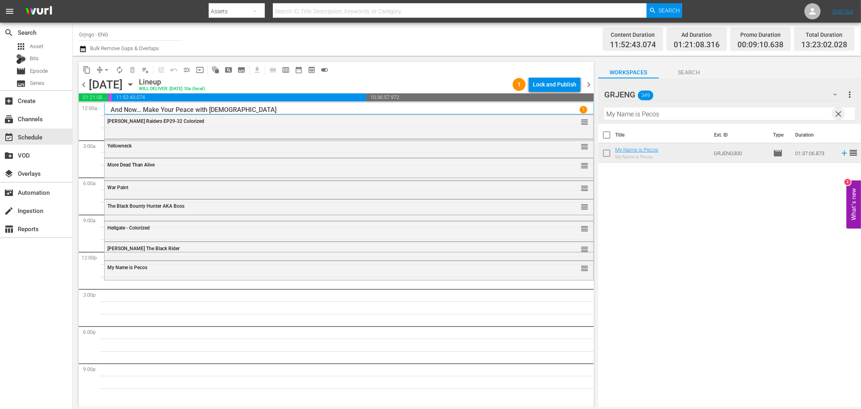
drag, startPoint x: 837, startPoint y: 112, endPoint x: 649, endPoint y: 114, distance: 187.8
click at [837, 112] on span "clear" at bounding box center [839, 114] width 10 height 10
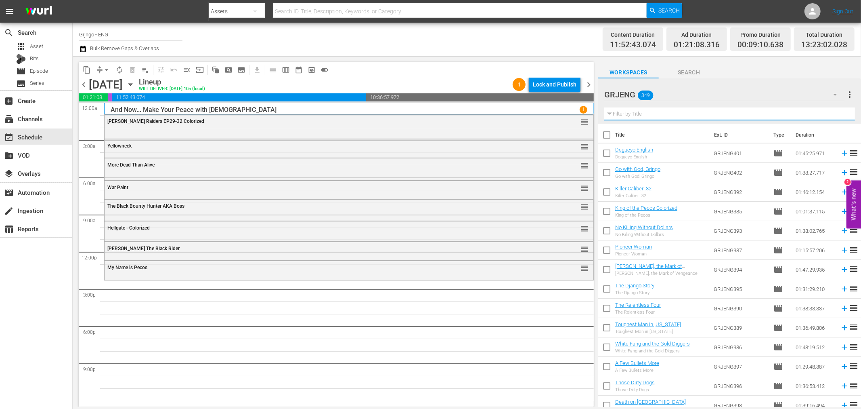
paste input "Death on [GEOGRAPHIC_DATA]"
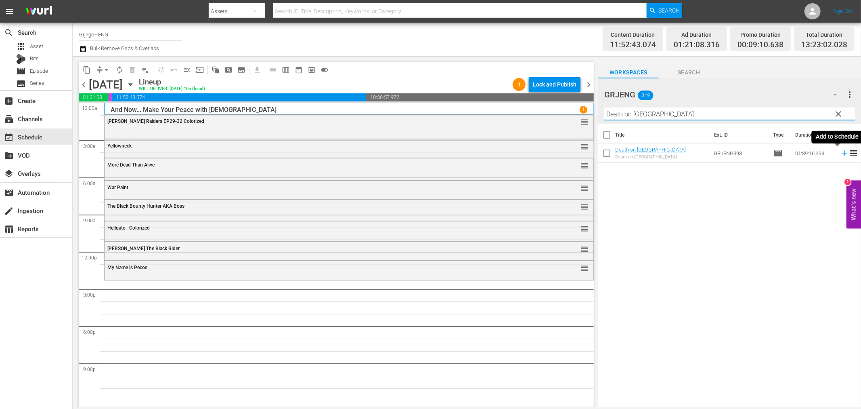
type input "Death on [GEOGRAPHIC_DATA]"
click at [840, 152] on icon at bounding box center [844, 153] width 9 height 9
